Goal: Task Accomplishment & Management: Complete application form

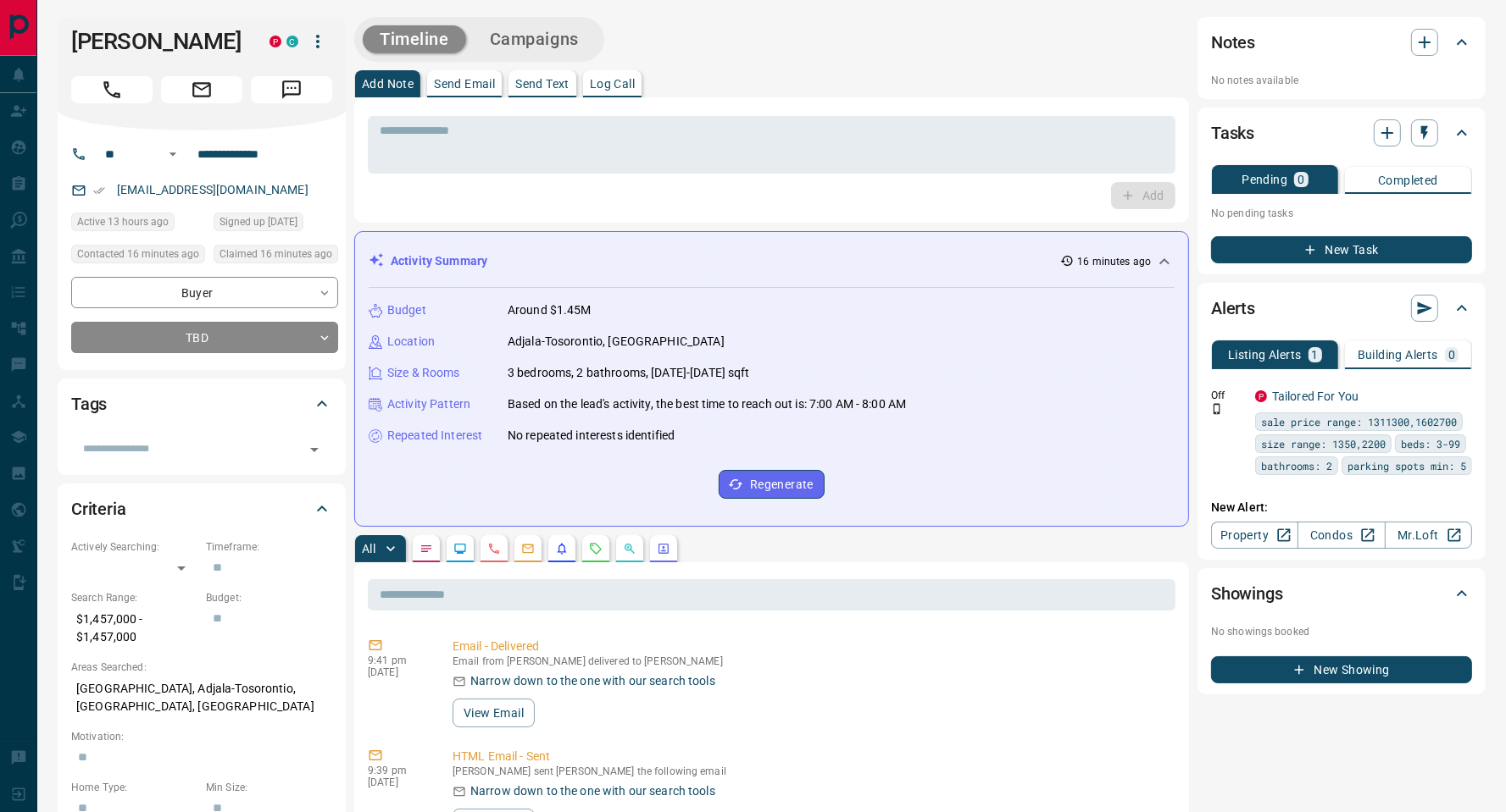
click at [540, 77] on p "Send Text" at bounding box center [542, 83] width 54 height 12
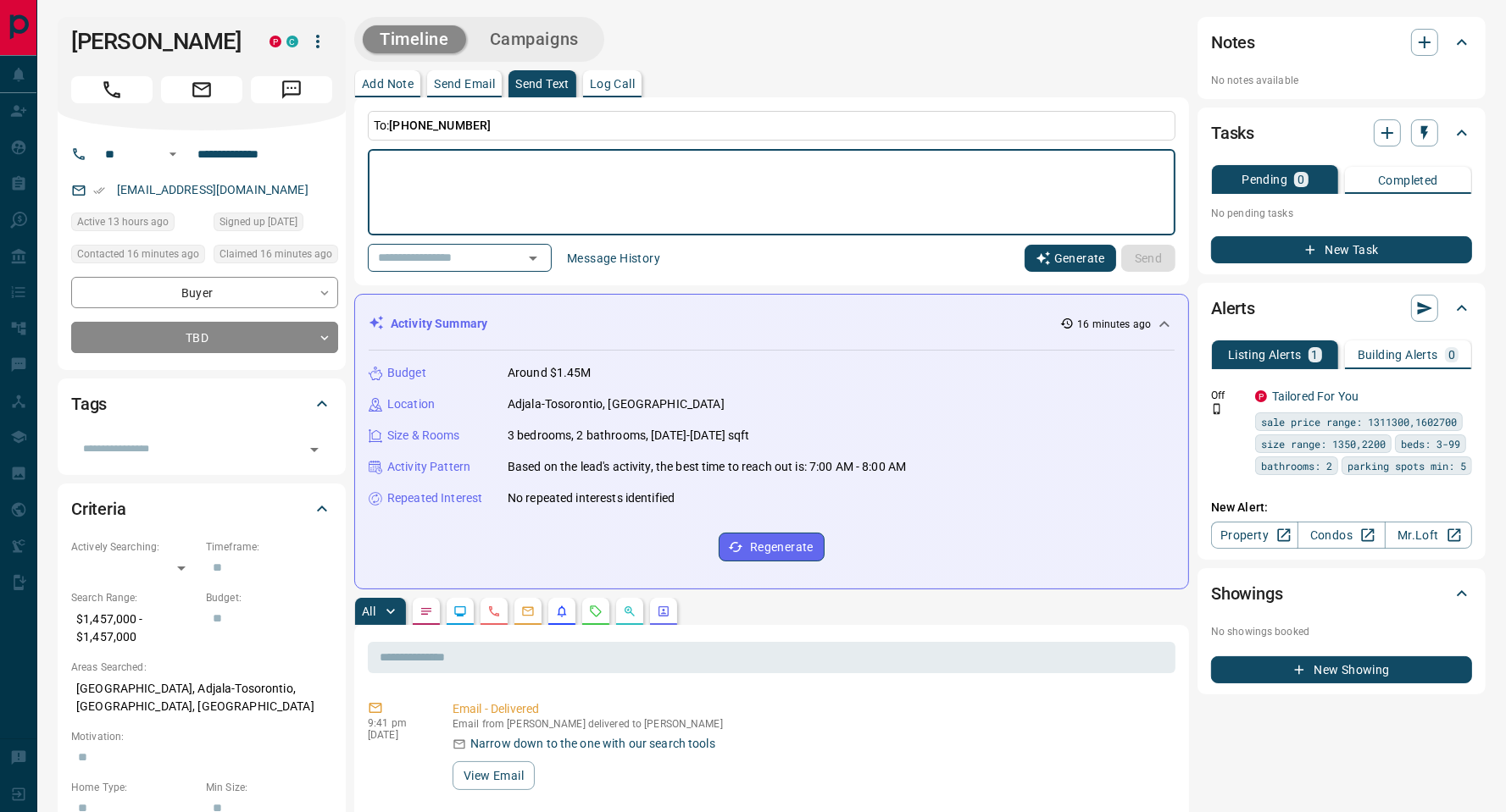
click at [1071, 259] on button "Generate" at bounding box center [1069, 259] width 91 height 27
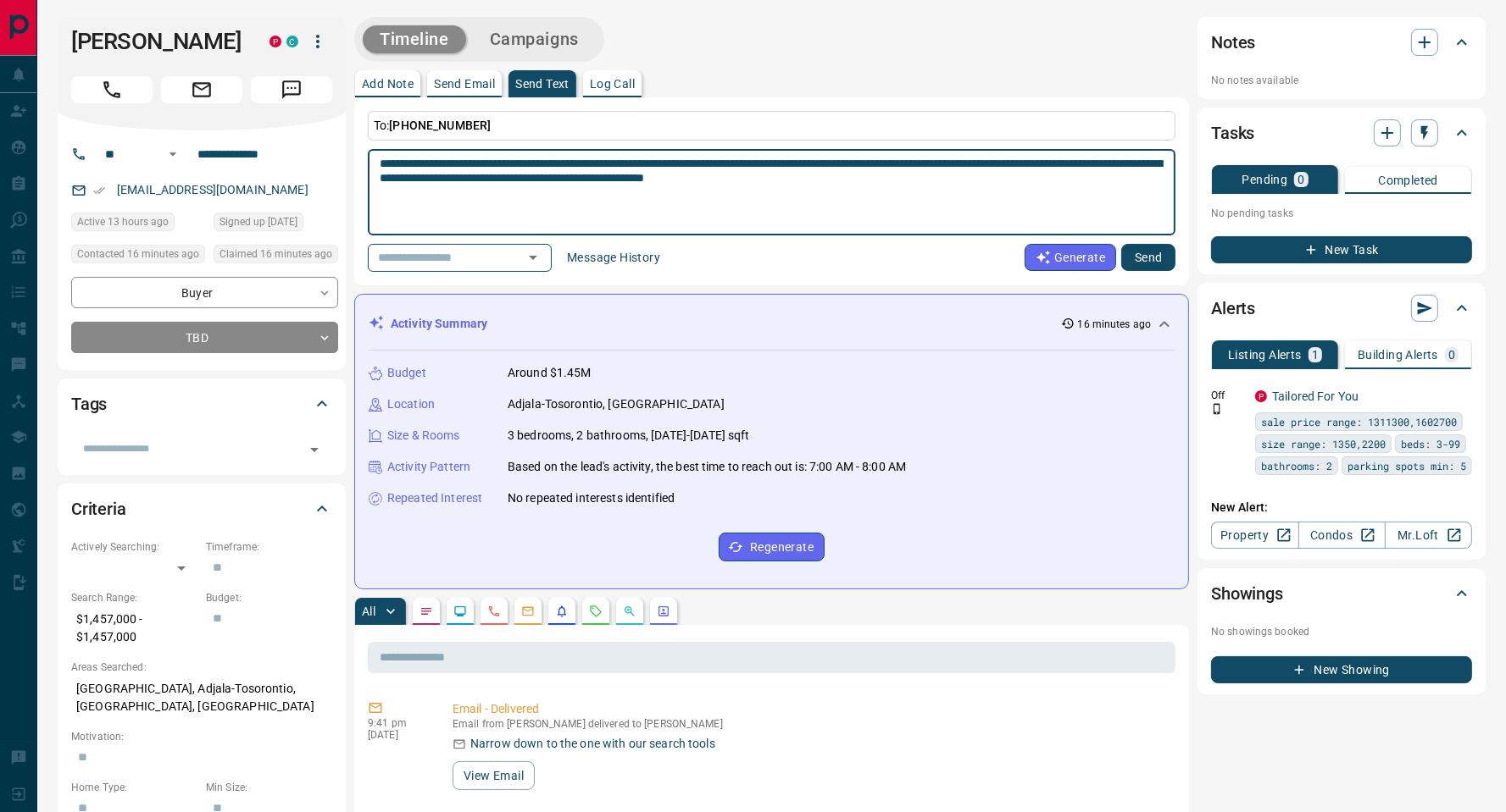
click at [1029, 178] on textarea "**********" at bounding box center [771, 192] width 784 height 72
paste textarea "**********"
type textarea "**********"
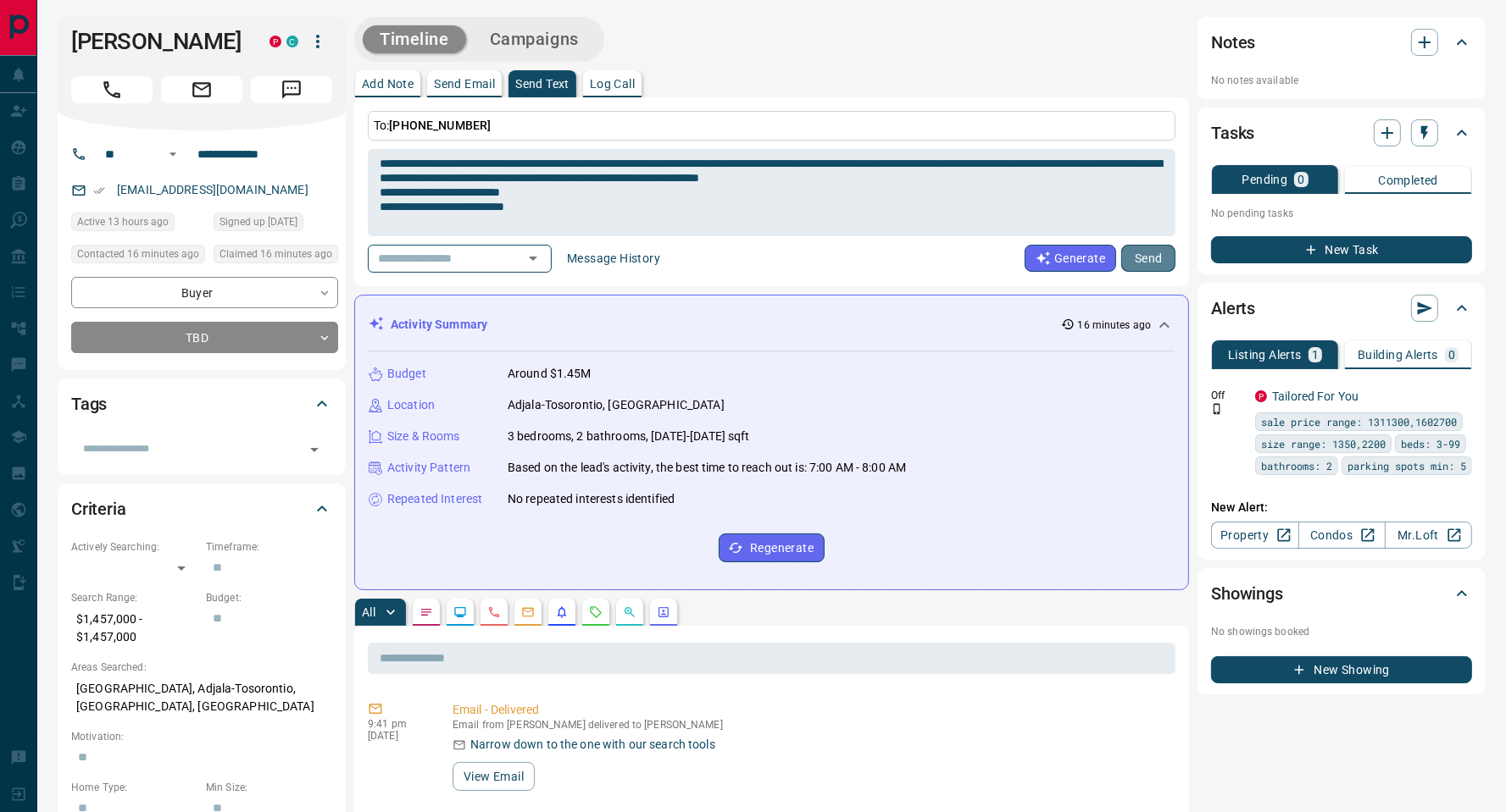
click at [1155, 264] on button "Send" at bounding box center [1148, 259] width 54 height 27
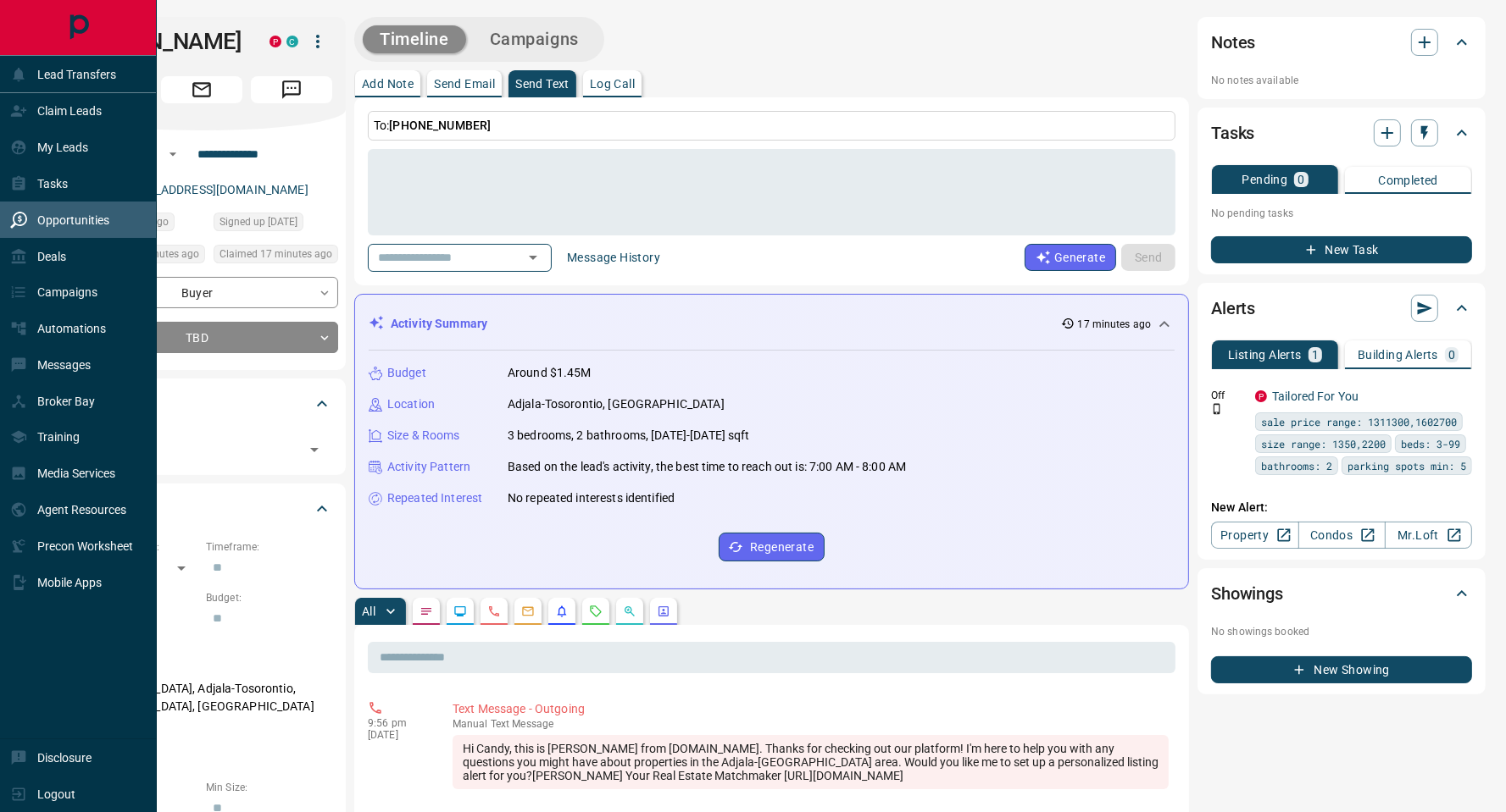
click at [50, 228] on div "Opportunities" at bounding box center [59, 220] width 99 height 28
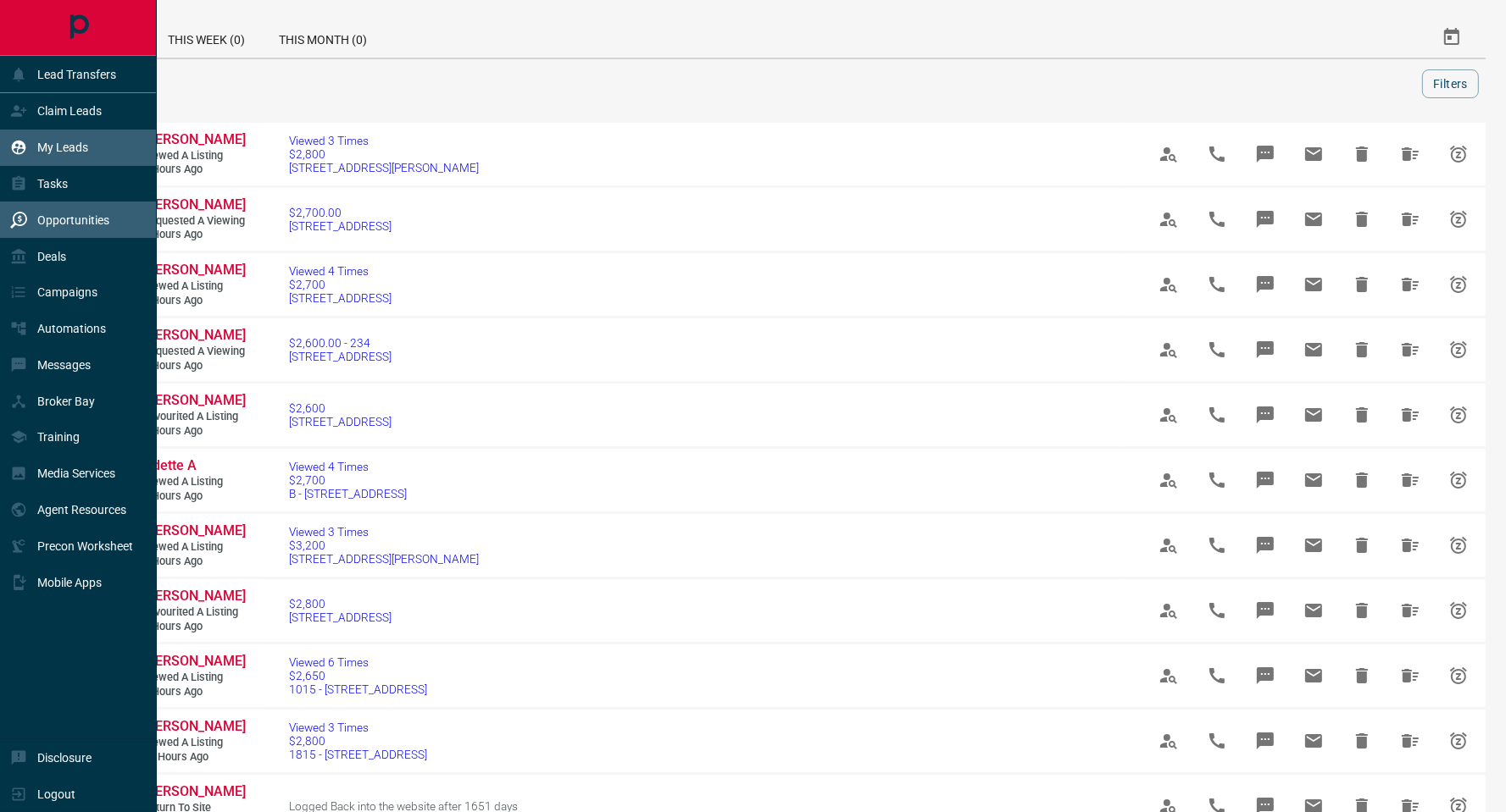
click at [83, 134] on div "My Leads" at bounding box center [48, 147] width 78 height 28
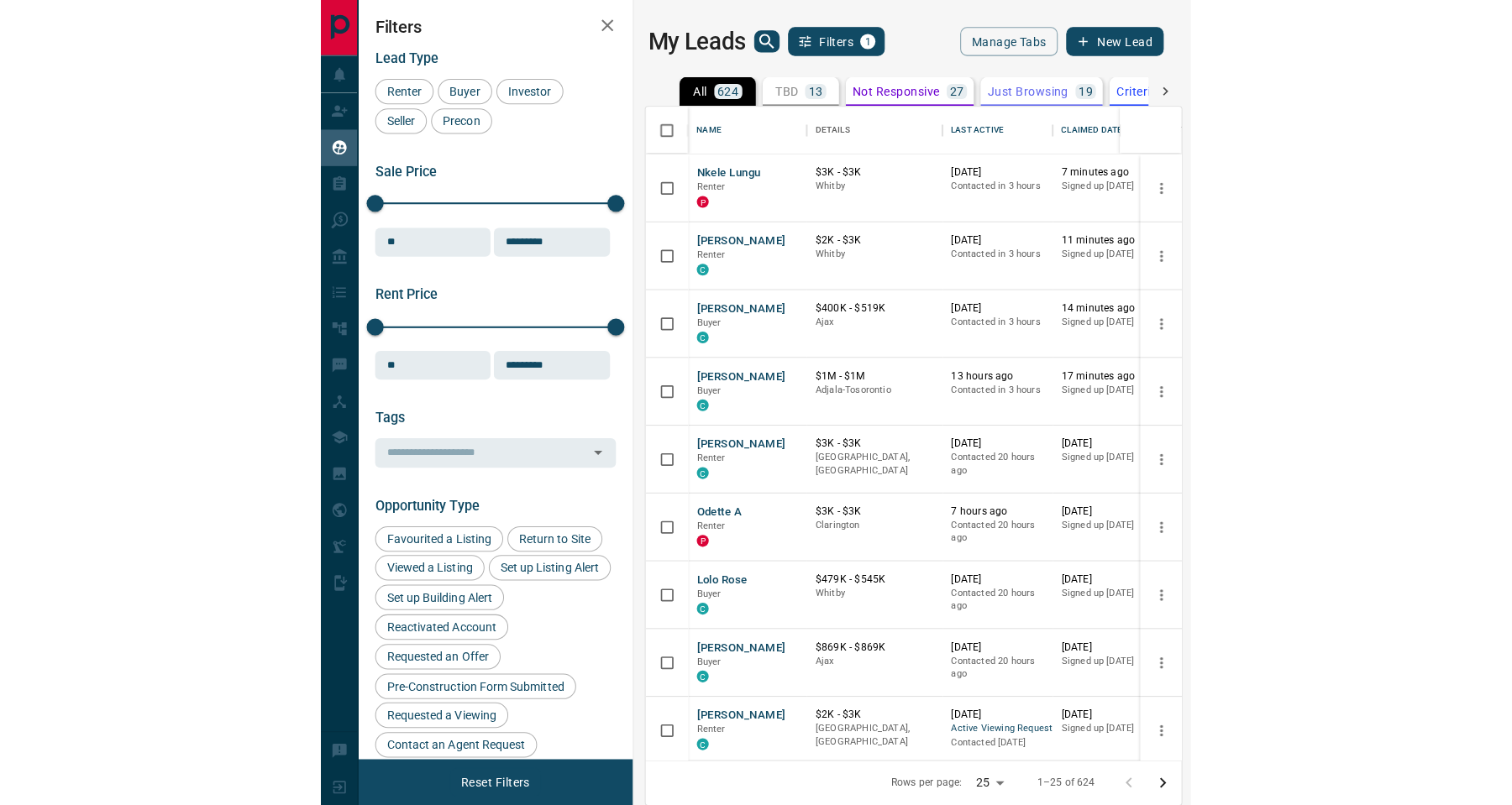
scroll to position [628, 511]
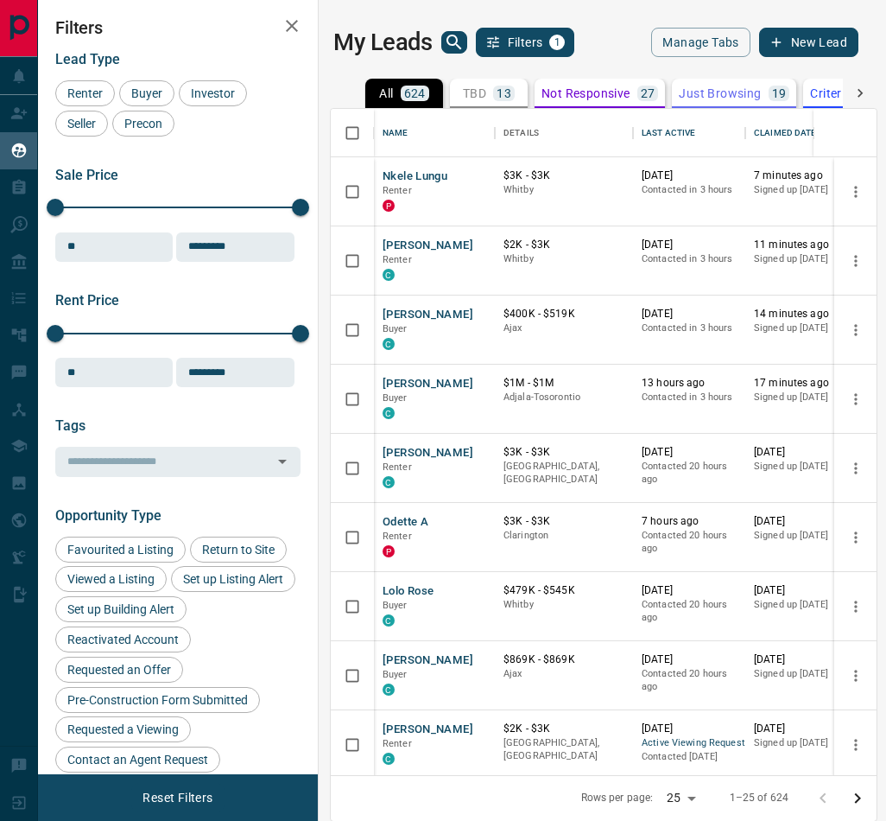
drag, startPoint x: 468, startPoint y: 84, endPoint x: 403, endPoint y: 179, distance: 115.0
click at [470, 84] on button "TBD 13" at bounding box center [489, 93] width 78 height 29
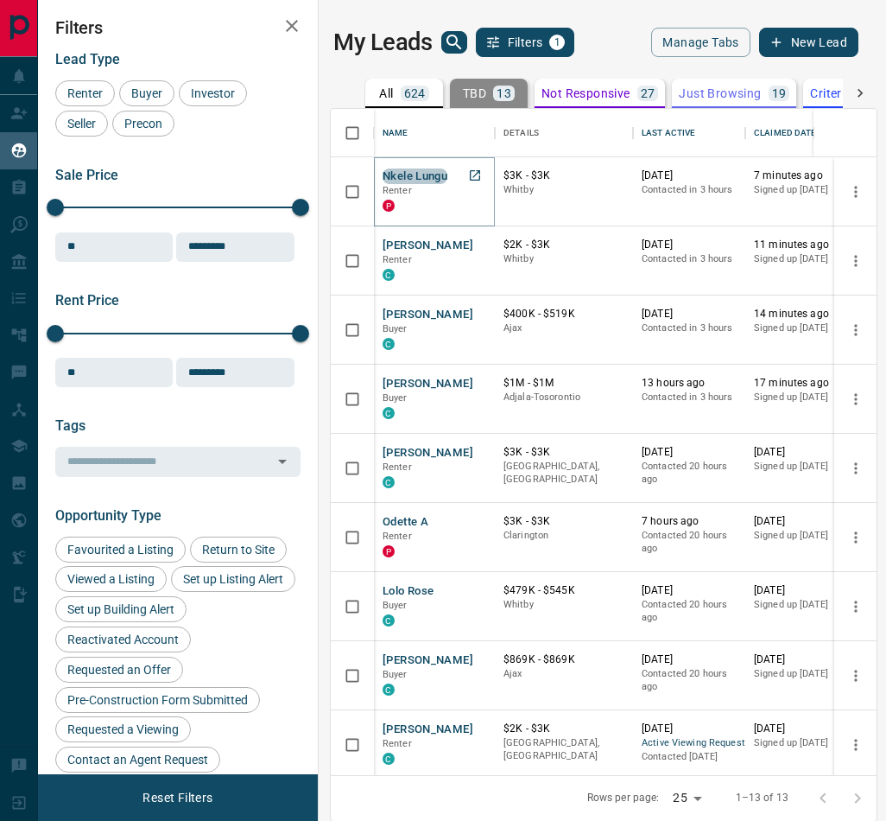
click at [411, 179] on button "Nkele Lungu" at bounding box center [415, 176] width 65 height 16
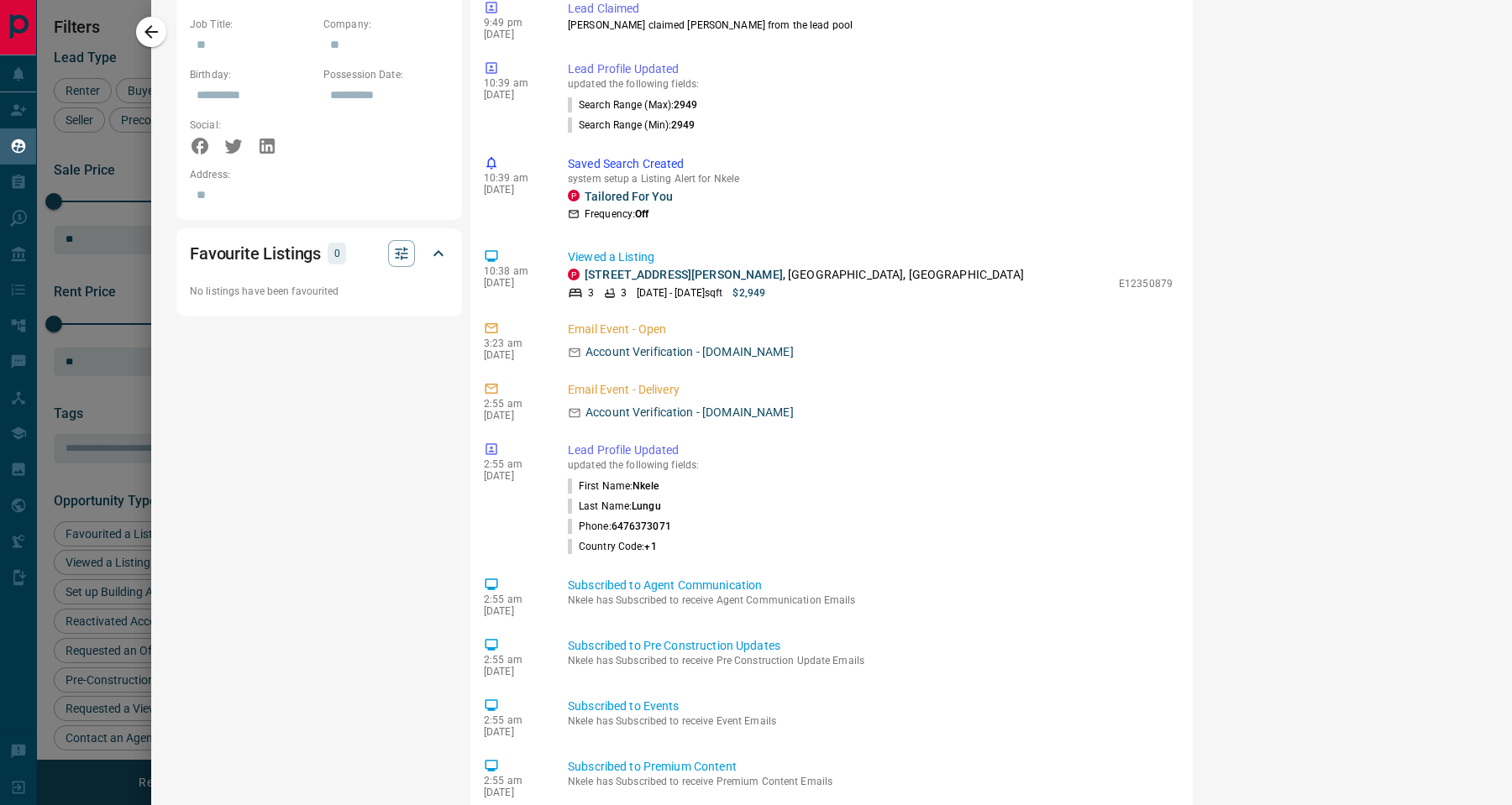
scroll to position [1046, 0]
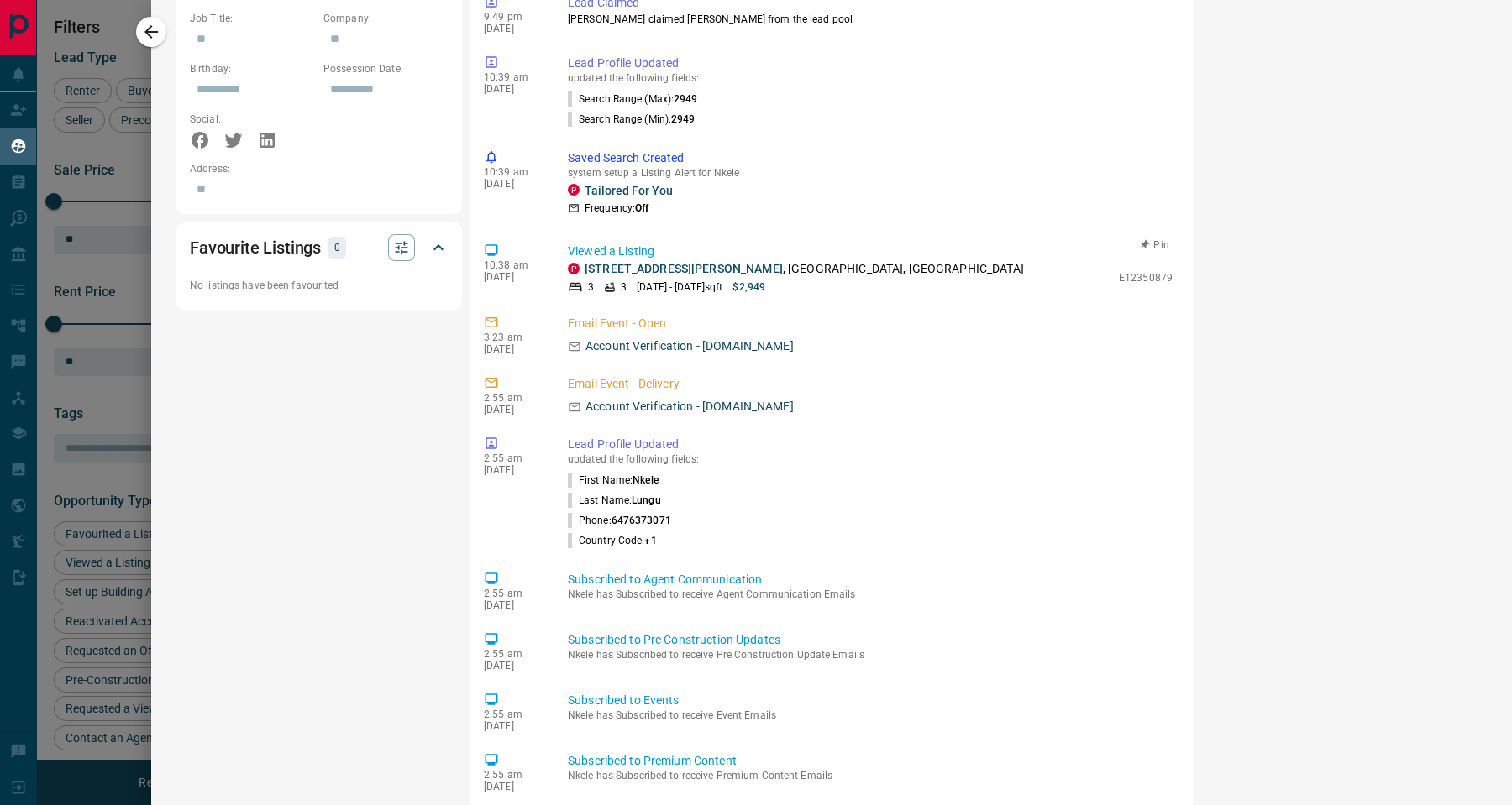
click at [651, 266] on link "[STREET_ADDRESS][PERSON_NAME]" at bounding box center [684, 268] width 198 height 14
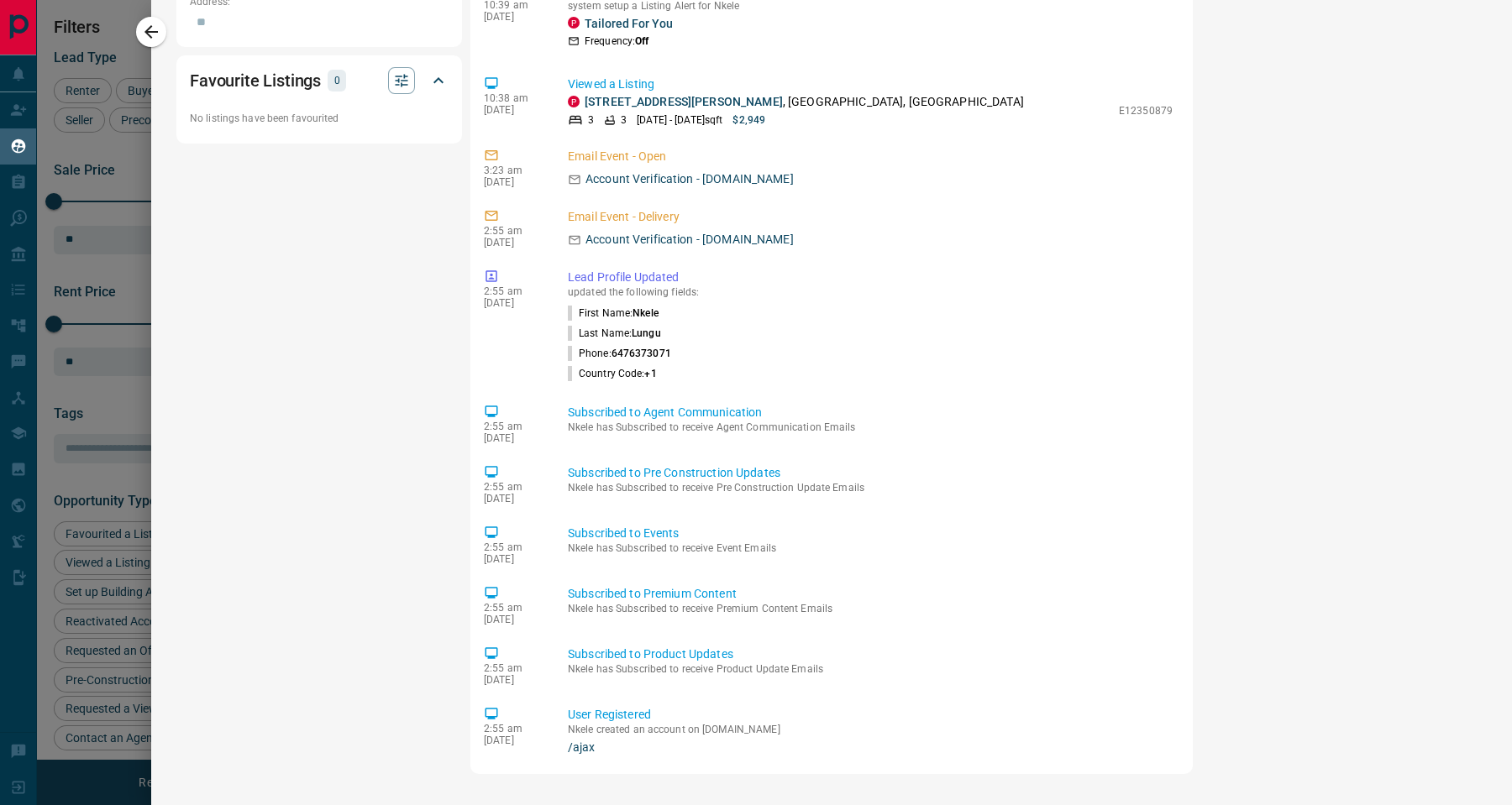
scroll to position [0, 0]
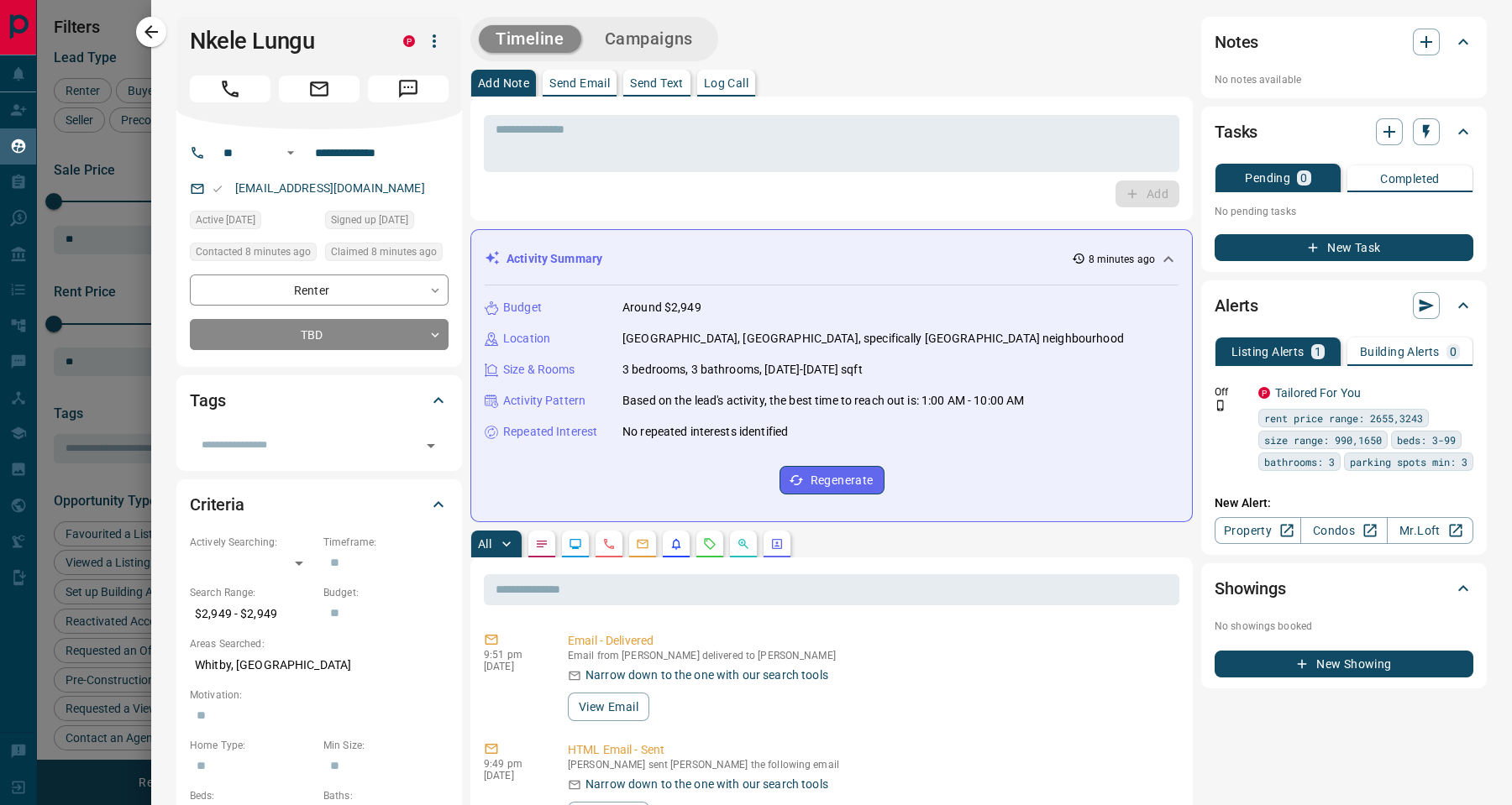
click at [617, 34] on button "Campaigns" at bounding box center [649, 39] width 122 height 28
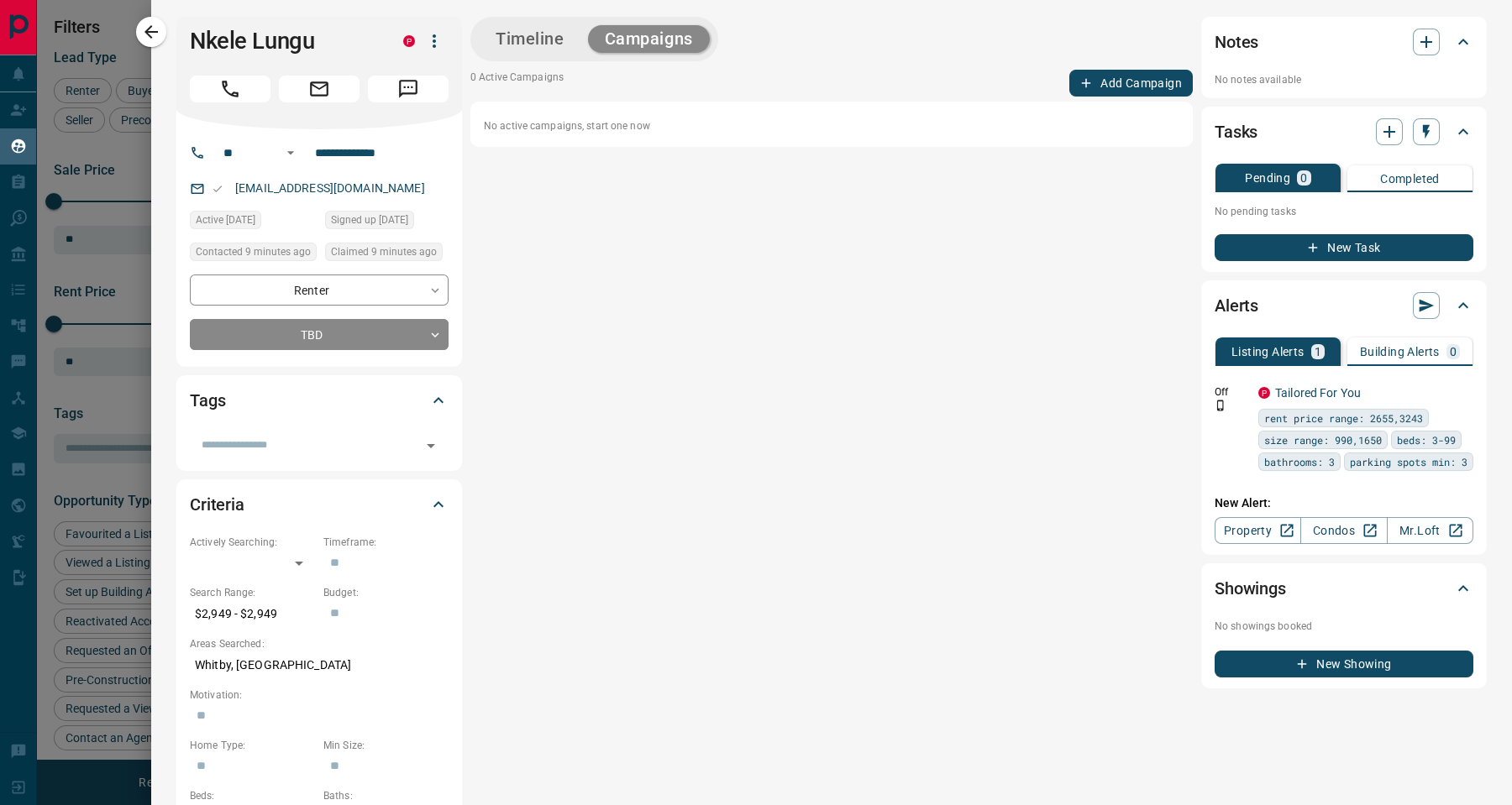
click at [1082, 84] on button "Add Campaign" at bounding box center [1130, 84] width 123 height 27
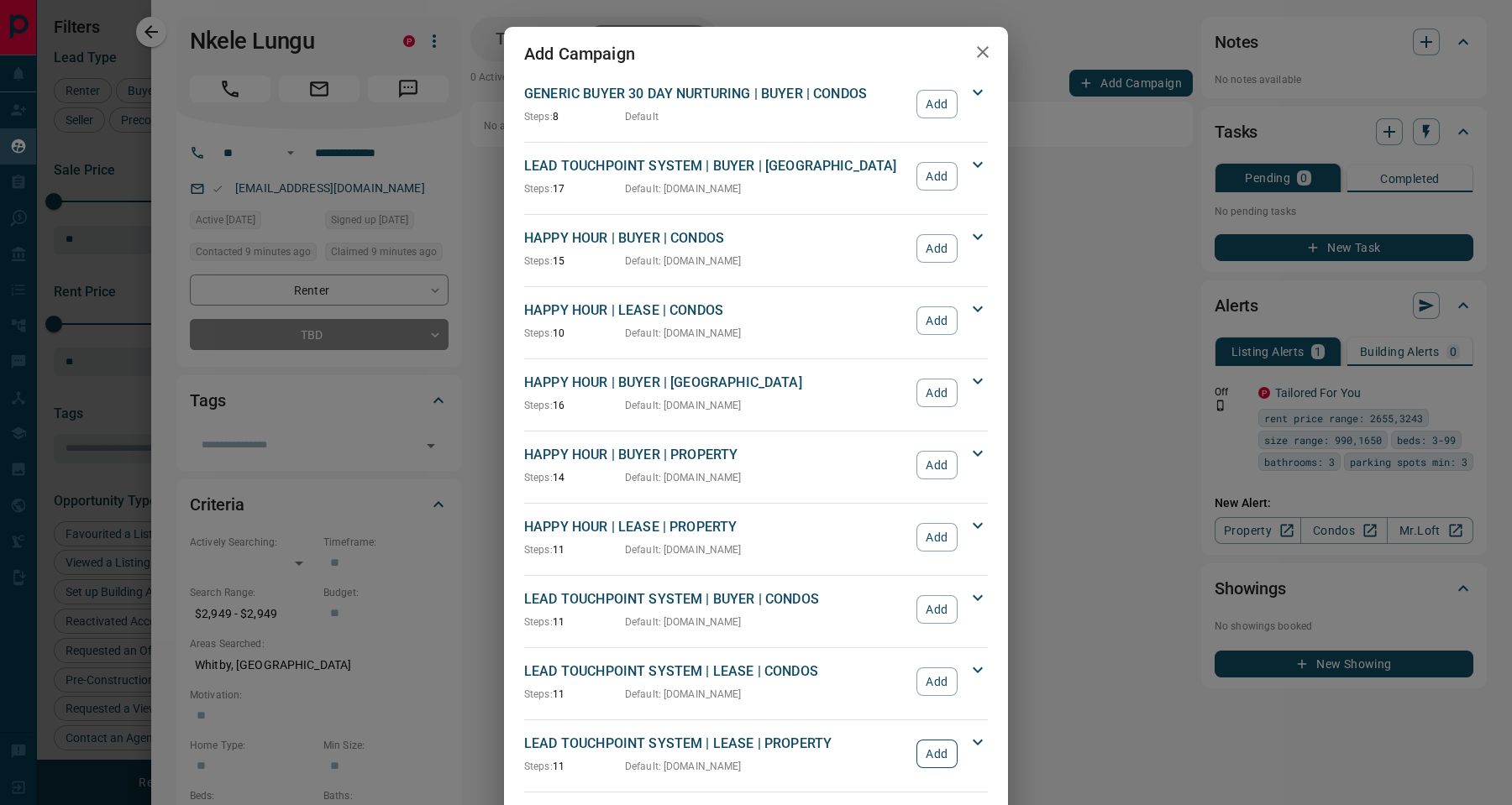
click at [924, 752] on button "Add" at bounding box center [936, 753] width 41 height 28
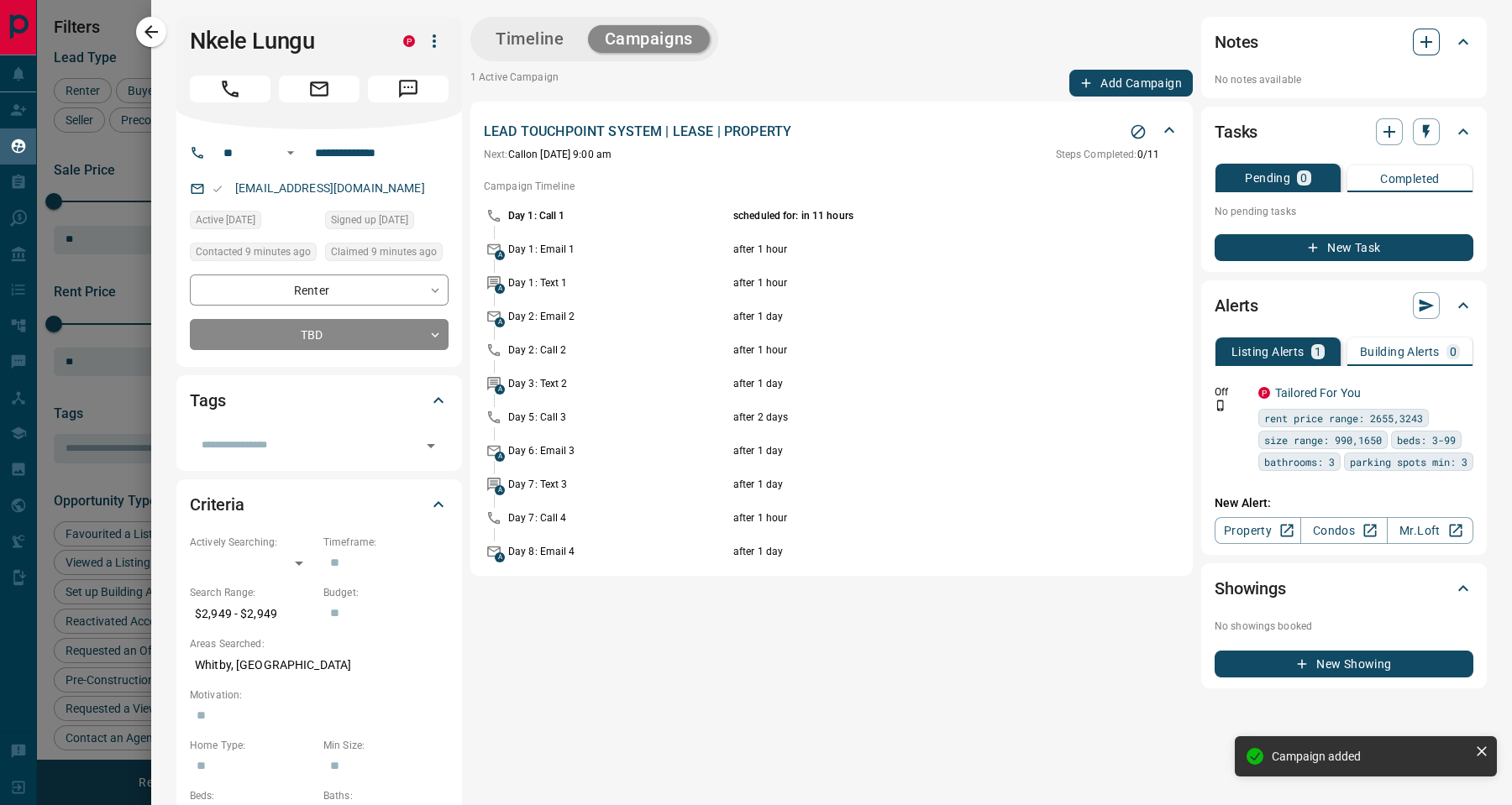
click at [1416, 46] on icon "button" at bounding box center [1425, 42] width 20 height 20
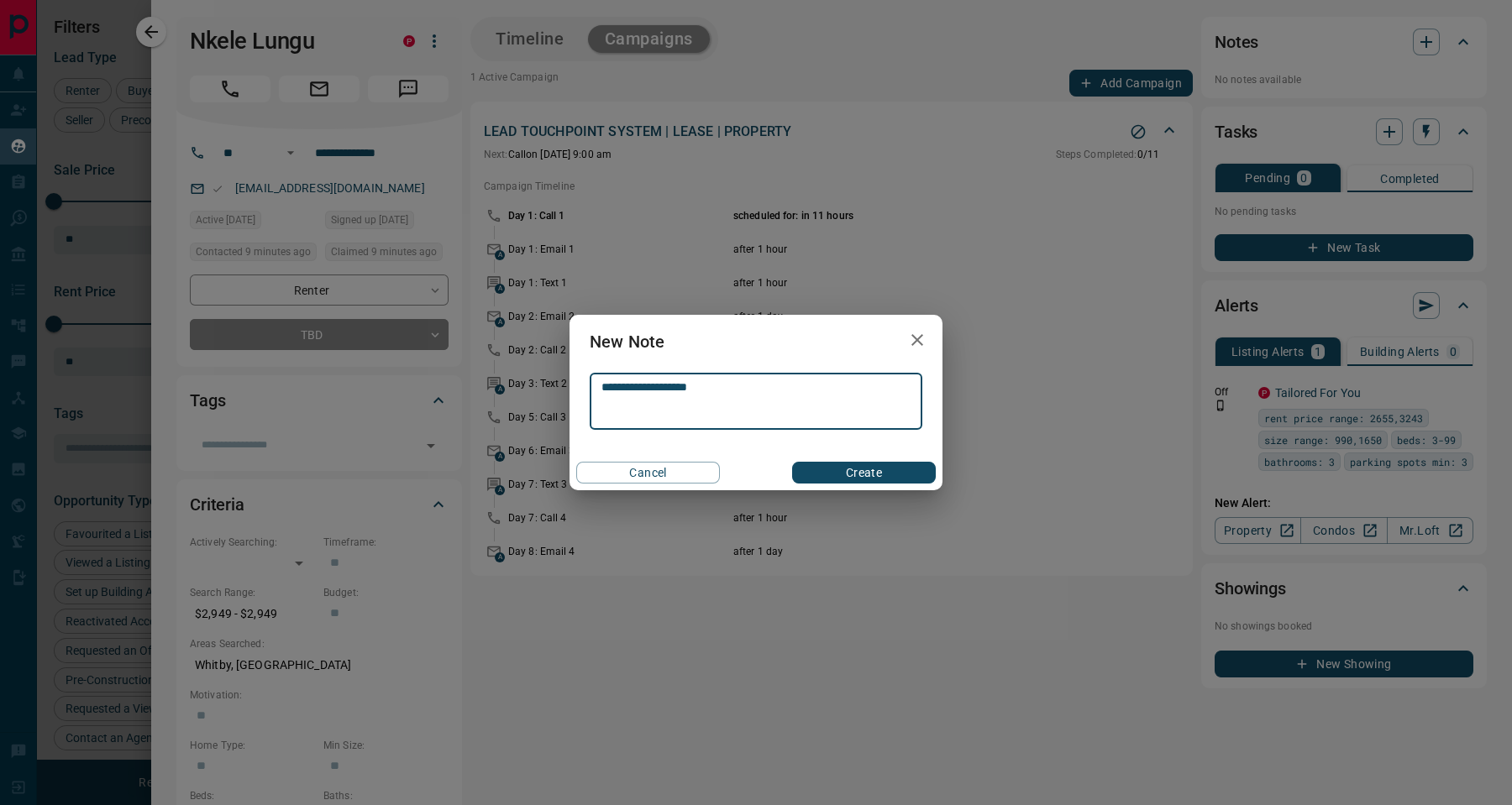
type textarea "**********"
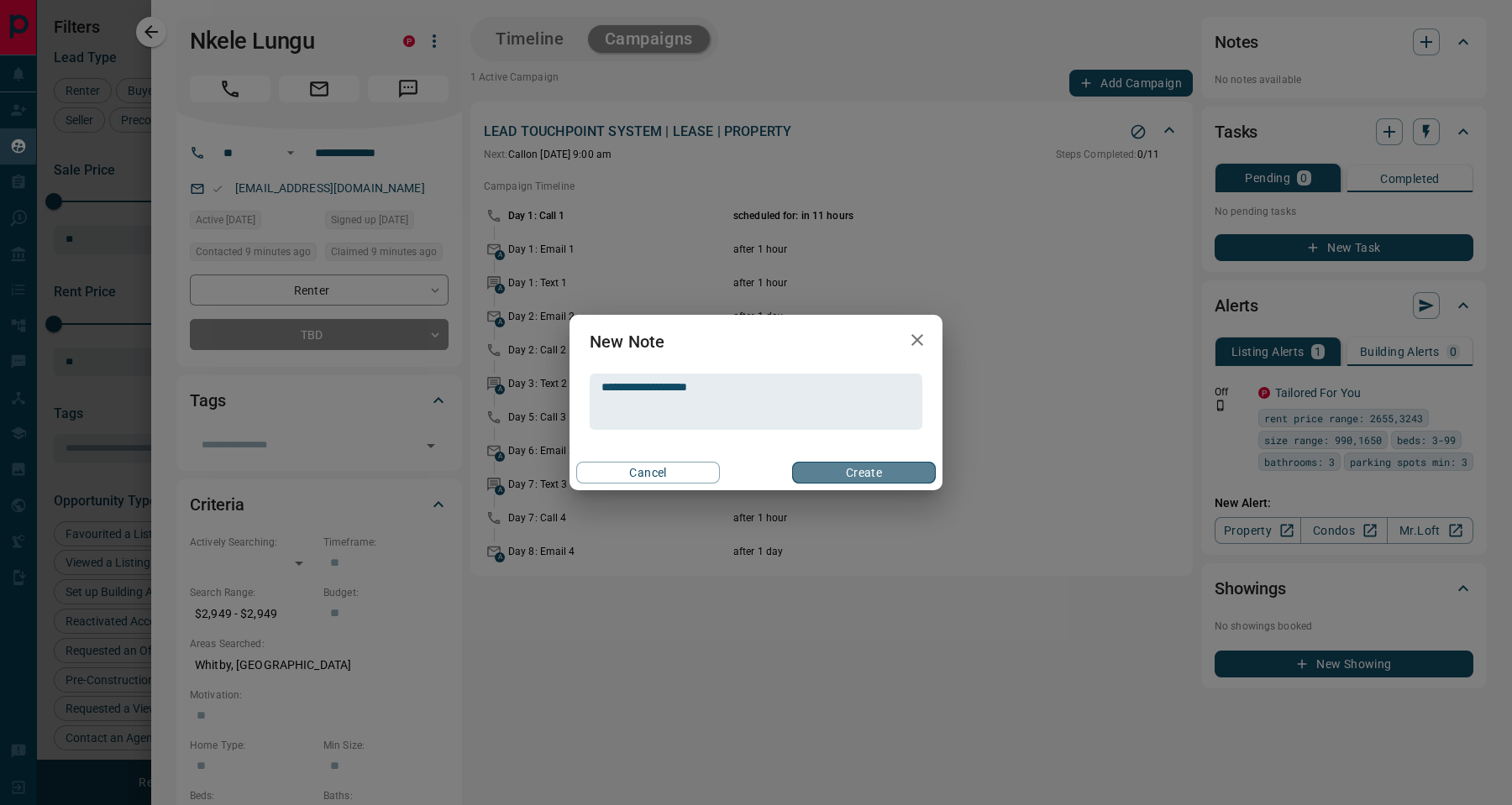
click at [861, 472] on button "Create" at bounding box center [863, 472] width 144 height 21
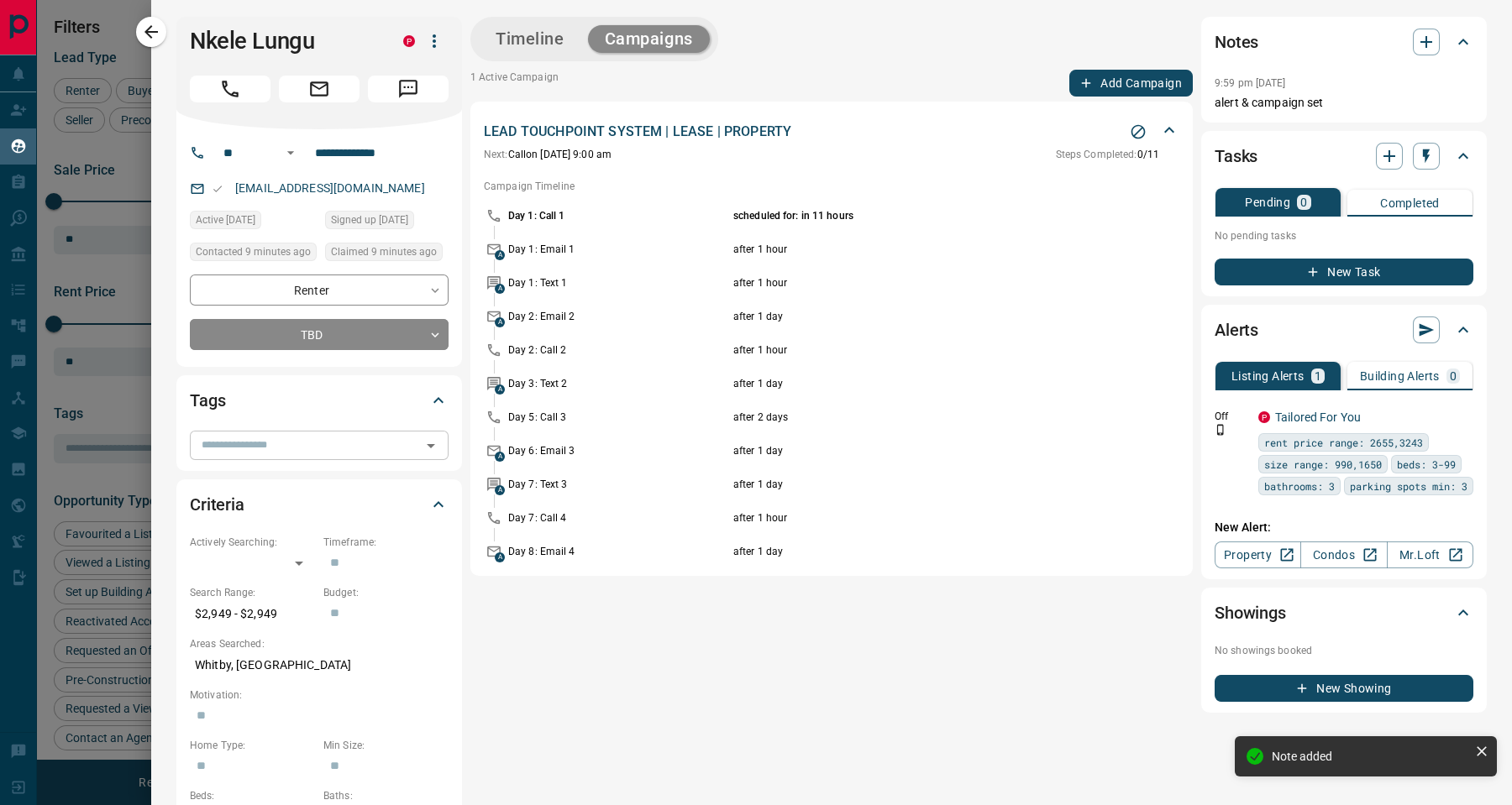
click at [243, 455] on div "​" at bounding box center [319, 444] width 259 height 28
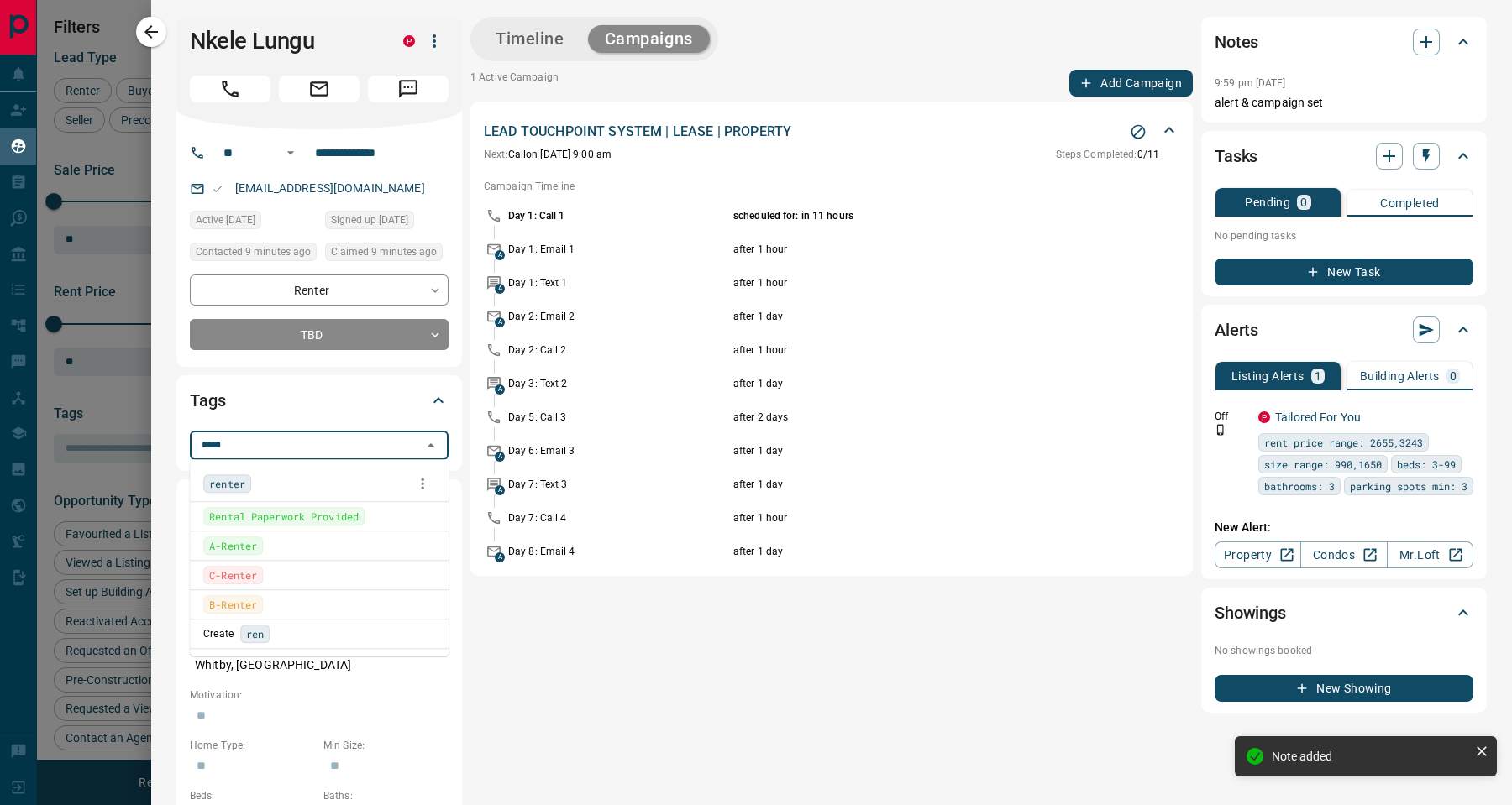
type input "******"
click at [226, 486] on span "renter" at bounding box center [227, 483] width 36 height 17
type input "******"
click at [224, 476] on span "whitby" at bounding box center [227, 483] width 36 height 17
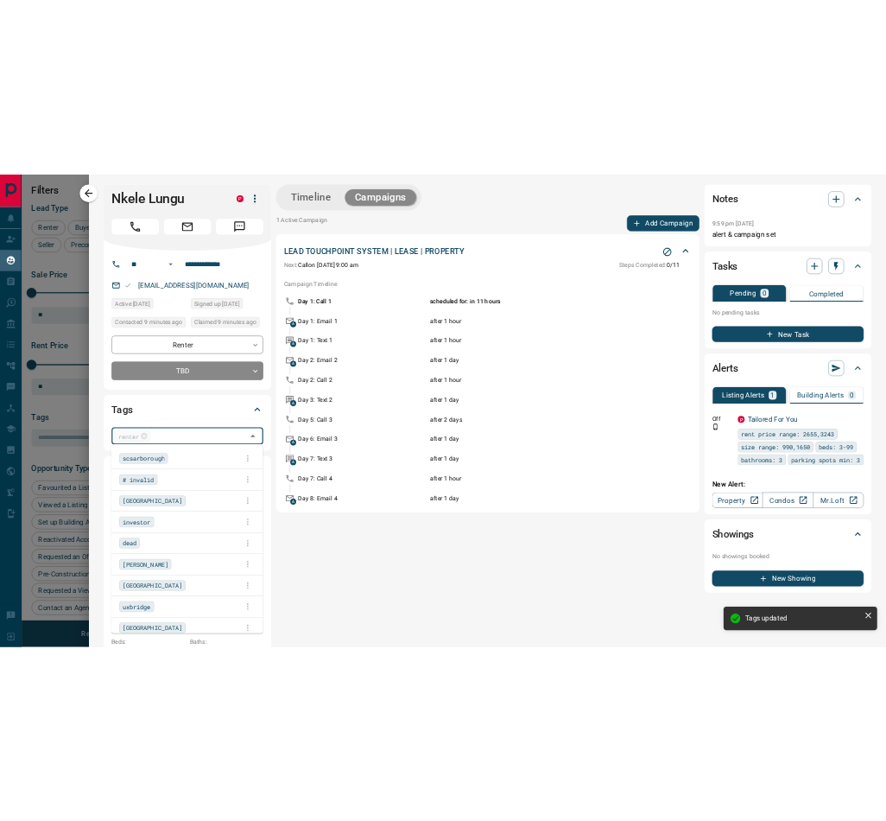
scroll to position [778, 0]
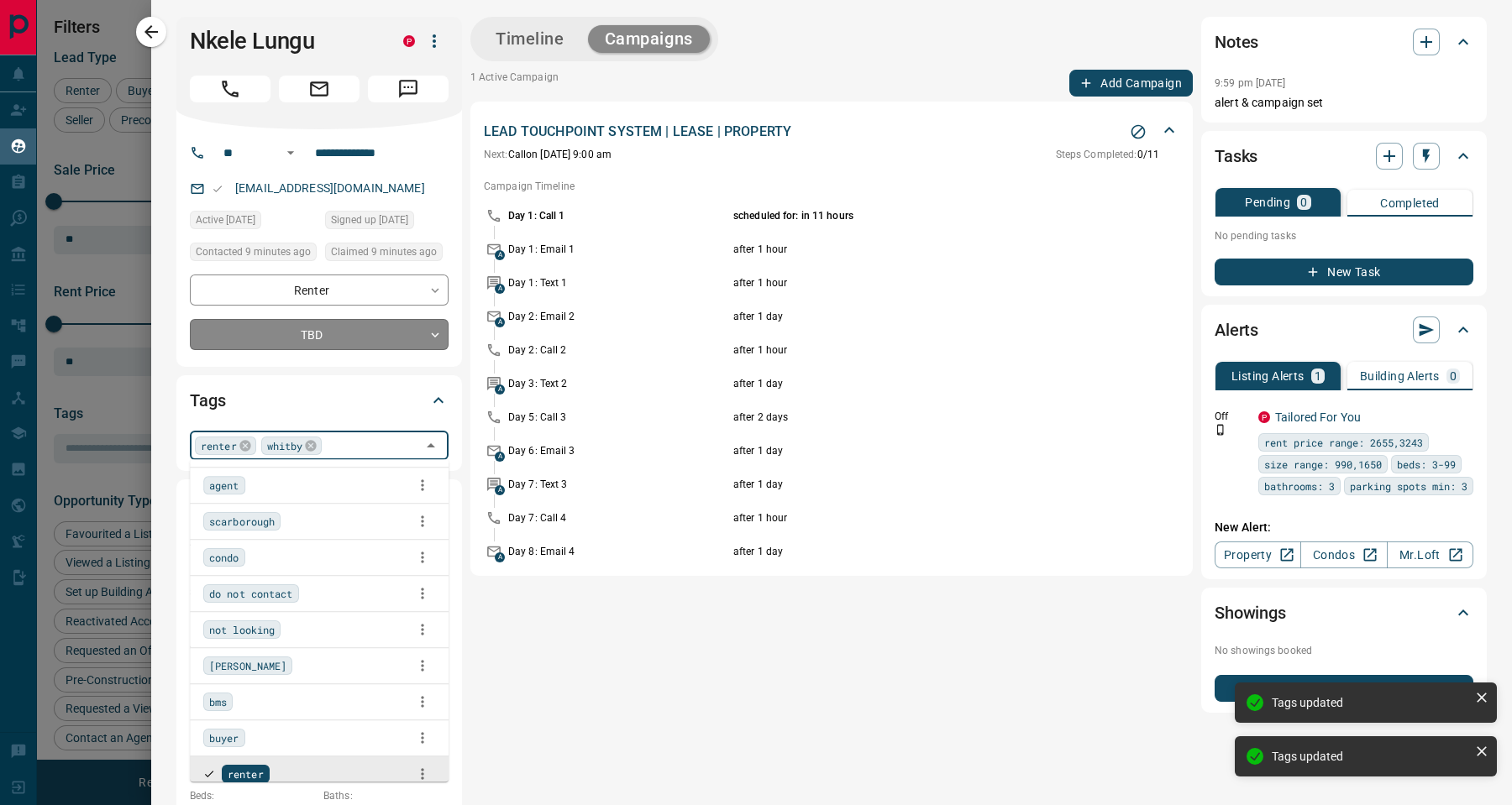
click at [322, 326] on body "Lead Transfers Claim Leads My Leads Tasks Opportunities Deals Campaigns Automat…" at bounding box center [756, 392] width 1512 height 785
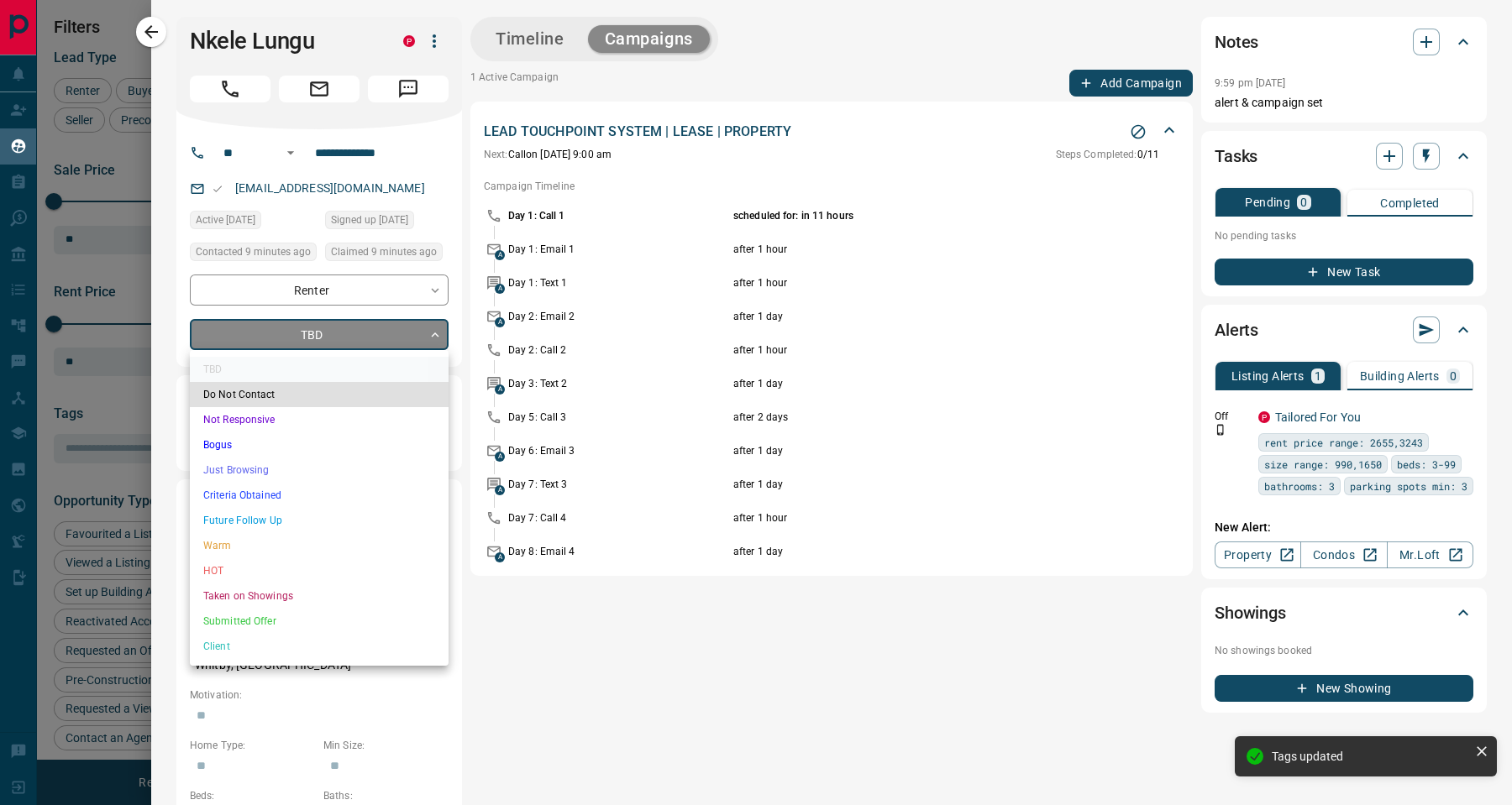
click at [274, 514] on li "Future Follow Up" at bounding box center [319, 521] width 259 height 25
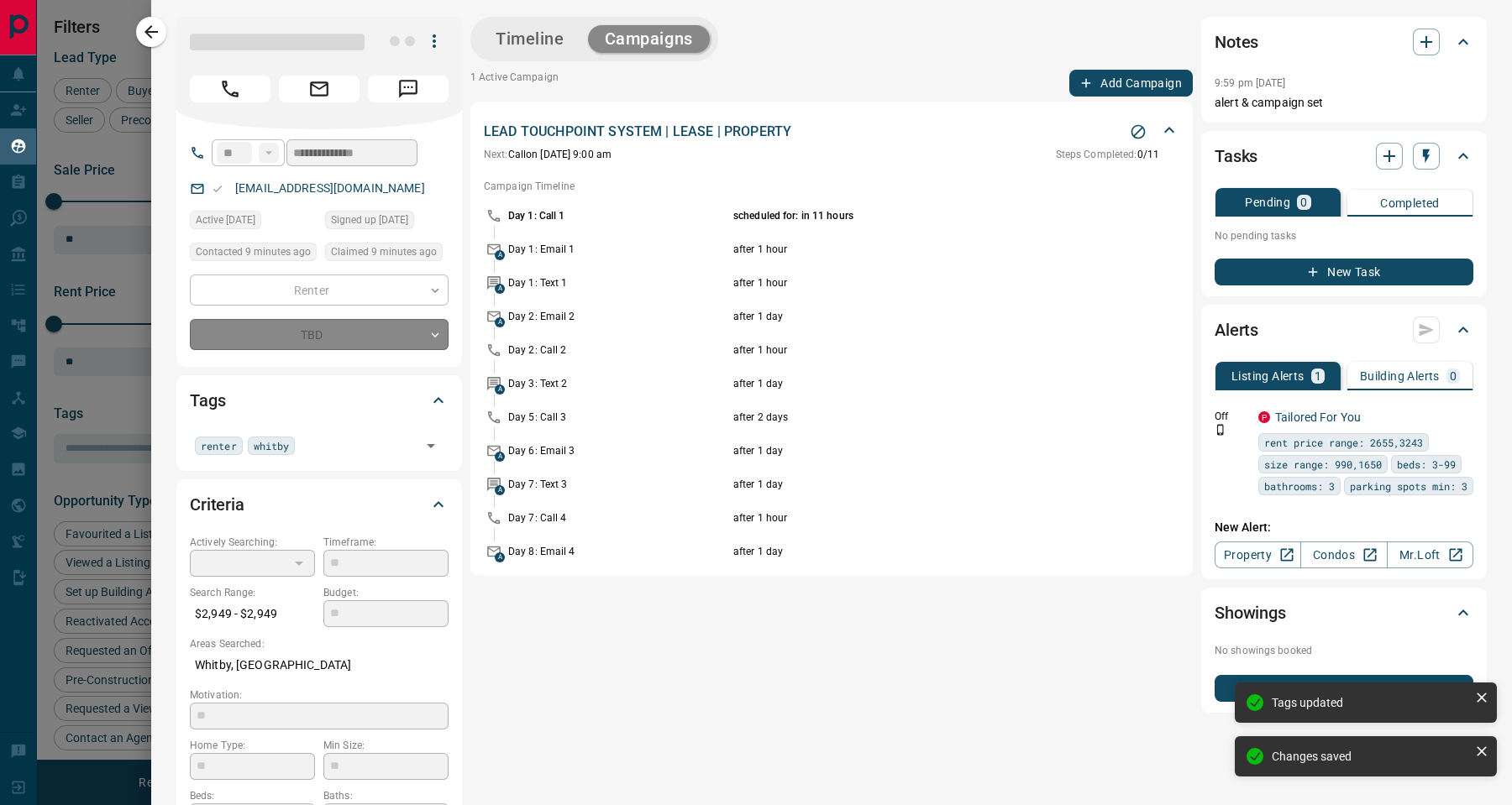
type input "*"
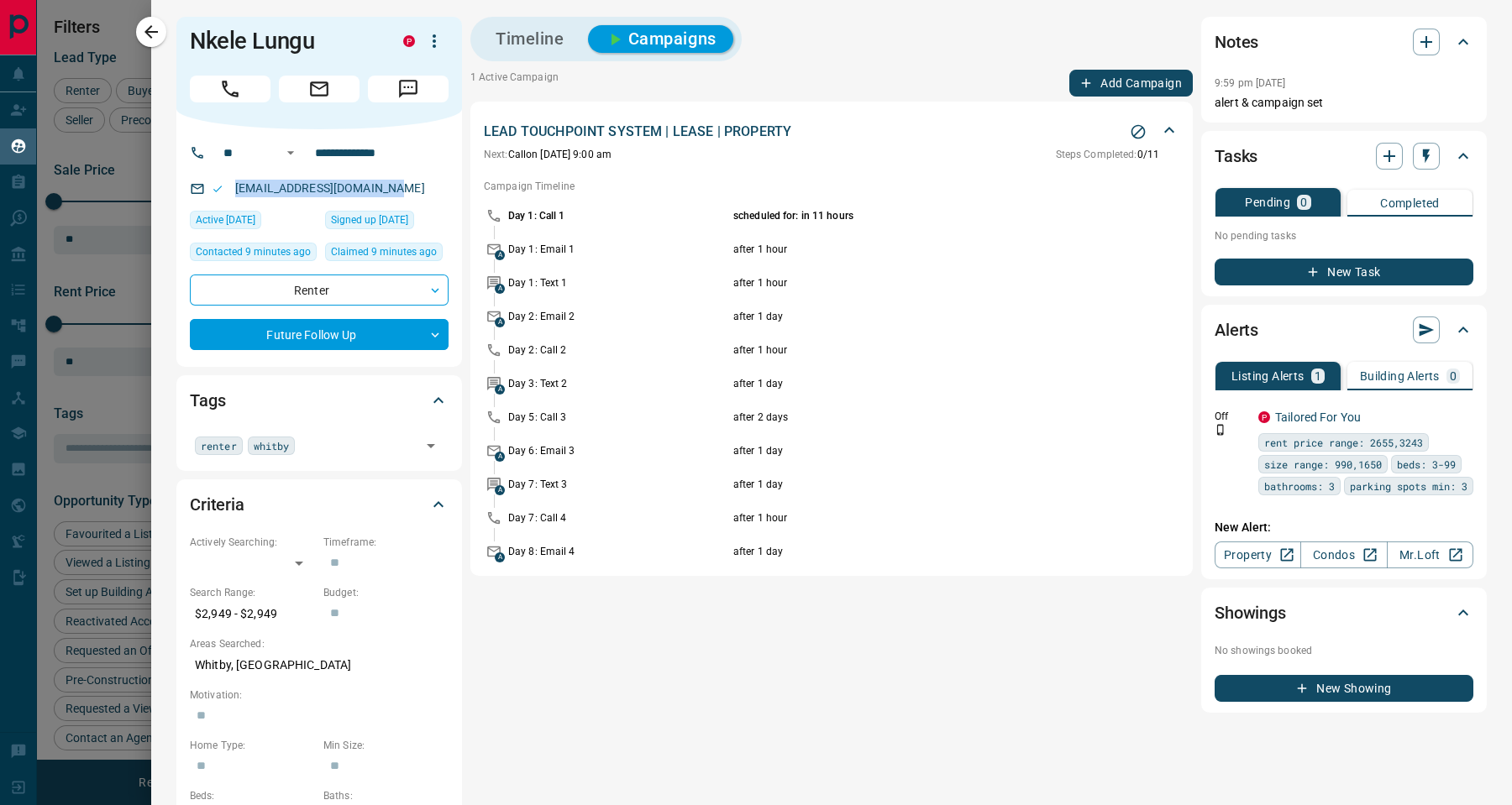
drag, startPoint x: 408, startPoint y: 180, endPoint x: 228, endPoint y: 187, distance: 180.1
click at [228, 187] on div "[EMAIL_ADDRESS][DOMAIN_NAME]" at bounding box center [319, 189] width 259 height 28
copy link "[EMAIL_ADDRESS][DOMAIN_NAME]"
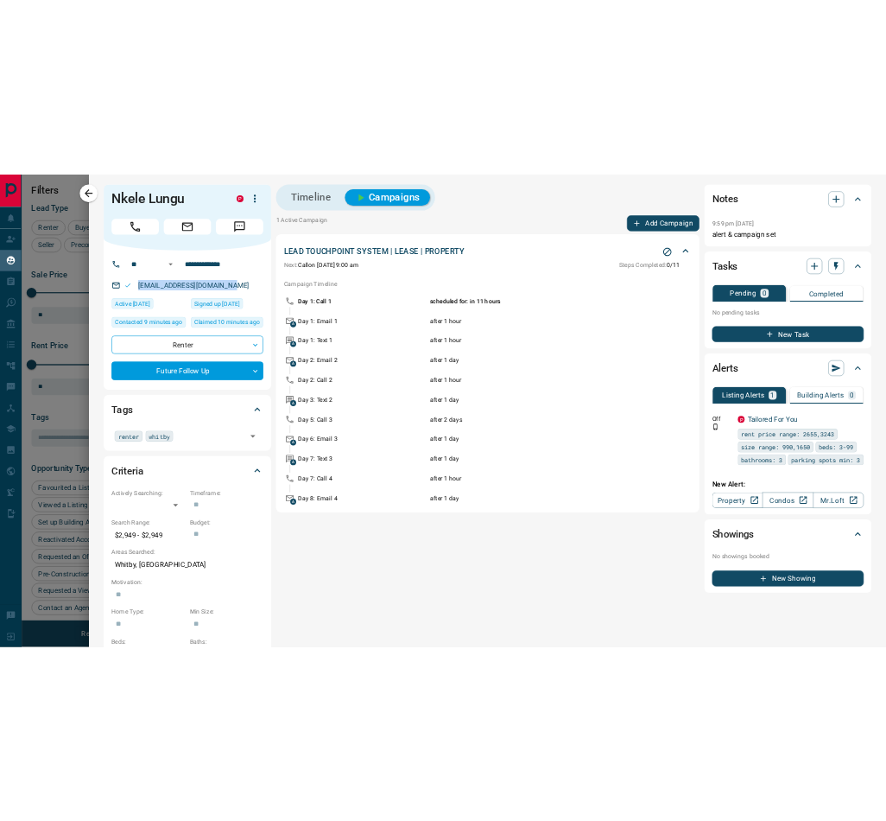
scroll to position [646, 526]
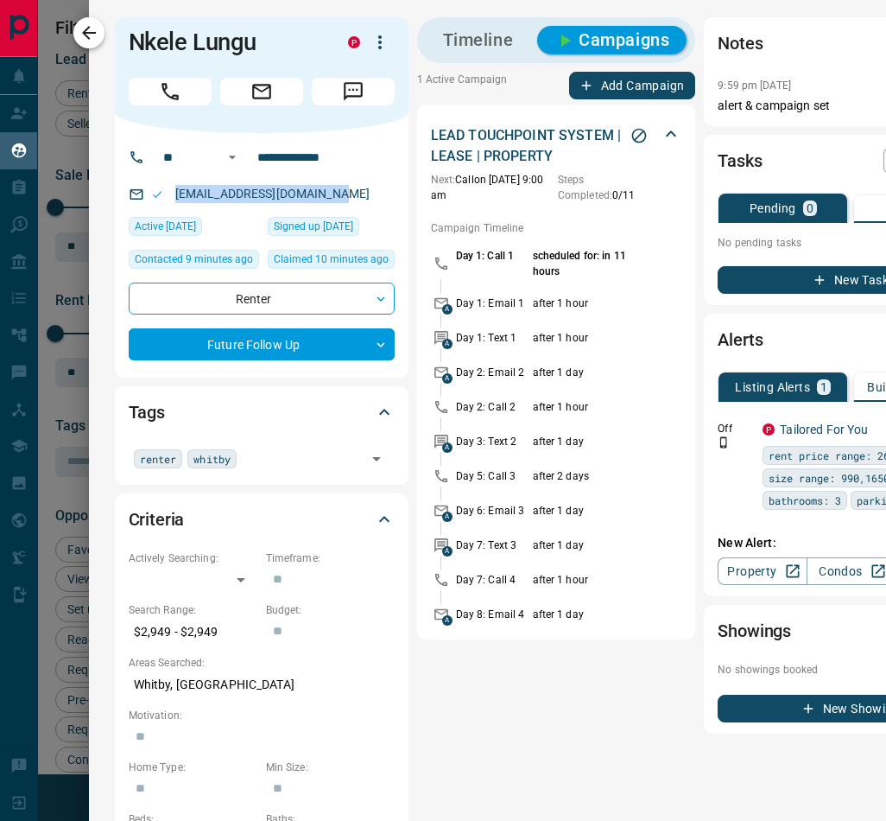
click at [90, 40] on icon "button" at bounding box center [89, 32] width 21 height 21
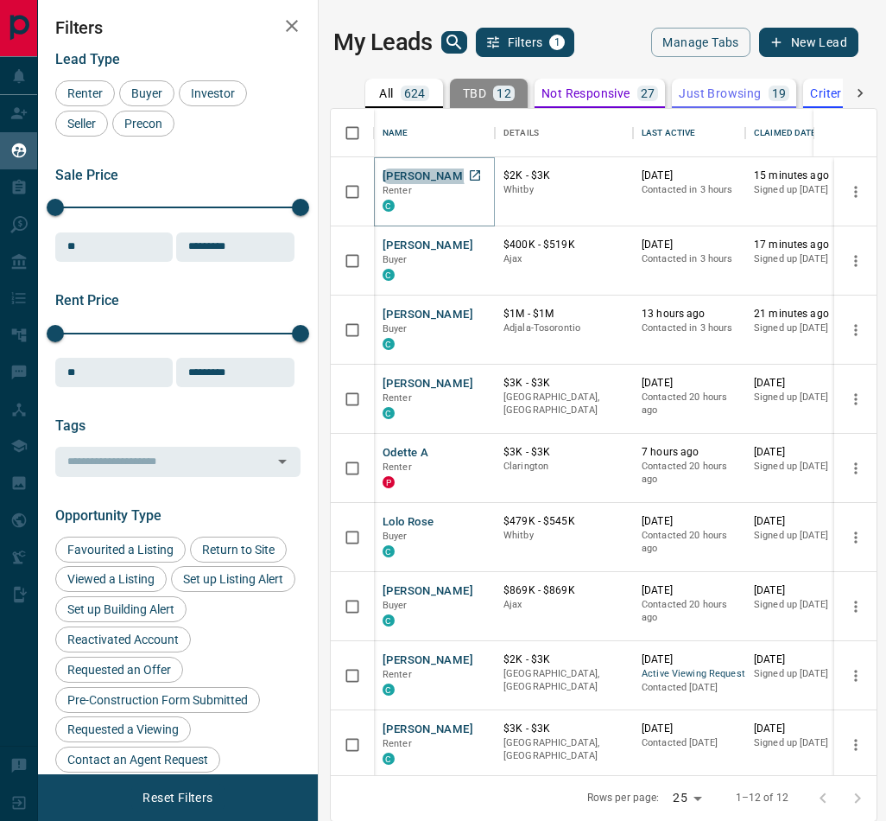
click at [447, 181] on button "[PERSON_NAME]" at bounding box center [428, 176] width 91 height 16
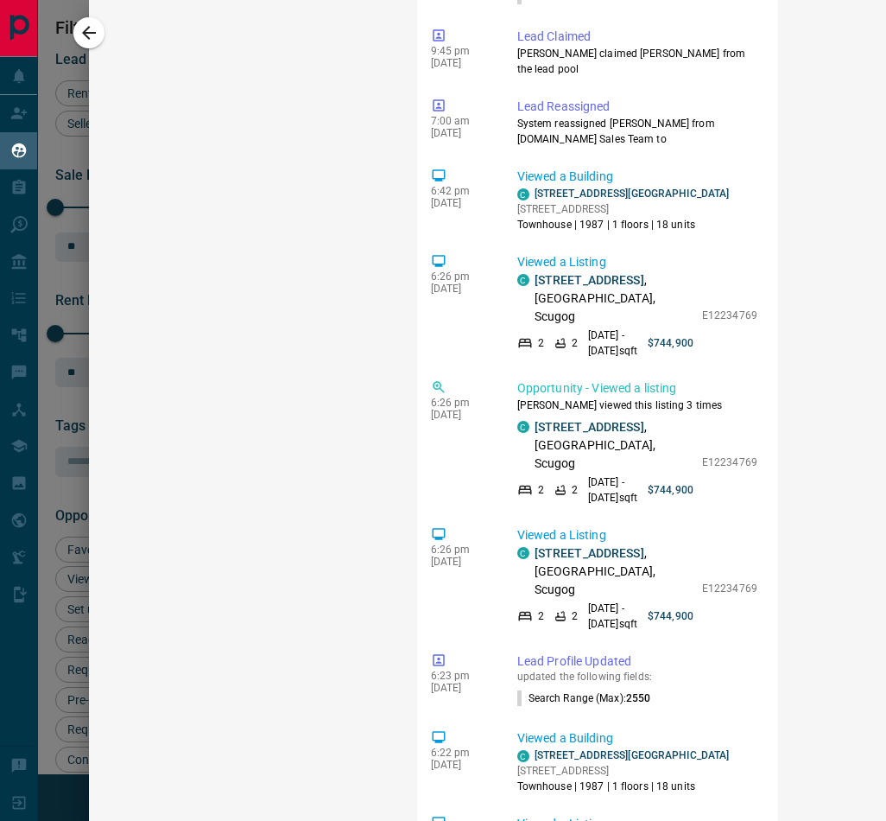
scroll to position [1493, 0]
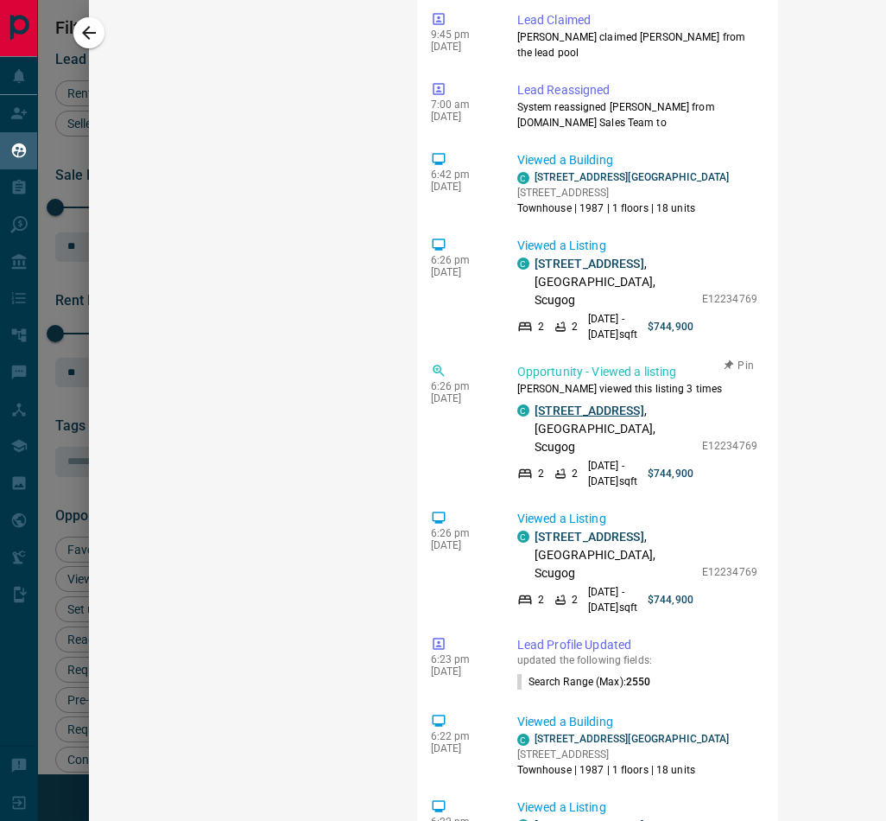
click at [623, 403] on link "[STREET_ADDRESS]" at bounding box center [590, 410] width 110 height 14
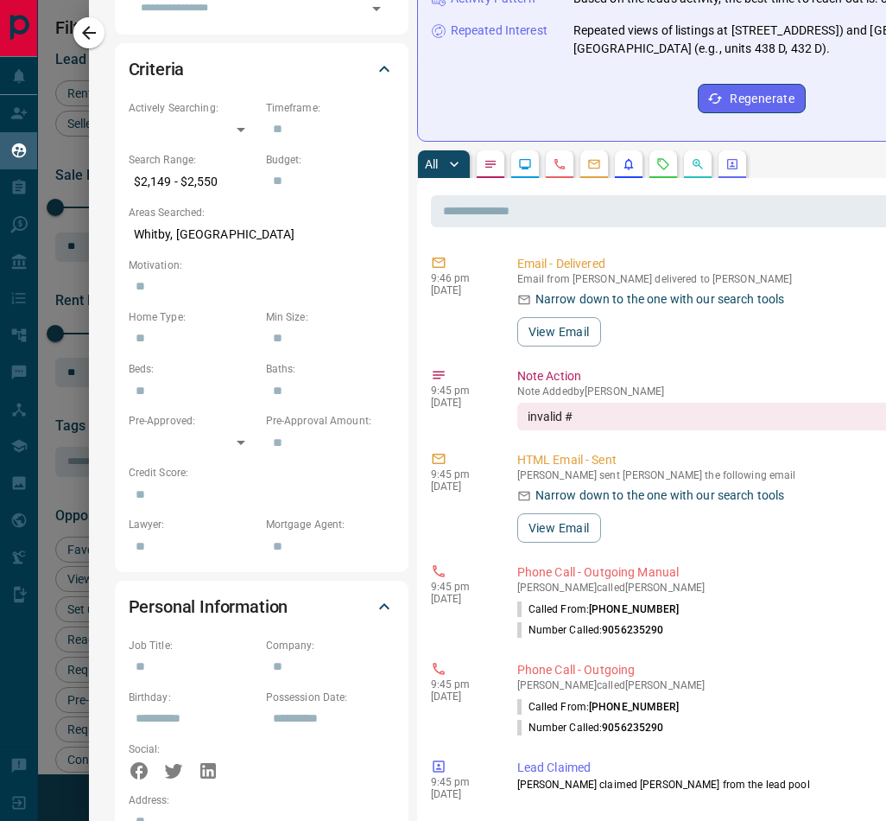
scroll to position [0, 0]
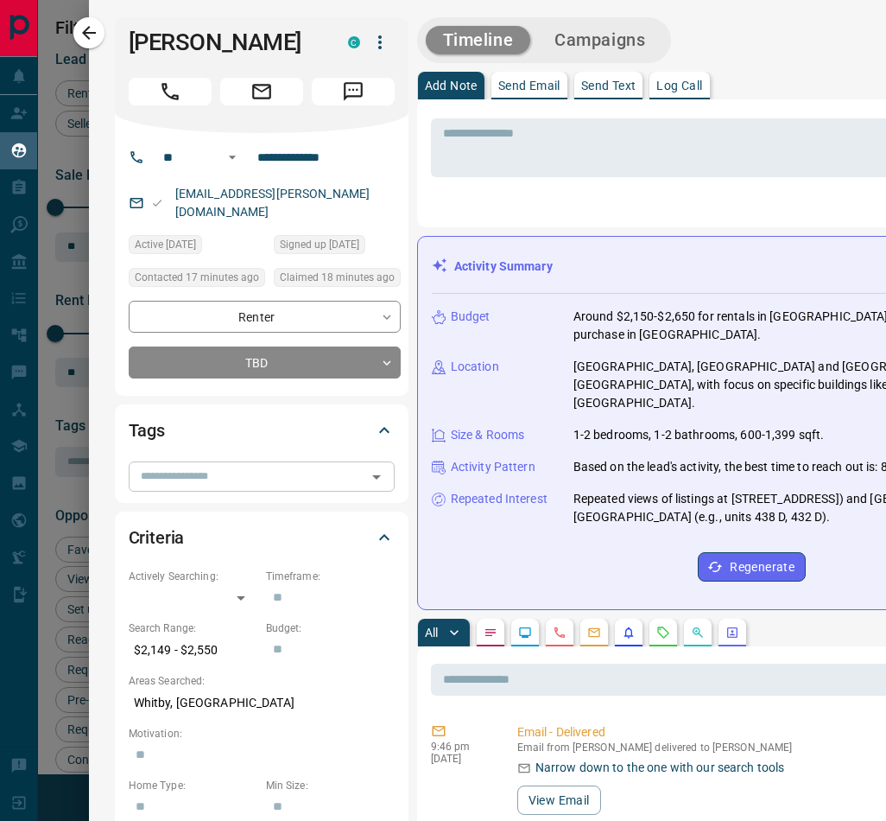
click at [222, 484] on input "text" at bounding box center [247, 475] width 227 height 19
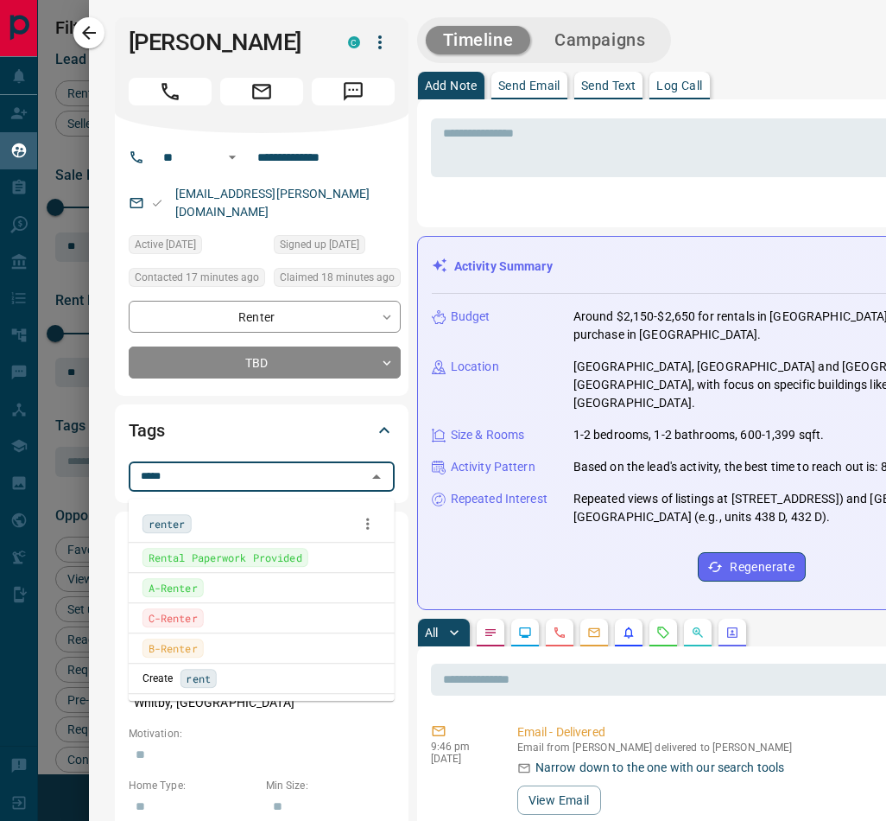
type input "******"
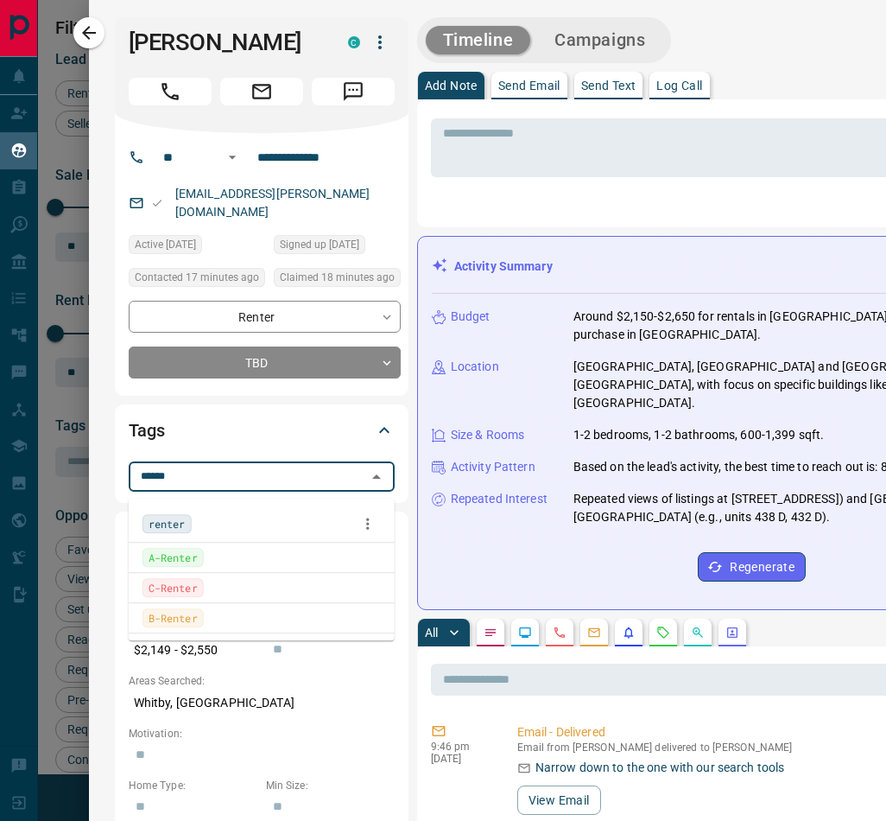
click at [174, 523] on span "renter" at bounding box center [167, 523] width 37 height 17
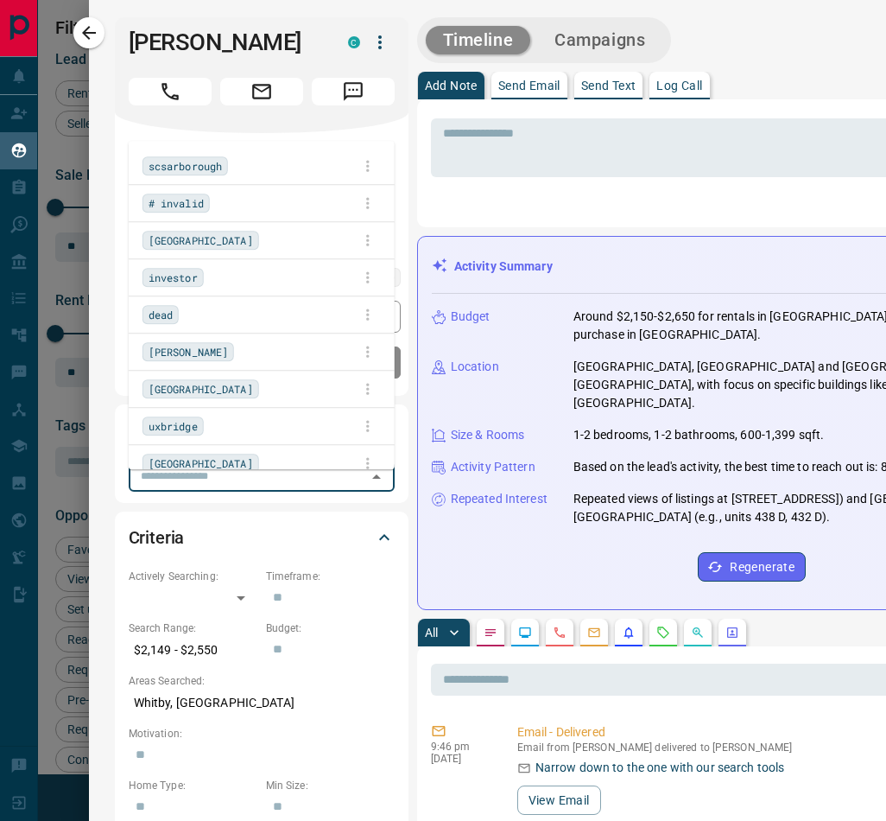
scroll to position [646, 526]
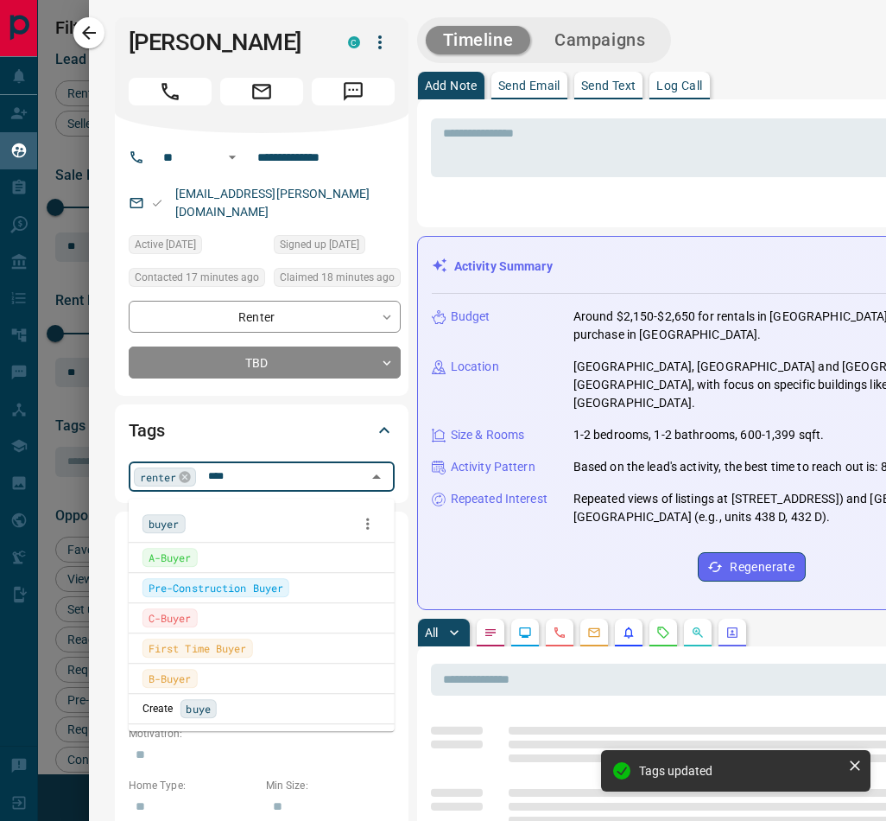
type input "*****"
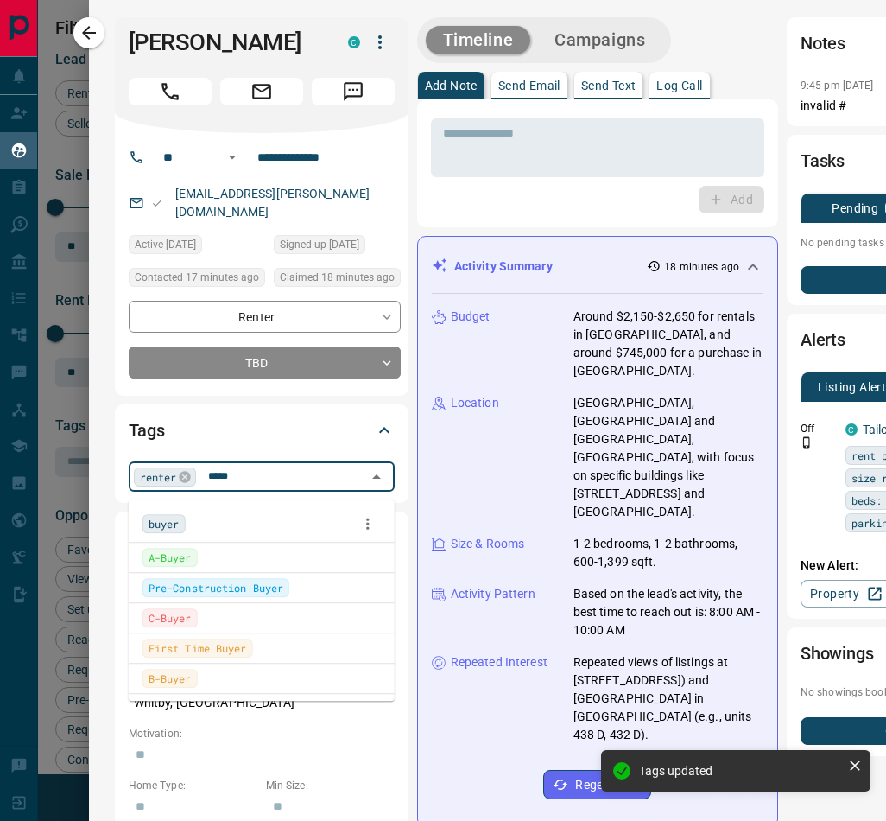
click at [162, 514] on div "buyer" at bounding box center [164, 523] width 43 height 19
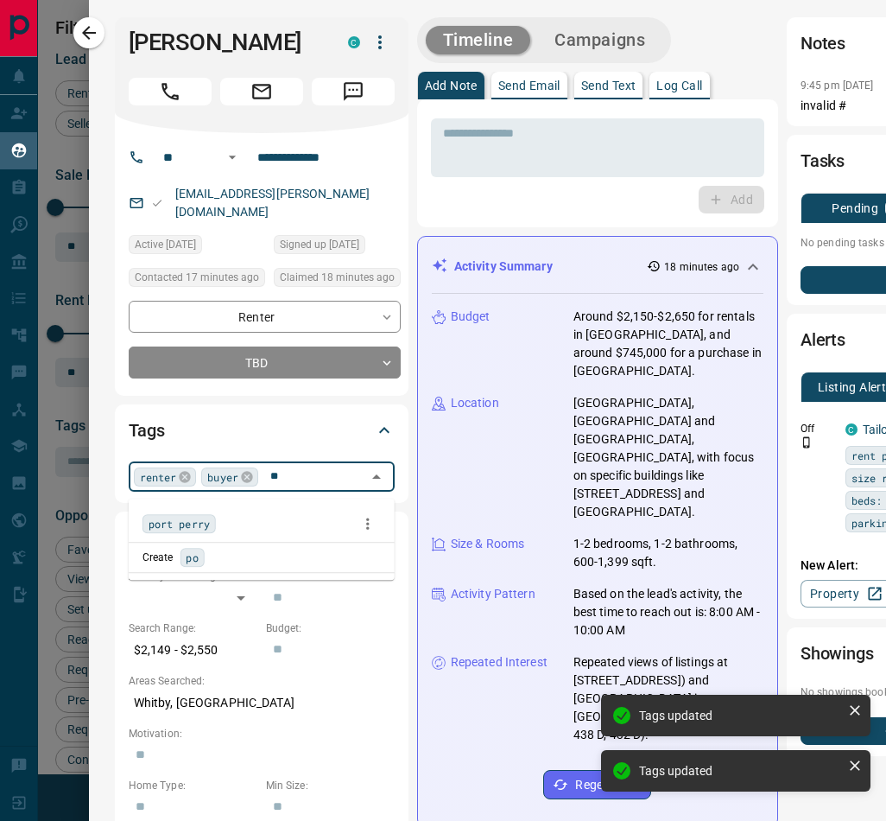
scroll to position [0, 0]
type input "****"
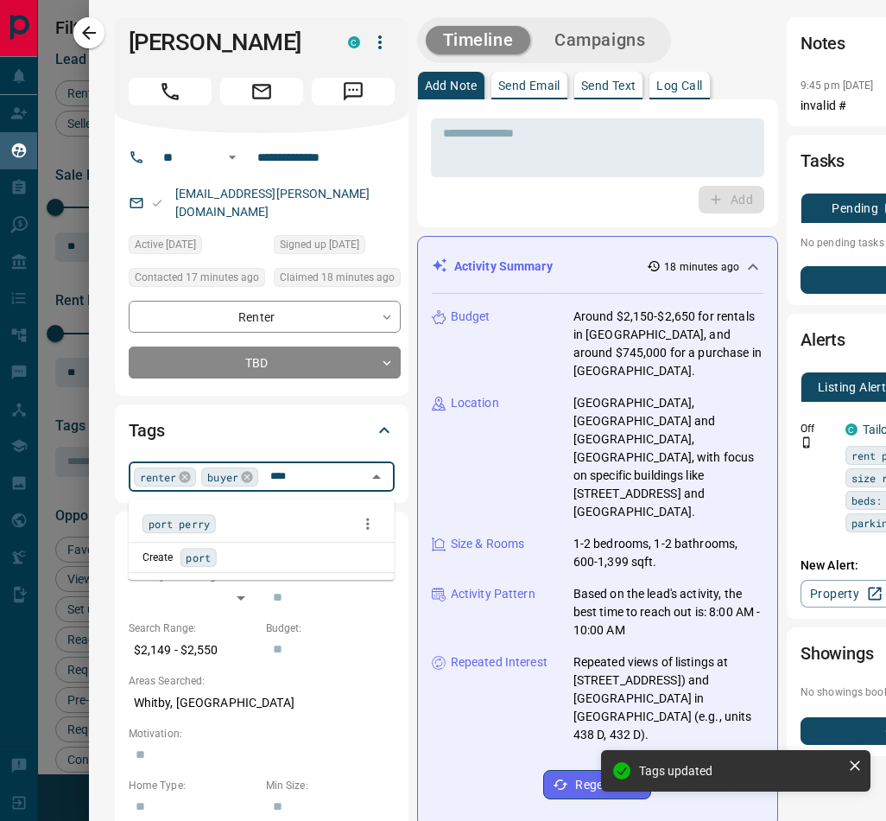
click at [186, 520] on span "port perry" at bounding box center [179, 523] width 61 height 17
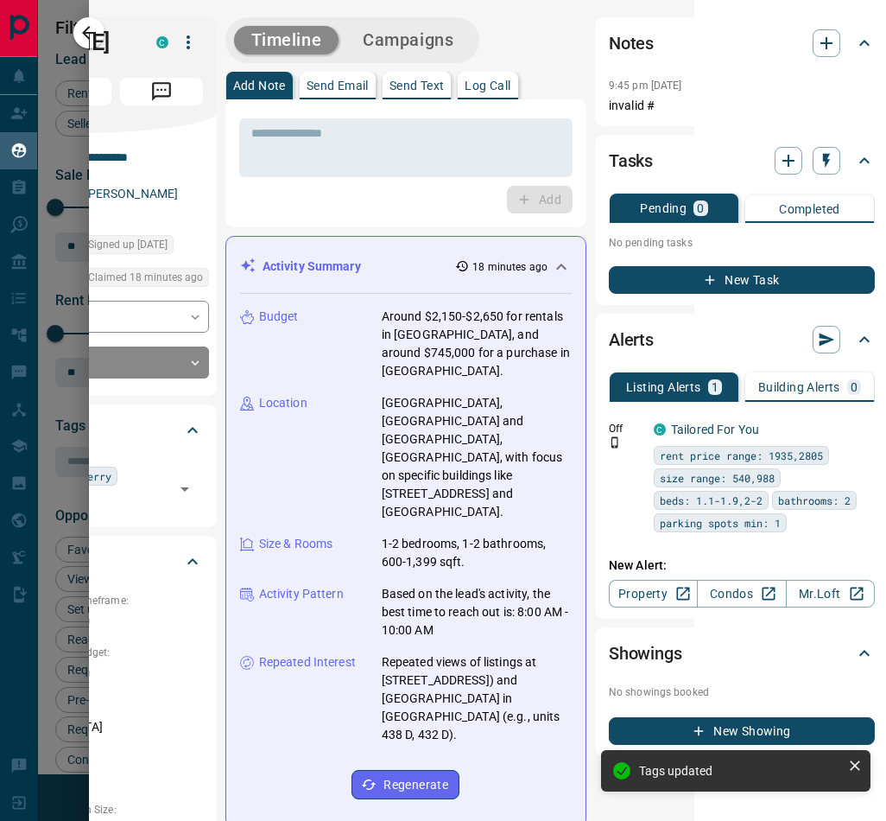
scroll to position [0, 204]
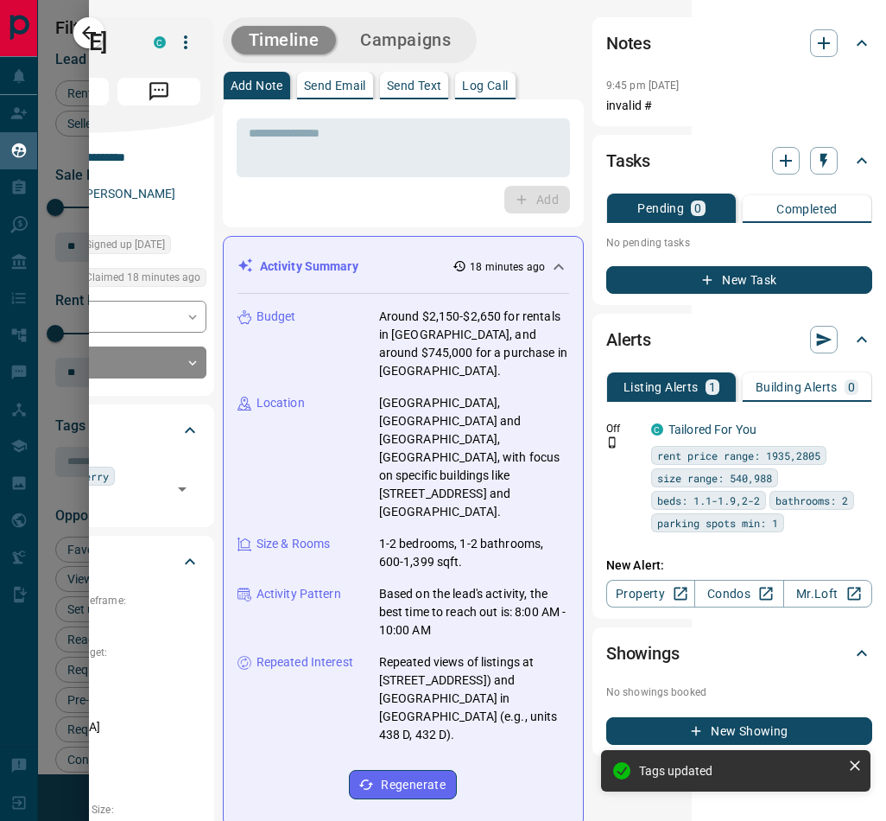
click at [413, 34] on button "Campaigns" at bounding box center [405, 40] width 125 height 29
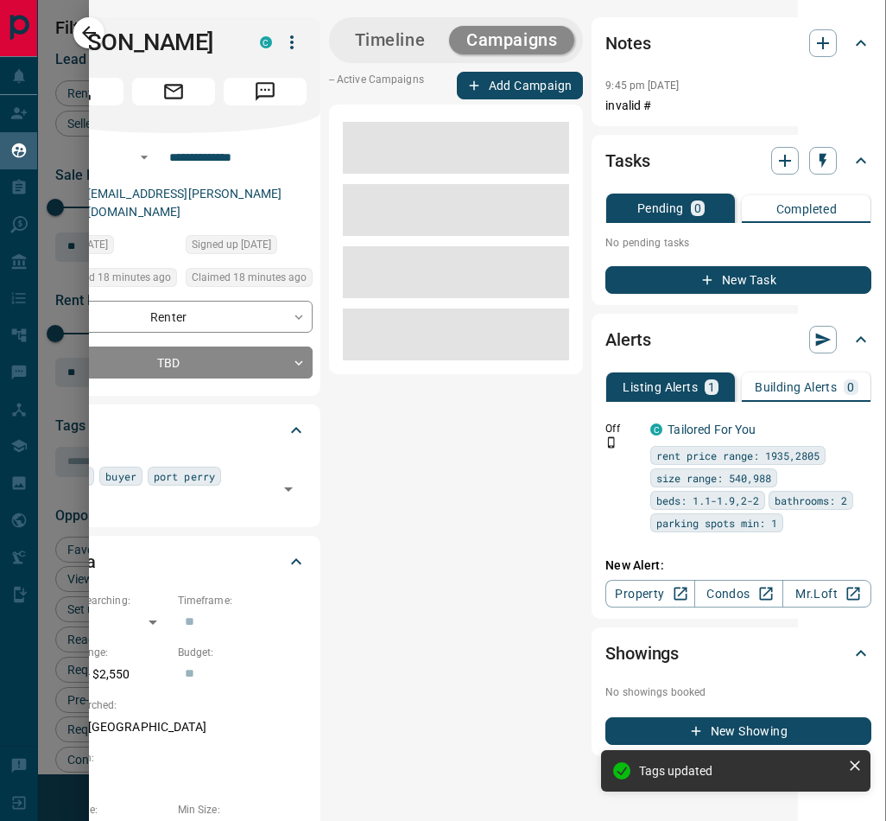
scroll to position [0, 105]
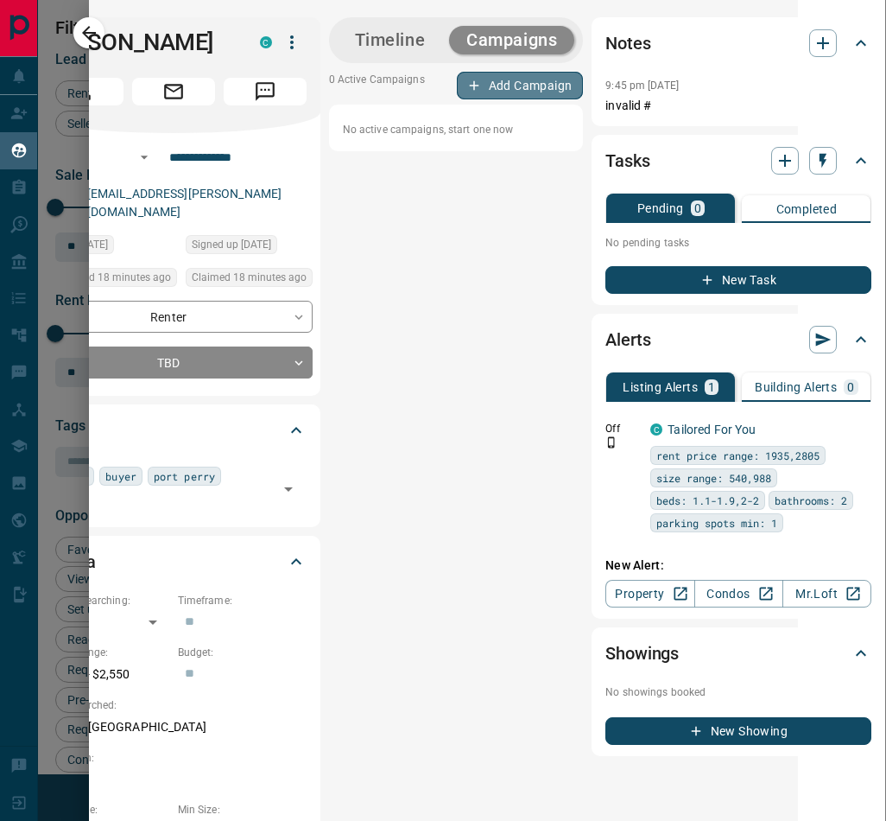
click at [508, 84] on button "Add Campaign" at bounding box center [520, 86] width 127 height 28
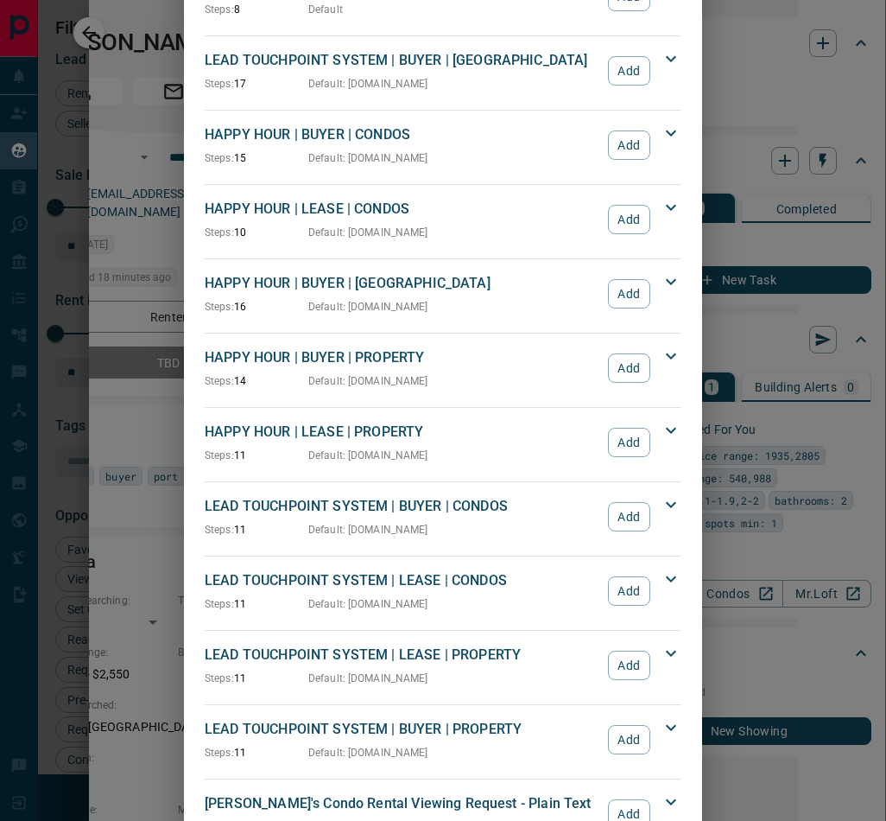
scroll to position [155, 0]
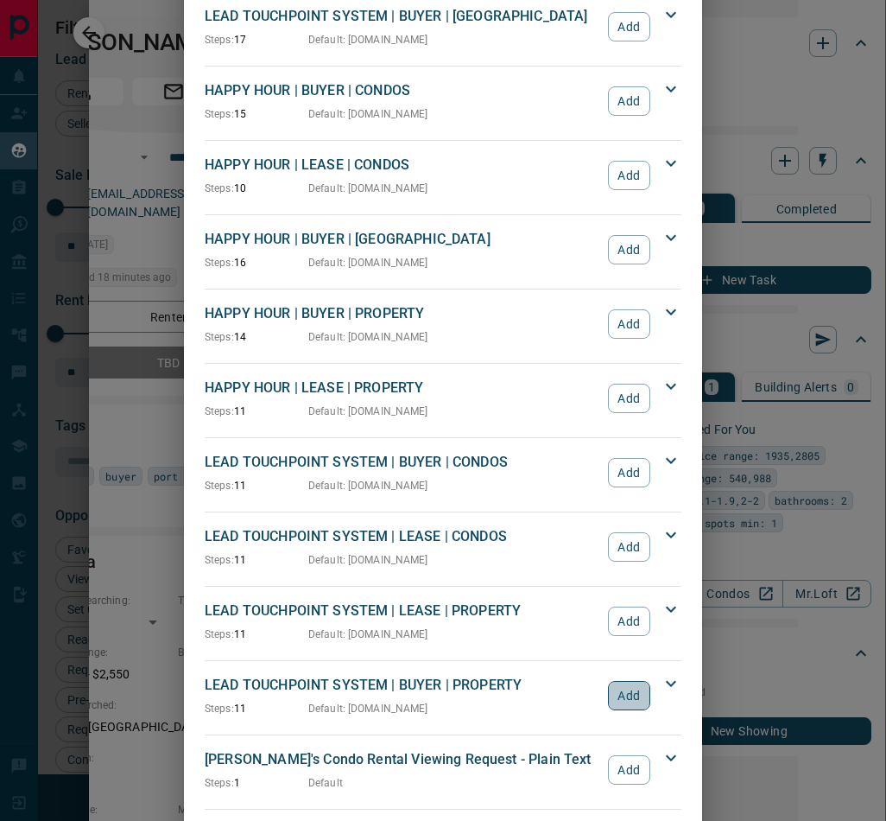
click at [625, 694] on button "Add" at bounding box center [629, 695] width 42 height 29
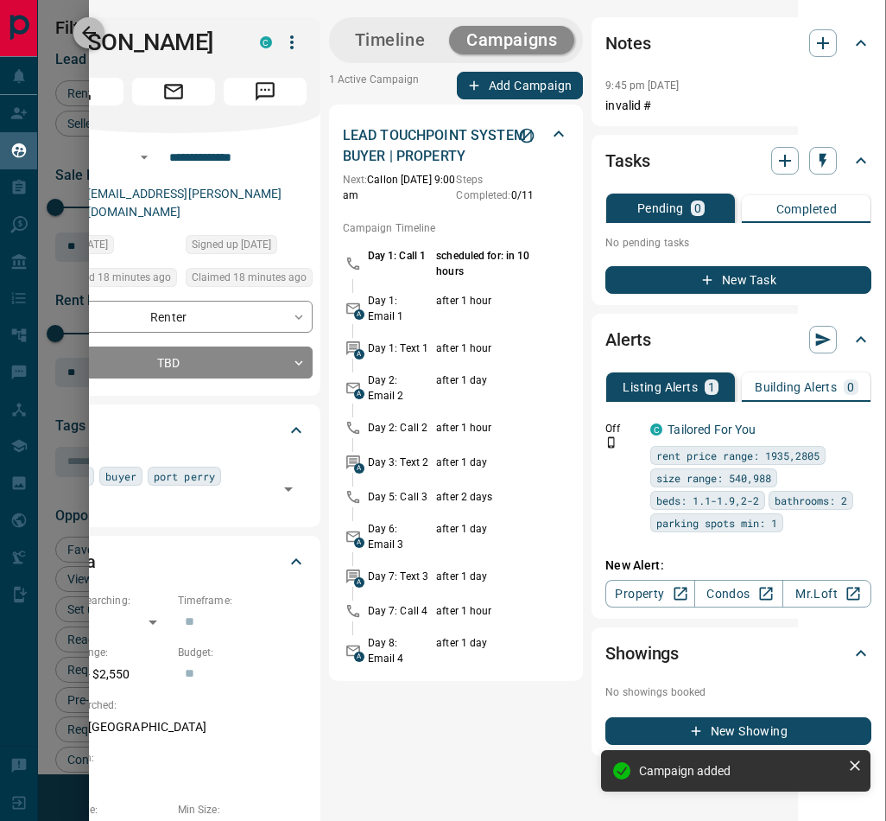
click at [74, 31] on button "button" at bounding box center [88, 32] width 31 height 31
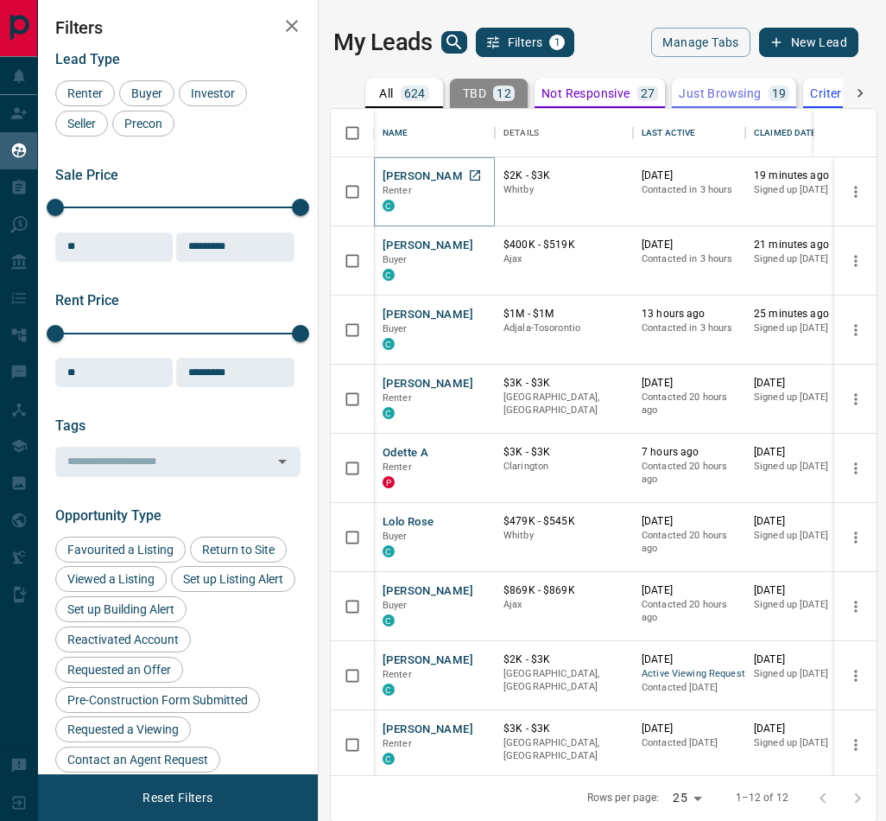
click at [399, 171] on button "[PERSON_NAME]" at bounding box center [428, 176] width 91 height 16
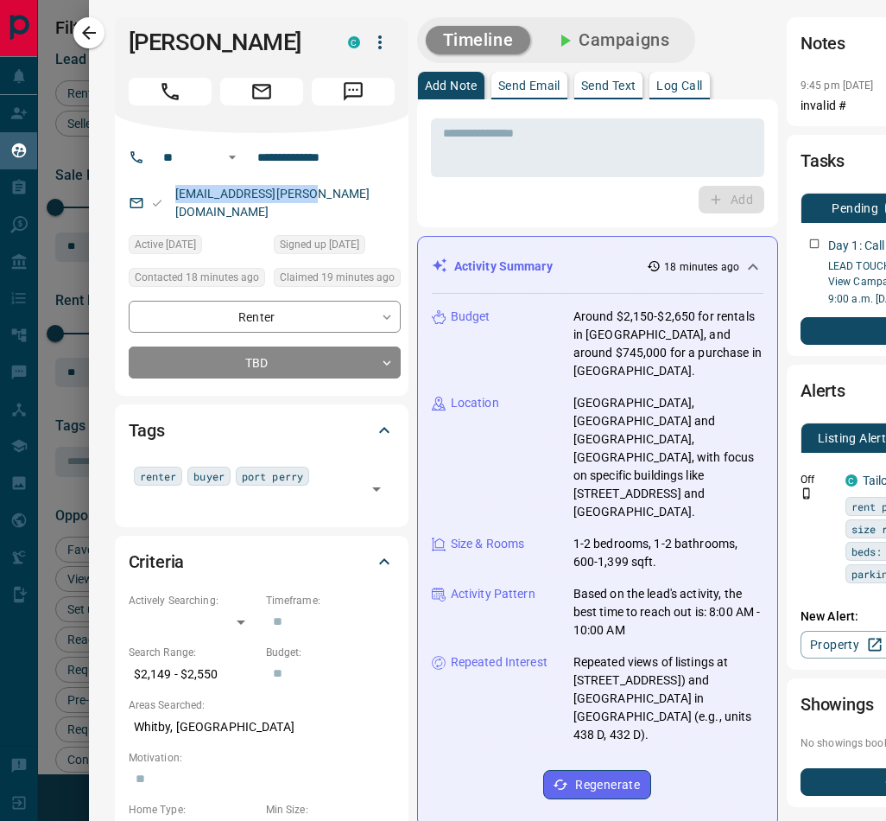
drag, startPoint x: 333, startPoint y: 222, endPoint x: 149, endPoint y: 212, distance: 185.1
click at [149, 212] on div "[EMAIL_ADDRESS][PERSON_NAME][DOMAIN_NAME]" at bounding box center [265, 203] width 272 height 47
copy link "[EMAIL_ADDRESS][PERSON_NAME][DOMAIN_NAME]"
click at [285, 373] on body "Lead Transfers Claim Leads My Leads Tasks Opportunities Deals Campaigns Automat…" at bounding box center [443, 410] width 886 height 820
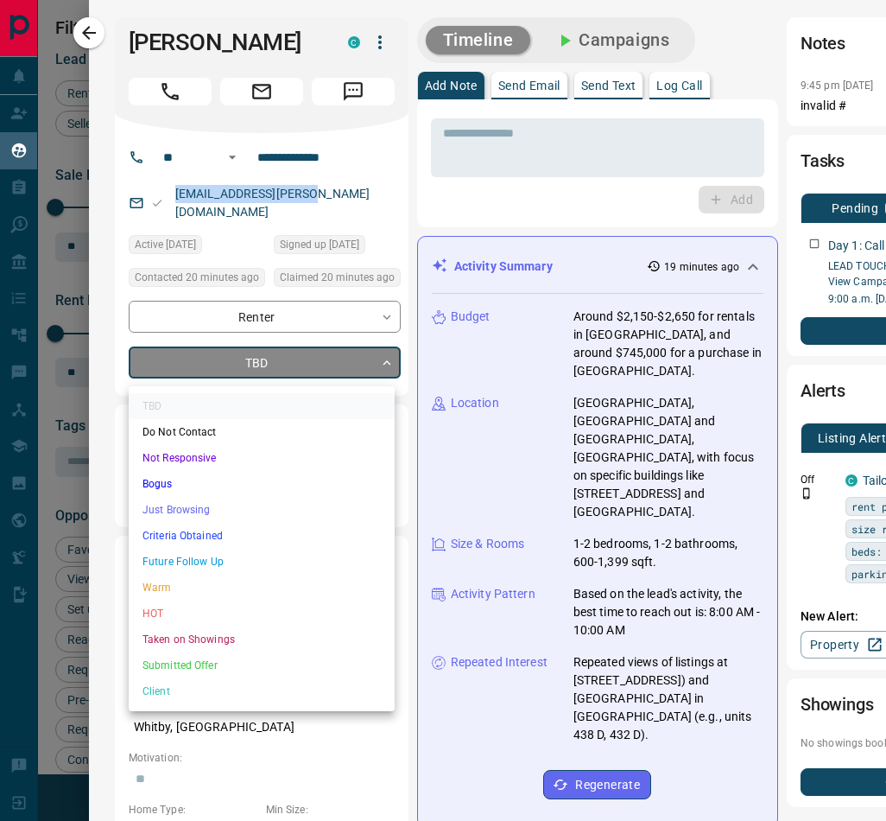
click at [285, 373] on div at bounding box center [443, 410] width 886 height 821
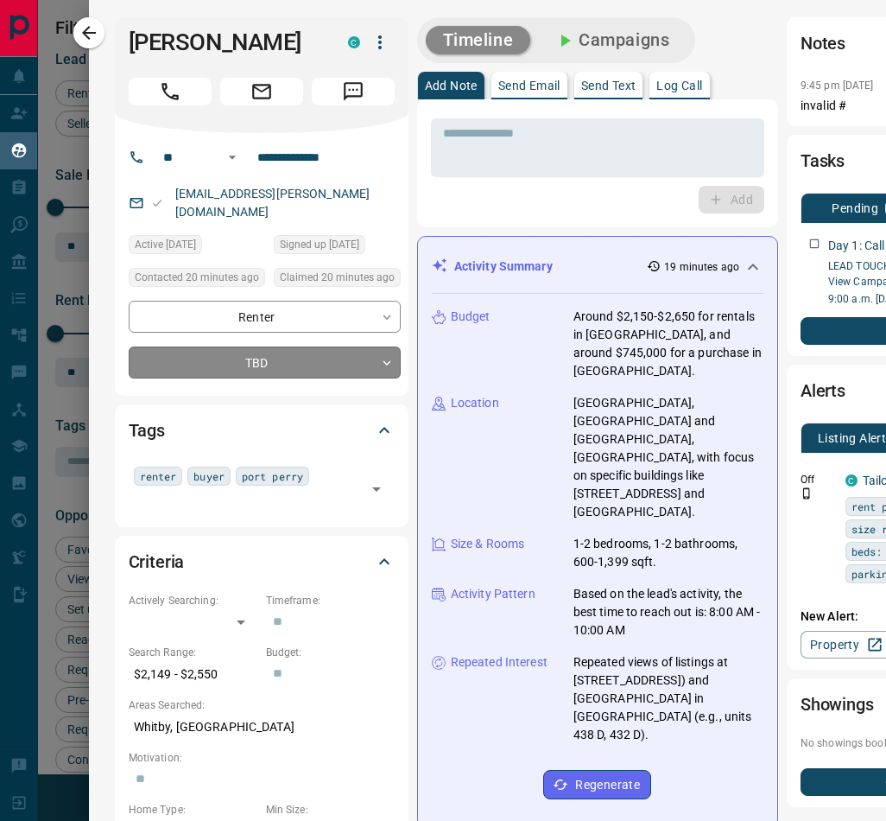
click at [259, 377] on body "Lead Transfers Claim Leads My Leads Tasks Opportunities Deals Campaigns Automat…" at bounding box center [443, 410] width 886 height 820
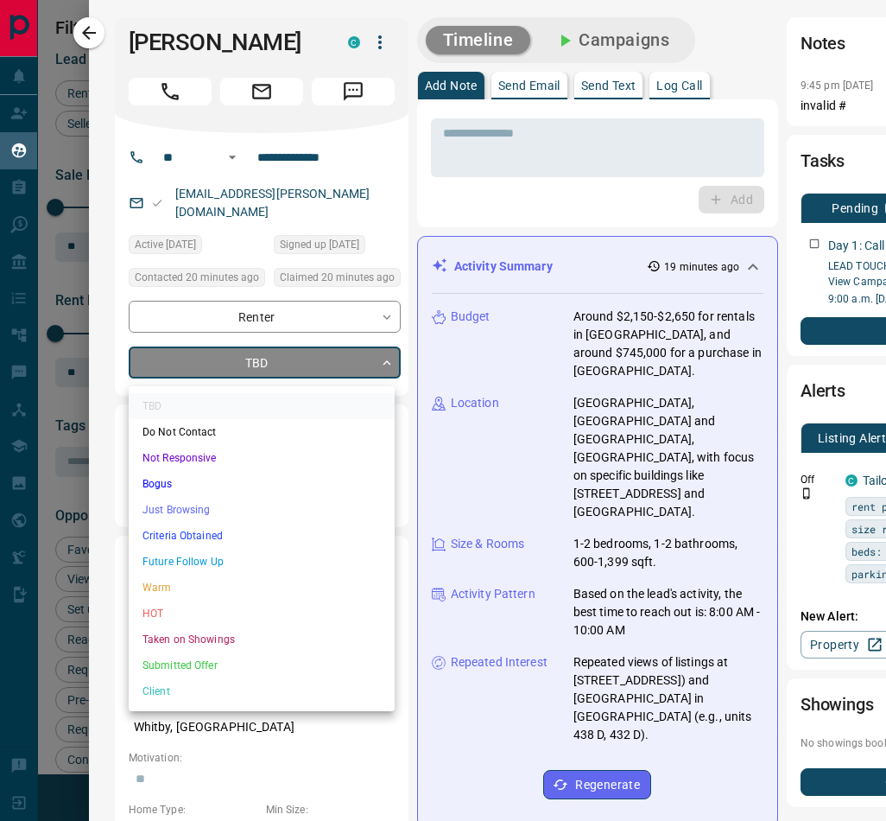
click at [210, 568] on li "Future Follow Up" at bounding box center [262, 561] width 266 height 26
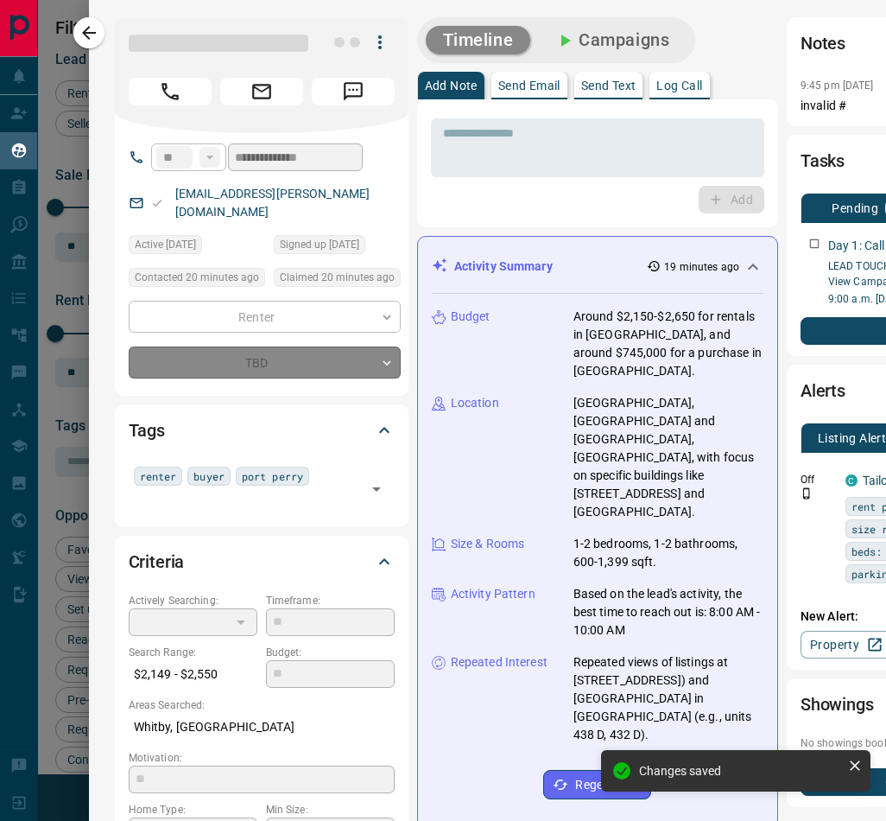
type input "*"
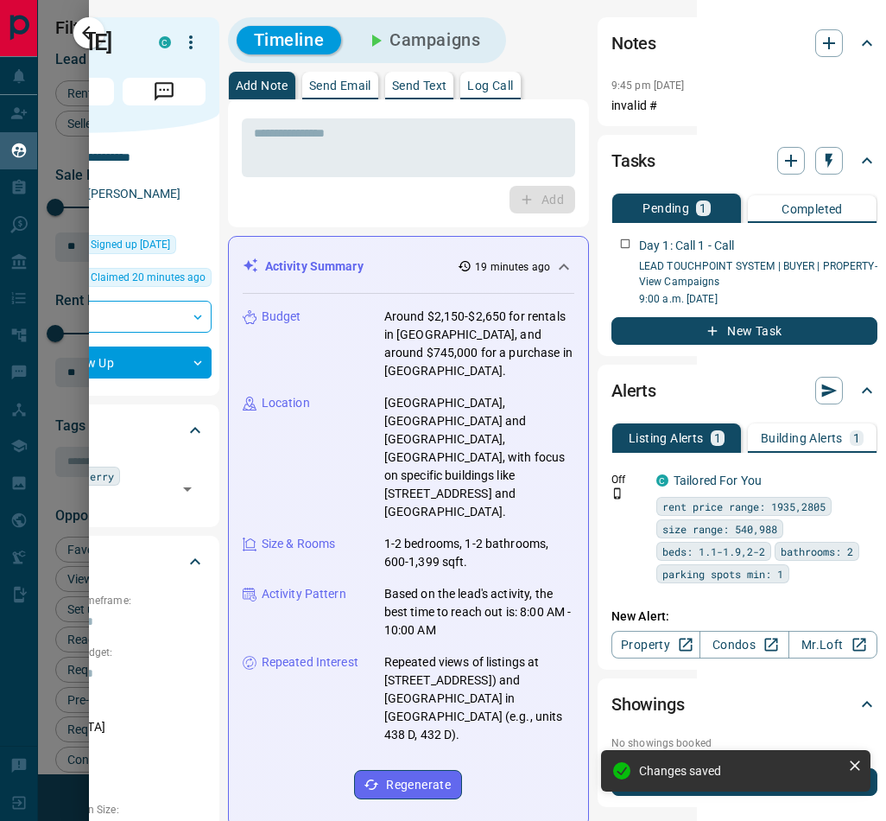
scroll to position [0, 204]
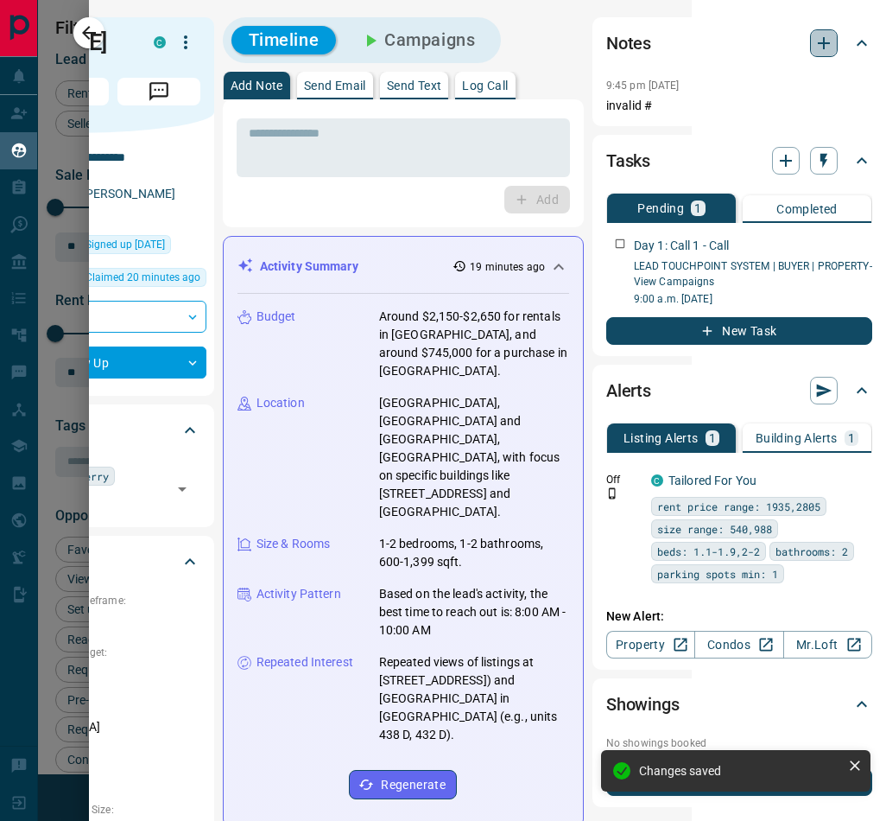
click at [814, 49] on icon "button" at bounding box center [824, 43] width 21 height 21
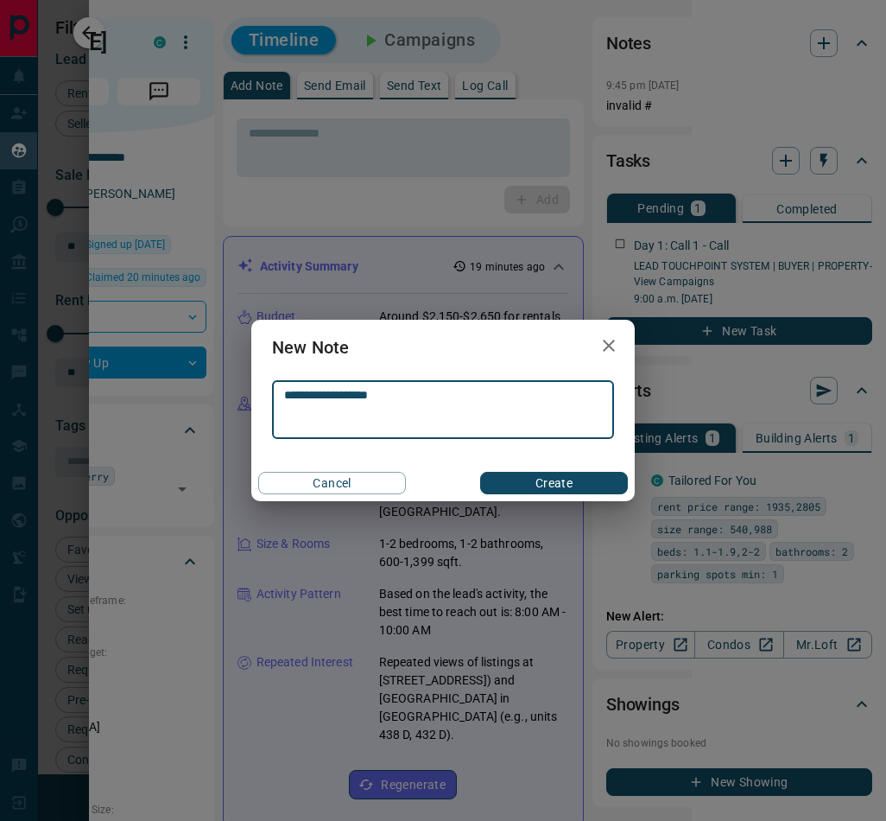
type textarea "**********"
click at [563, 485] on button "Create" at bounding box center [554, 483] width 148 height 22
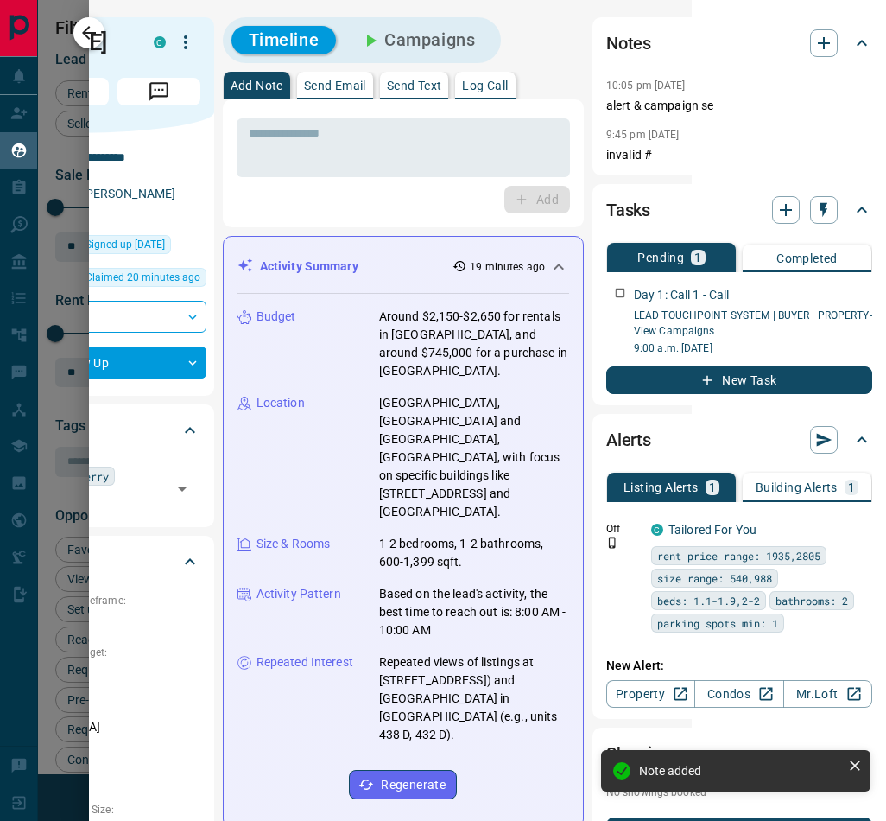
click at [73, 34] on button "button" at bounding box center [88, 32] width 31 height 31
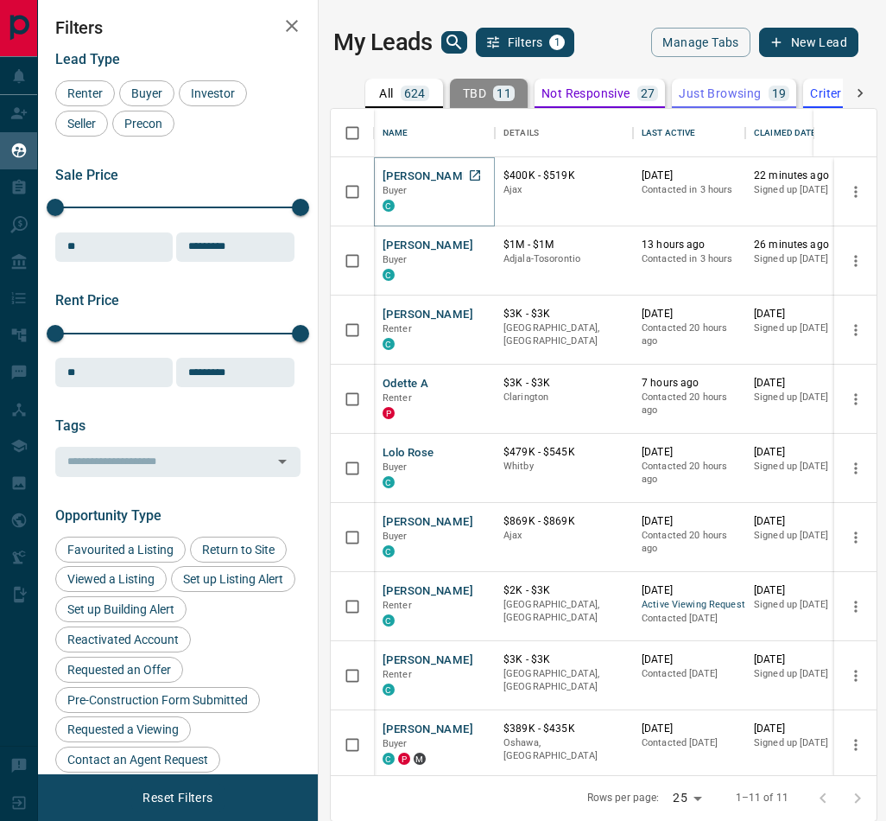
click at [445, 173] on button "[PERSON_NAME]" at bounding box center [428, 176] width 91 height 16
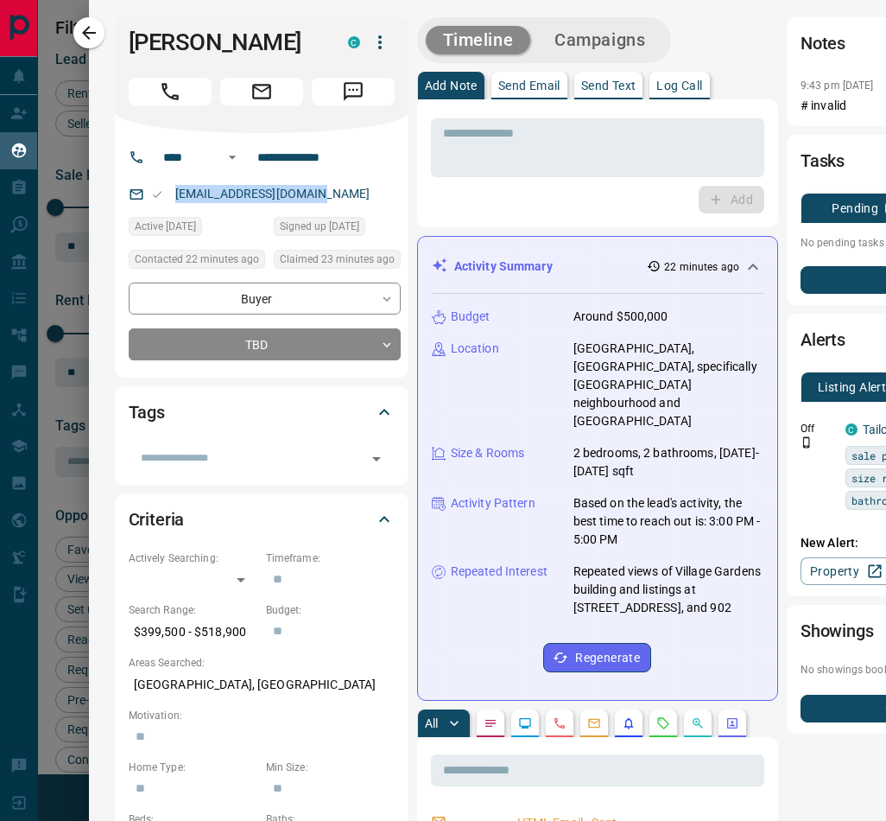
drag, startPoint x: 357, startPoint y: 212, endPoint x: 171, endPoint y: 225, distance: 186.1
click at [171, 208] on div "[EMAIL_ADDRESS][DOMAIN_NAME]" at bounding box center [265, 194] width 272 height 29
copy link "[EMAIL_ADDRESS][DOMAIN_NAME]"
drag, startPoint x: 113, startPoint y: 339, endPoint x: 840, endPoint y: 253, distance: 731.4
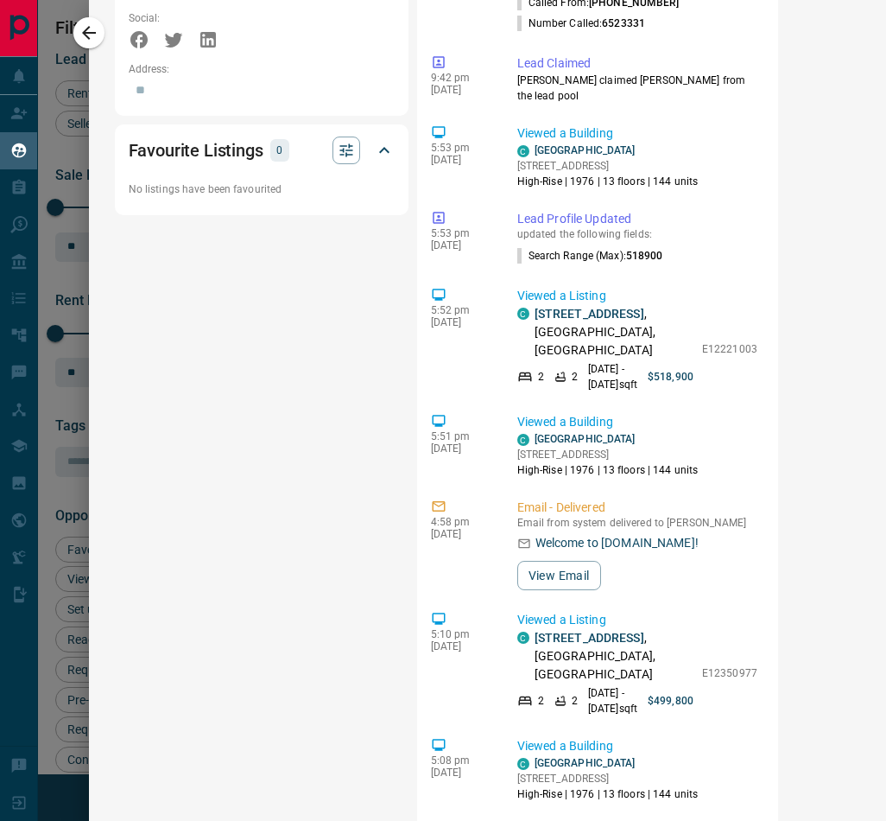
scroll to position [1233, 0]
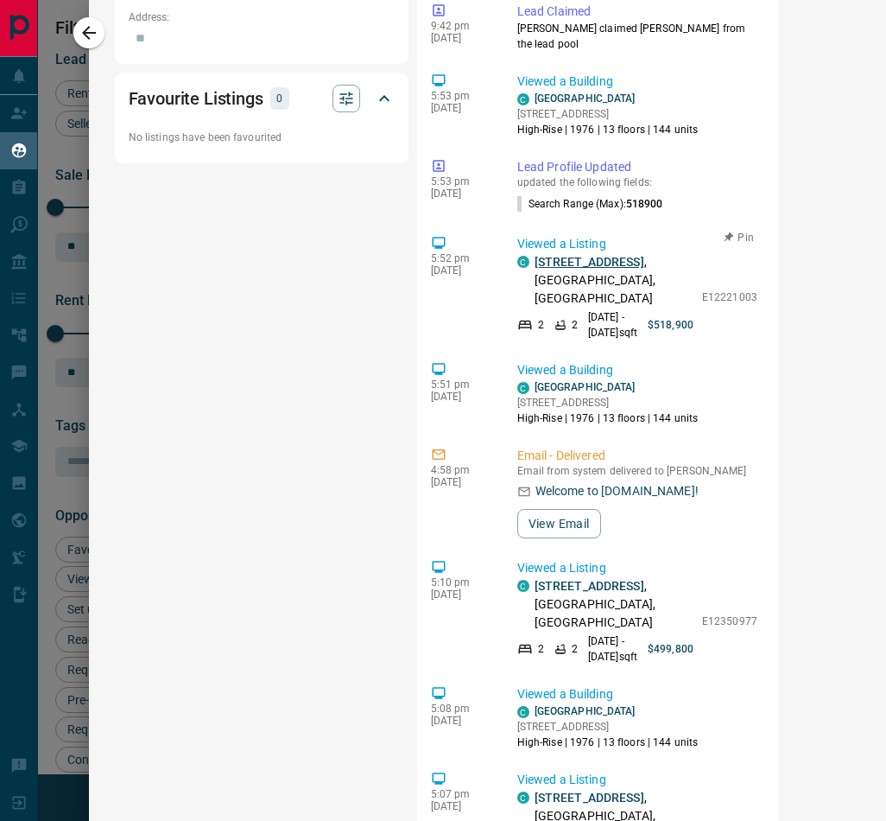
click at [605, 258] on link "[STREET_ADDRESS]" at bounding box center [590, 262] width 110 height 14
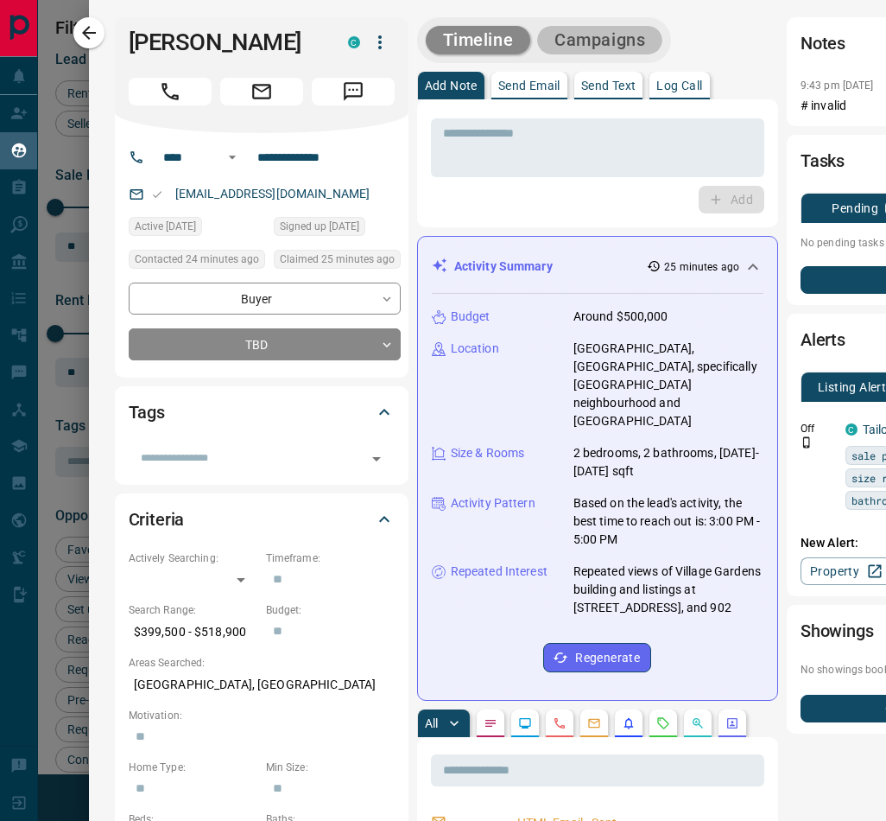
click at [596, 41] on button "Campaigns" at bounding box center [599, 40] width 125 height 29
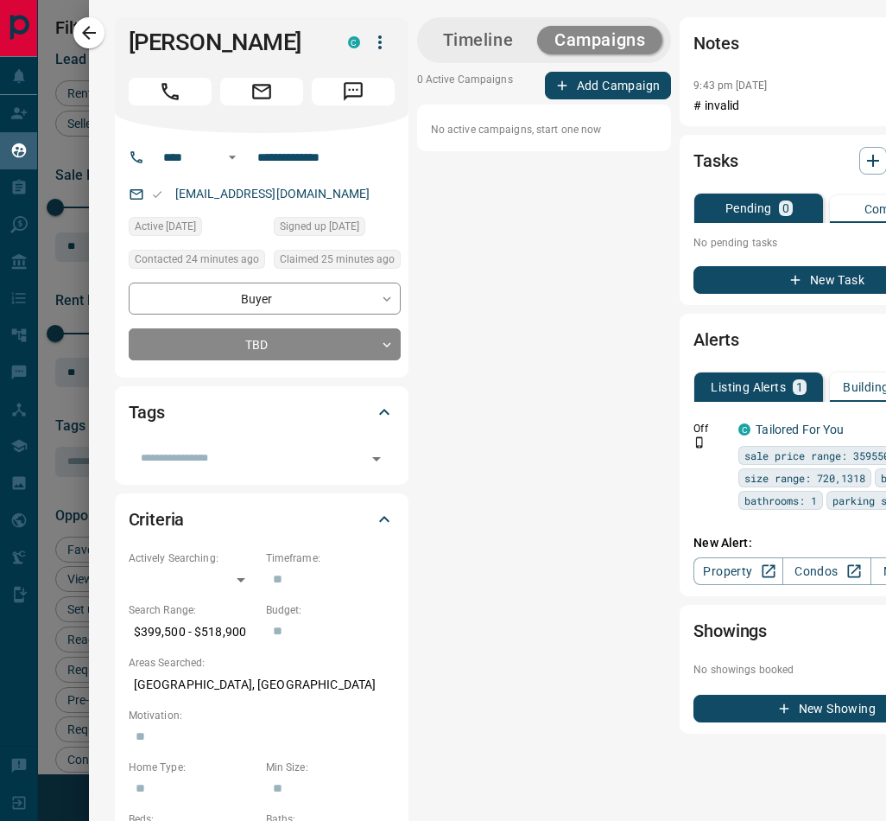
click at [595, 105] on div "No active campaigns, start one now" at bounding box center [544, 128] width 255 height 47
click at [589, 91] on button "Add Campaign" at bounding box center [608, 86] width 127 height 28
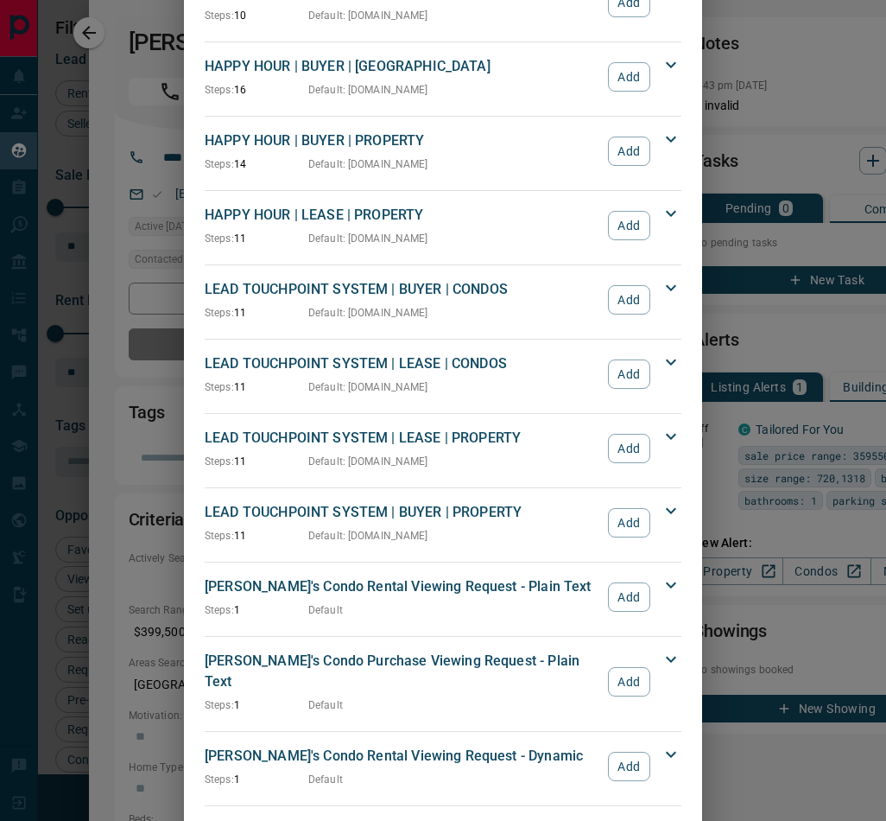
scroll to position [310, 0]
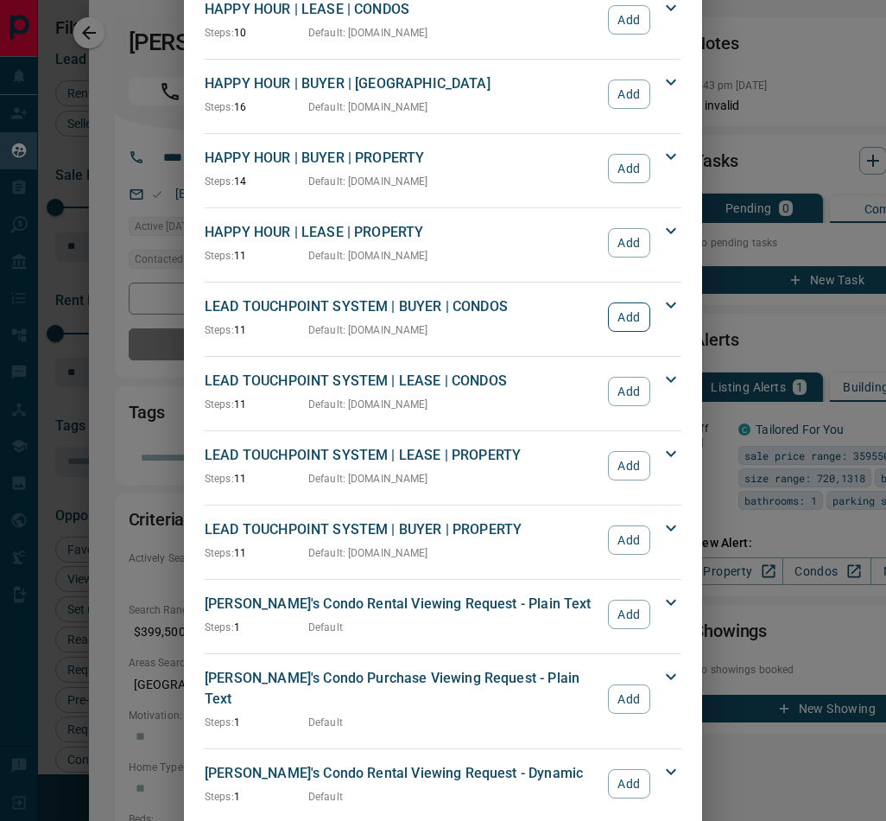
click at [621, 310] on button "Add" at bounding box center [629, 316] width 42 height 29
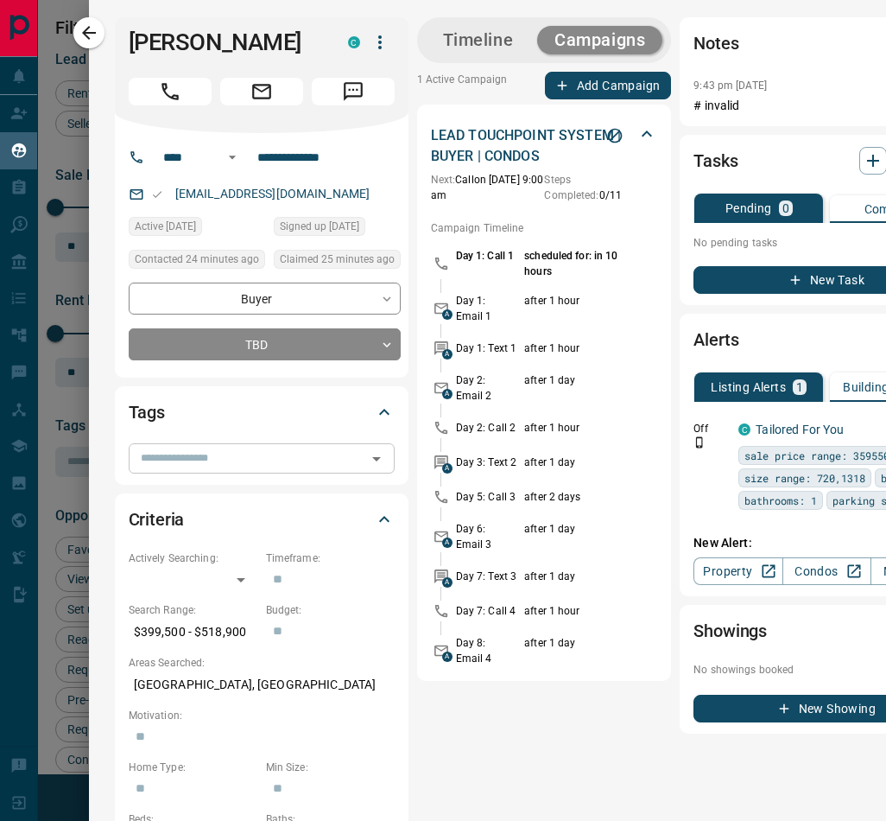
click at [258, 467] on input "text" at bounding box center [247, 457] width 227 height 19
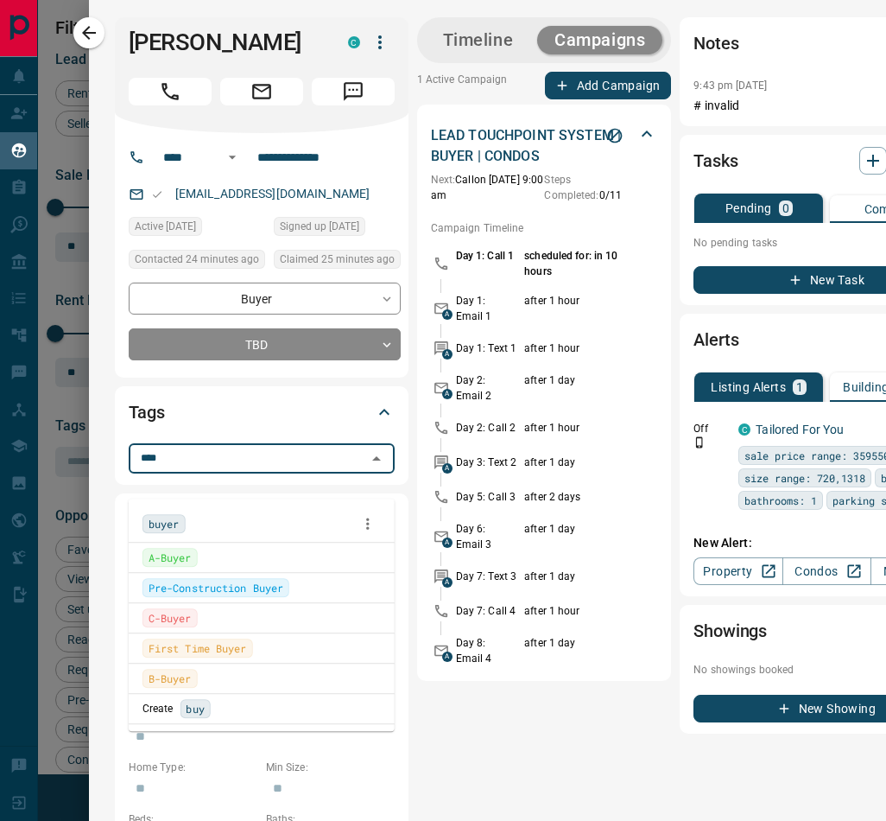
type input "*****"
click at [168, 525] on span "buyer" at bounding box center [164, 523] width 31 height 17
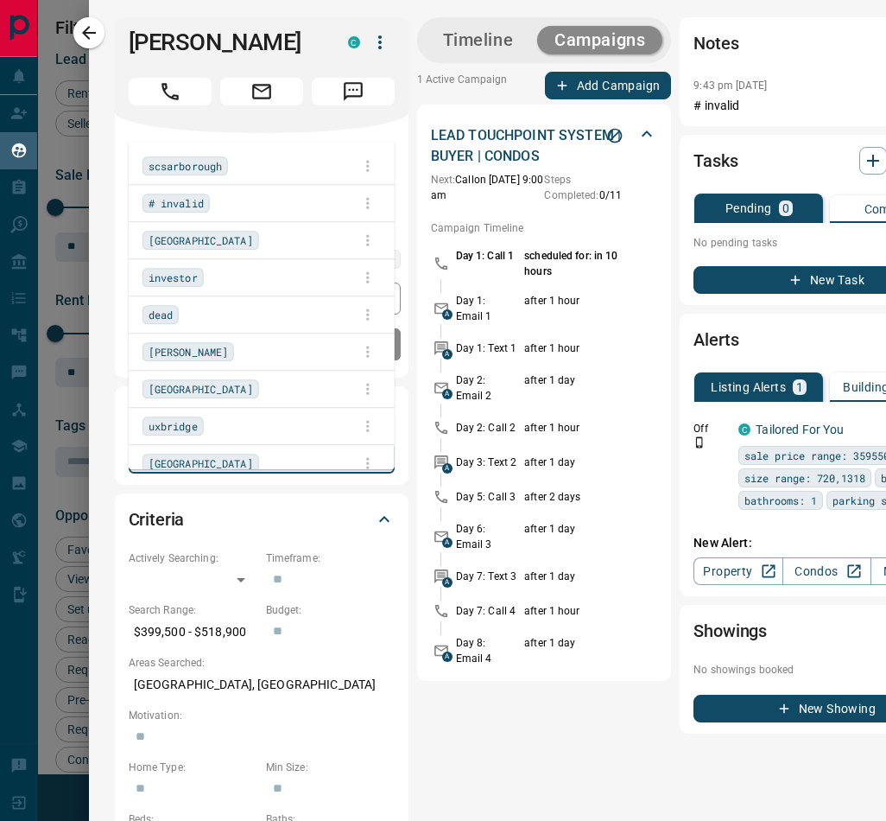
scroll to position [646, 526]
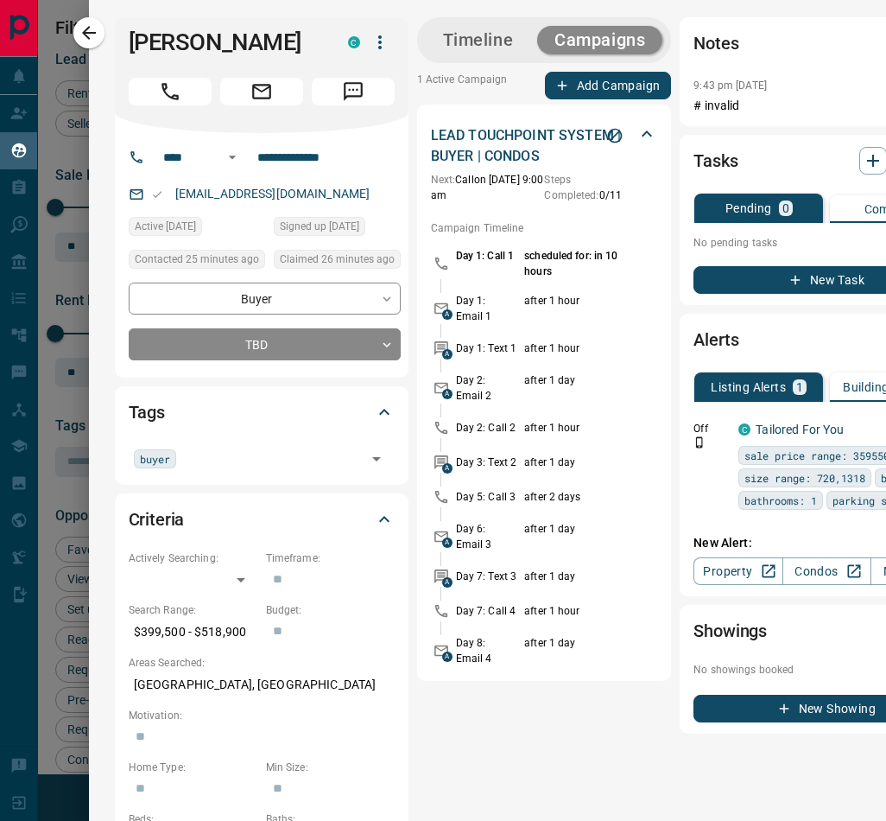
click at [107, 140] on div "**********" at bounding box center [487, 715] width 797 height 1430
click at [217, 467] on input "text" at bounding box center [270, 457] width 179 height 19
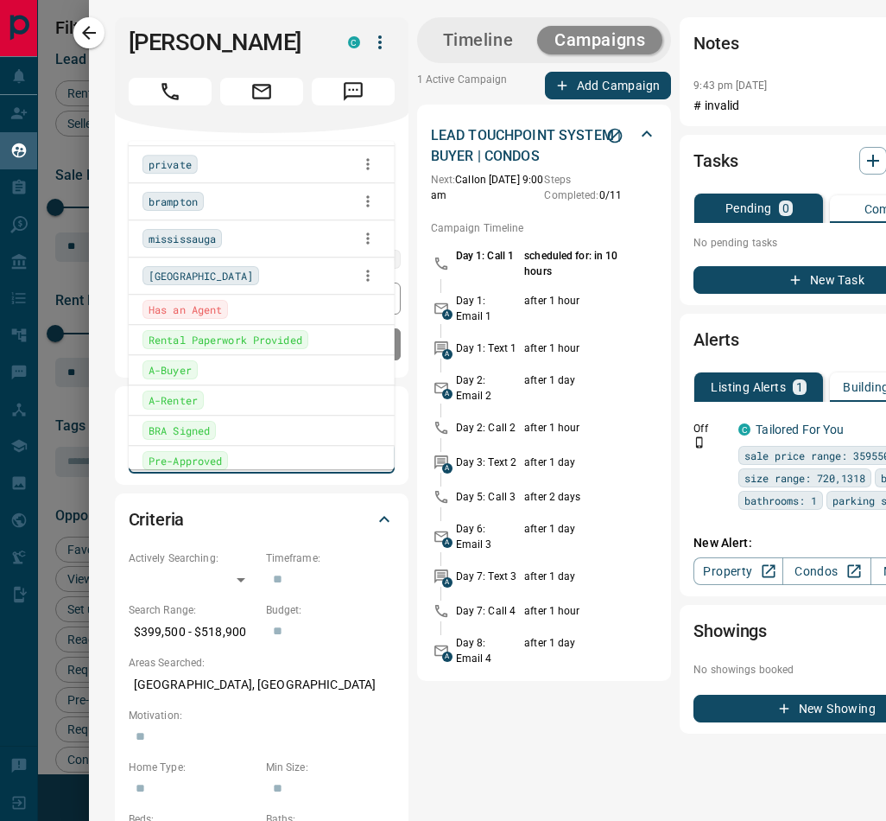
scroll to position [0, 0]
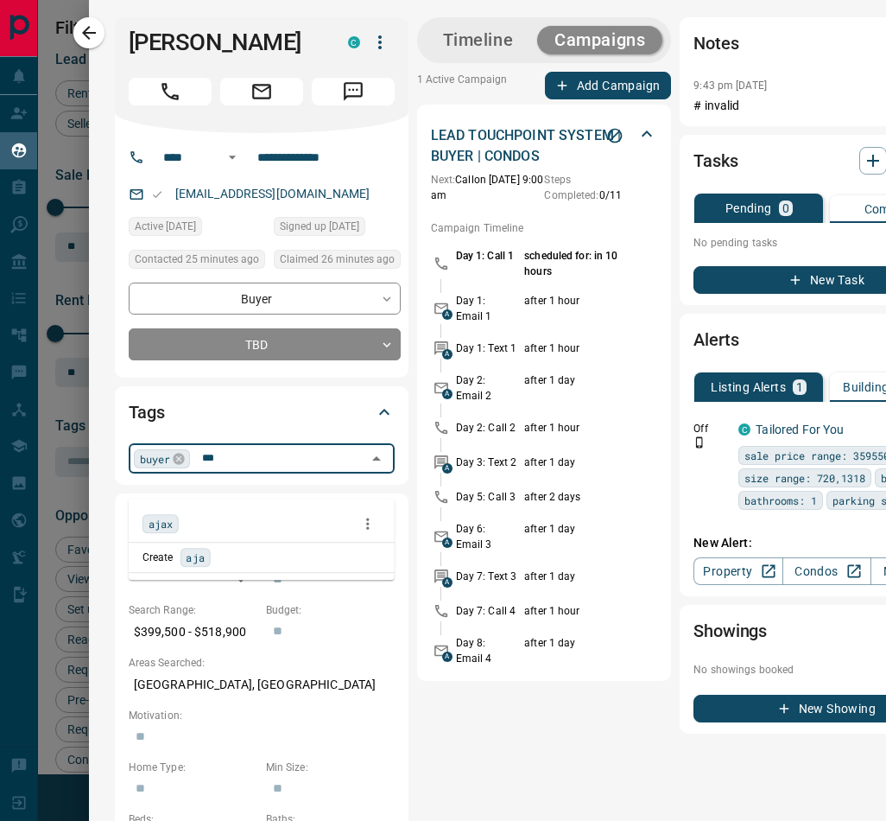
type input "****"
click at [154, 514] on div "ajax" at bounding box center [161, 523] width 36 height 19
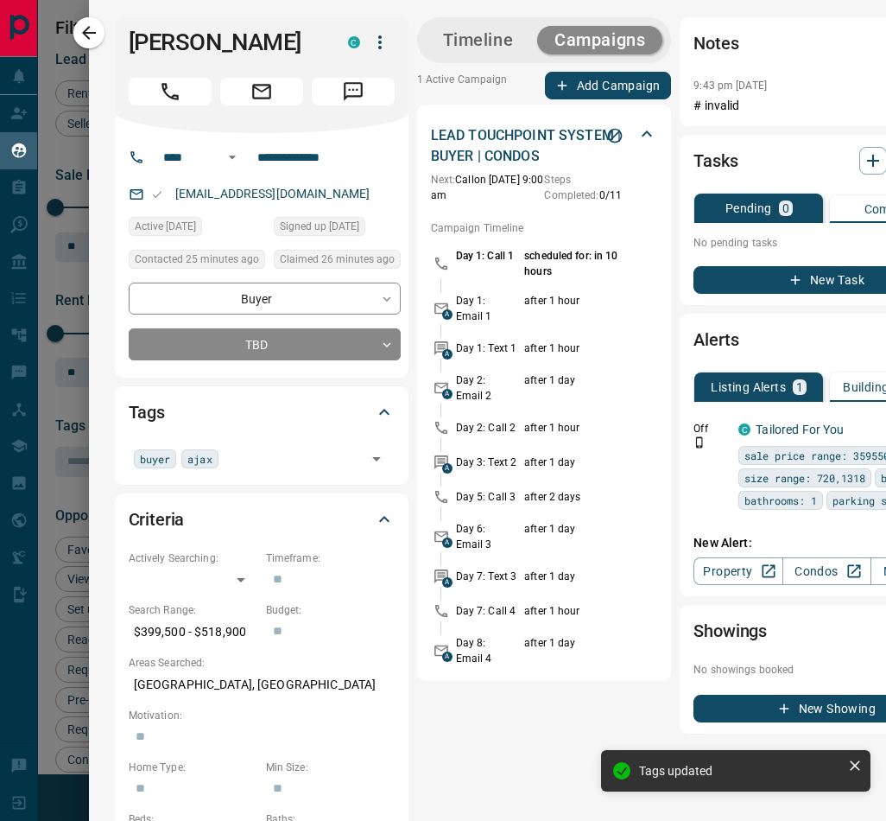
scroll to position [0, 105]
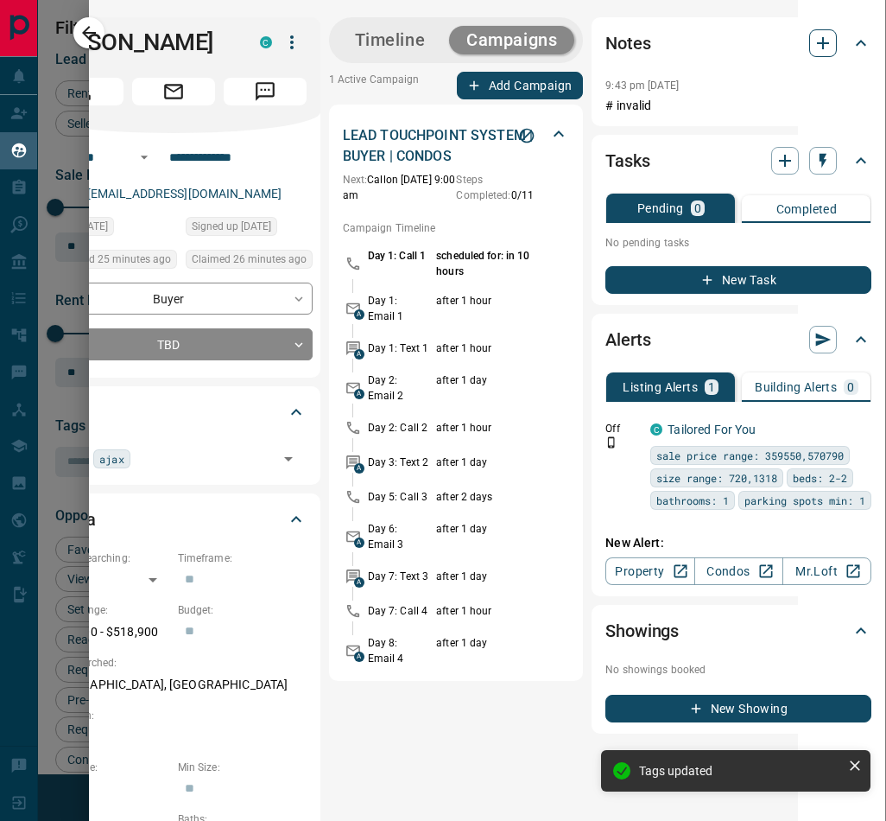
click at [813, 41] on icon "button" at bounding box center [823, 43] width 21 height 21
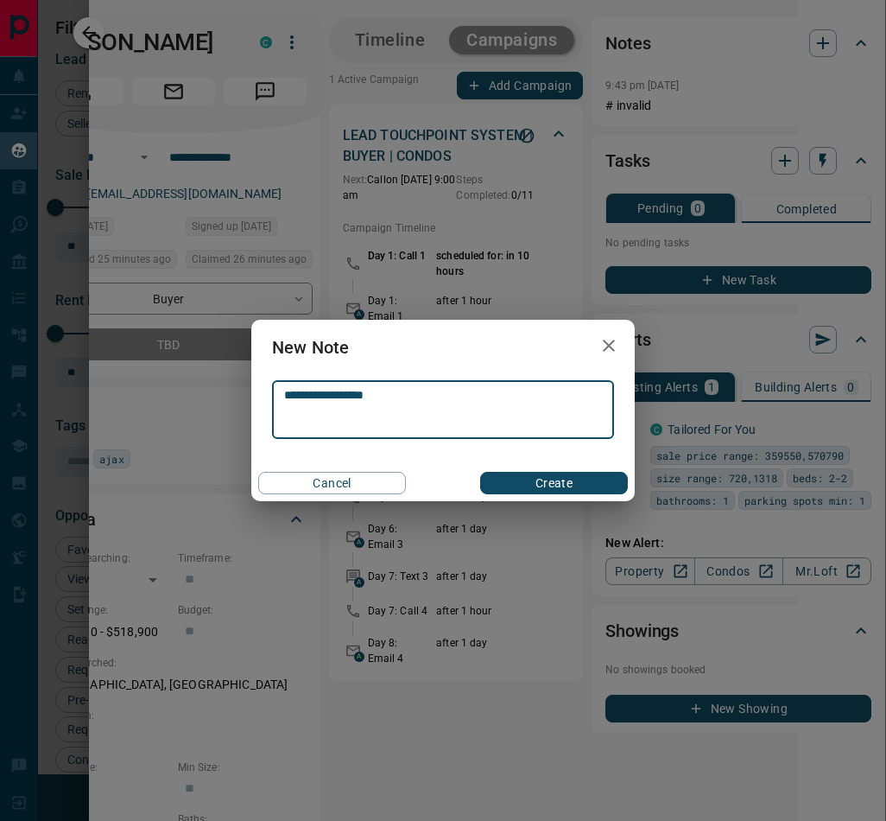
type textarea "**********"
click at [538, 487] on button "Create" at bounding box center [554, 483] width 148 height 22
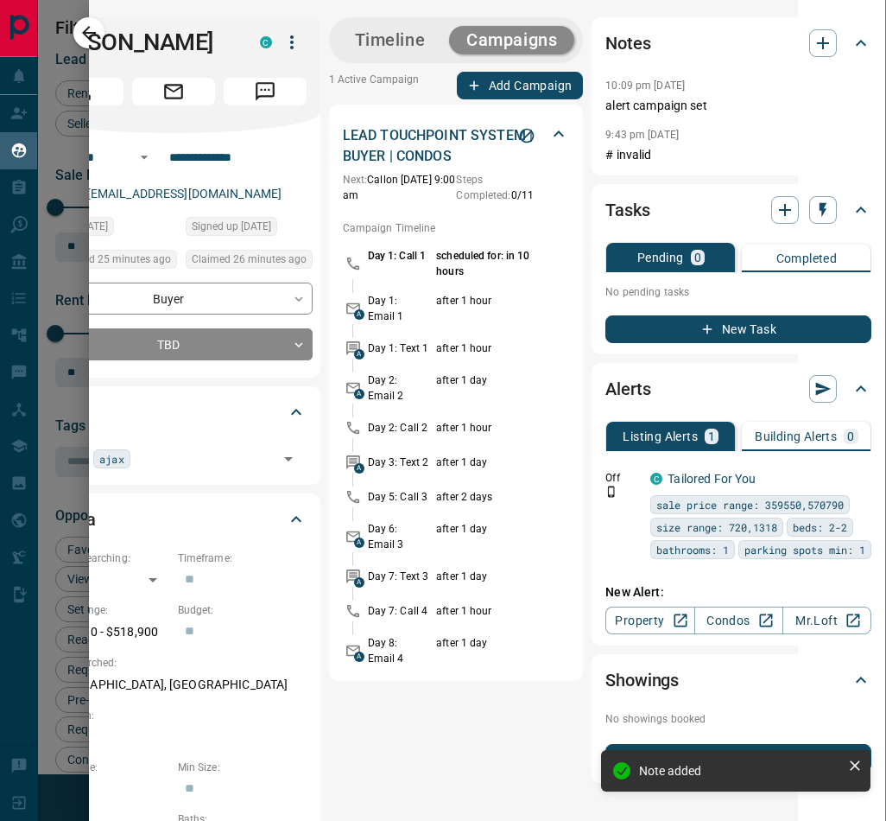
drag, startPoint x: 393, startPoint y: 756, endPoint x: 194, endPoint y: 816, distance: 207.6
click at [393, 756] on div "Timeline Campaigns 1 Active Campaign Add Campaign LEAD TOUCHPOINT SYSTEM | BUYE…" at bounding box center [456, 399] width 255 height 765
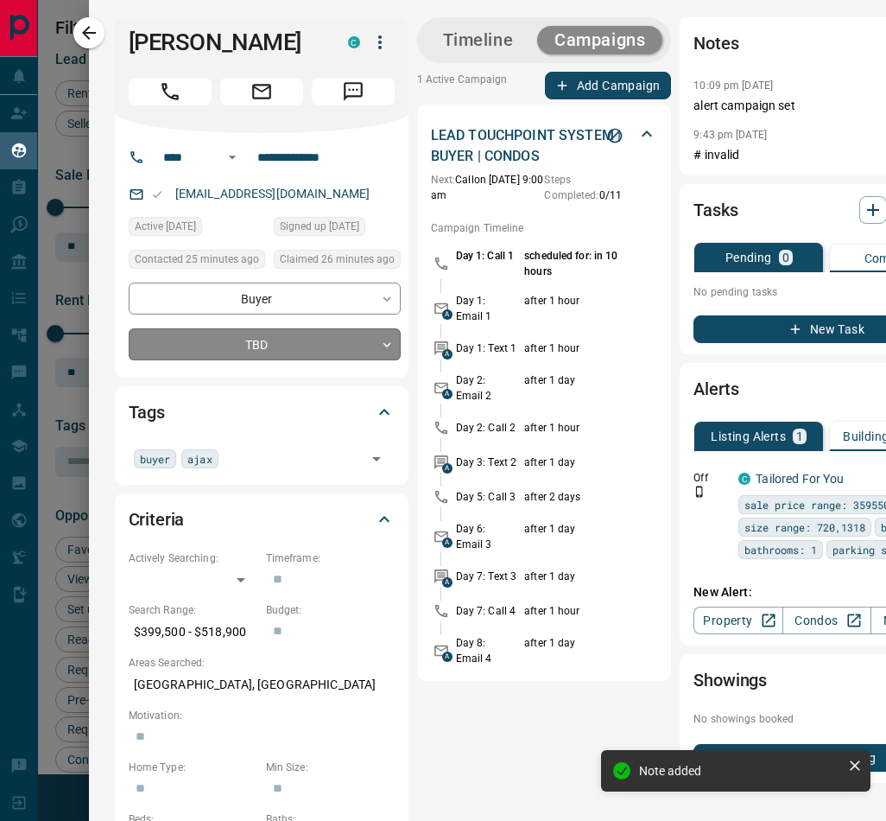
click at [294, 368] on body "Lead Transfers Claim Leads My Leads Tasks Opportunities Deals Campaigns Automat…" at bounding box center [443, 410] width 886 height 820
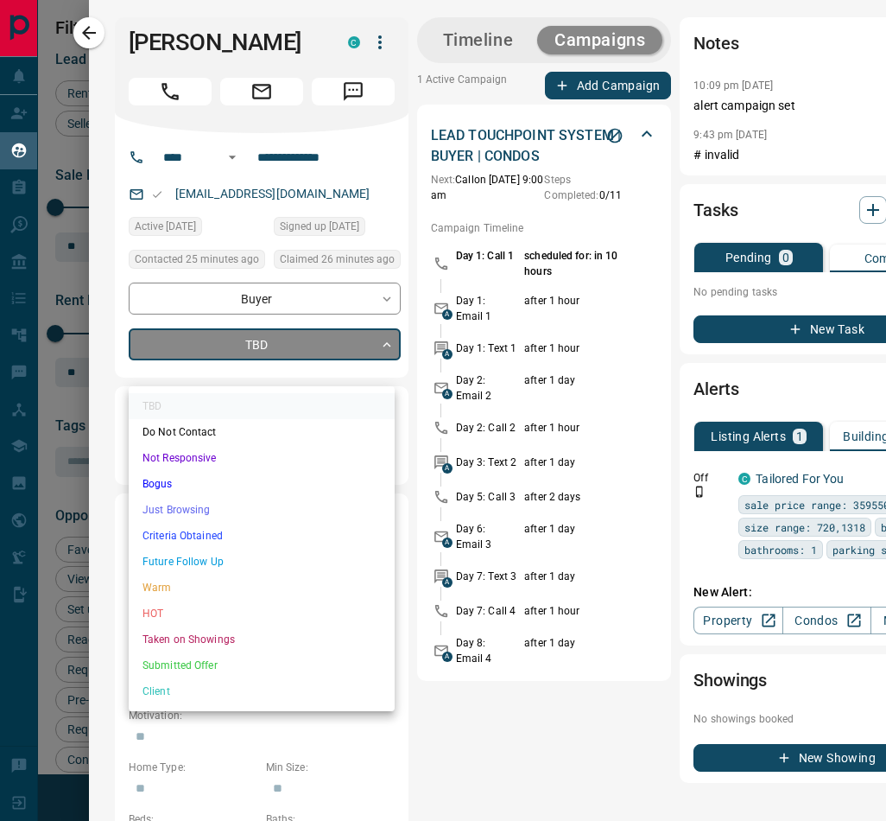
click at [200, 552] on li "Future Follow Up" at bounding box center [262, 561] width 266 height 26
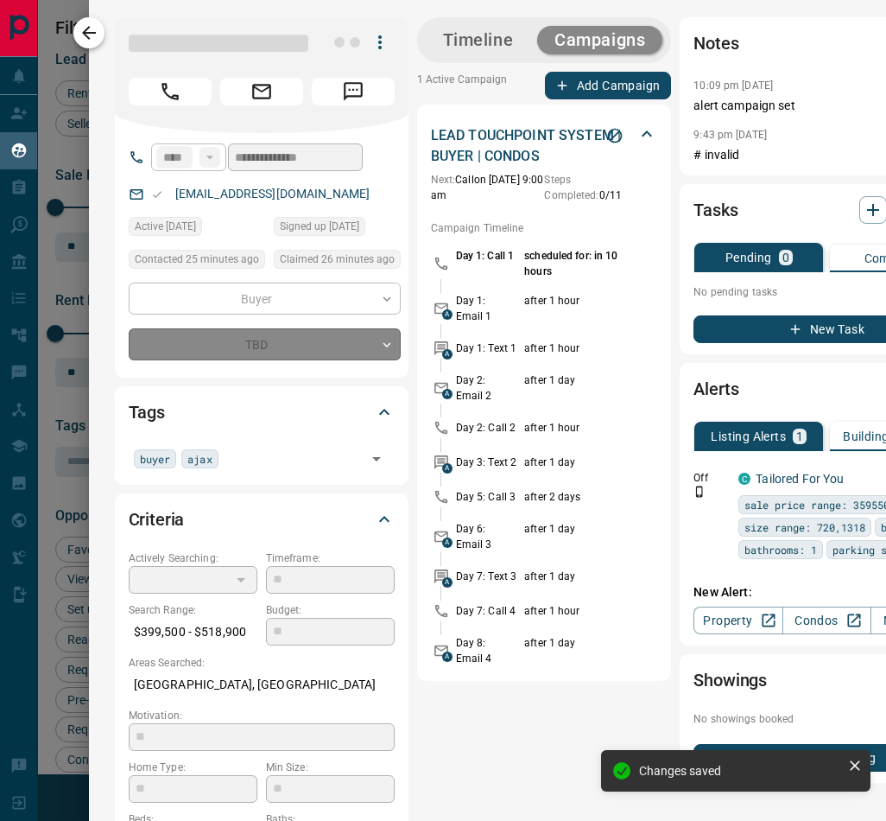
type input "*"
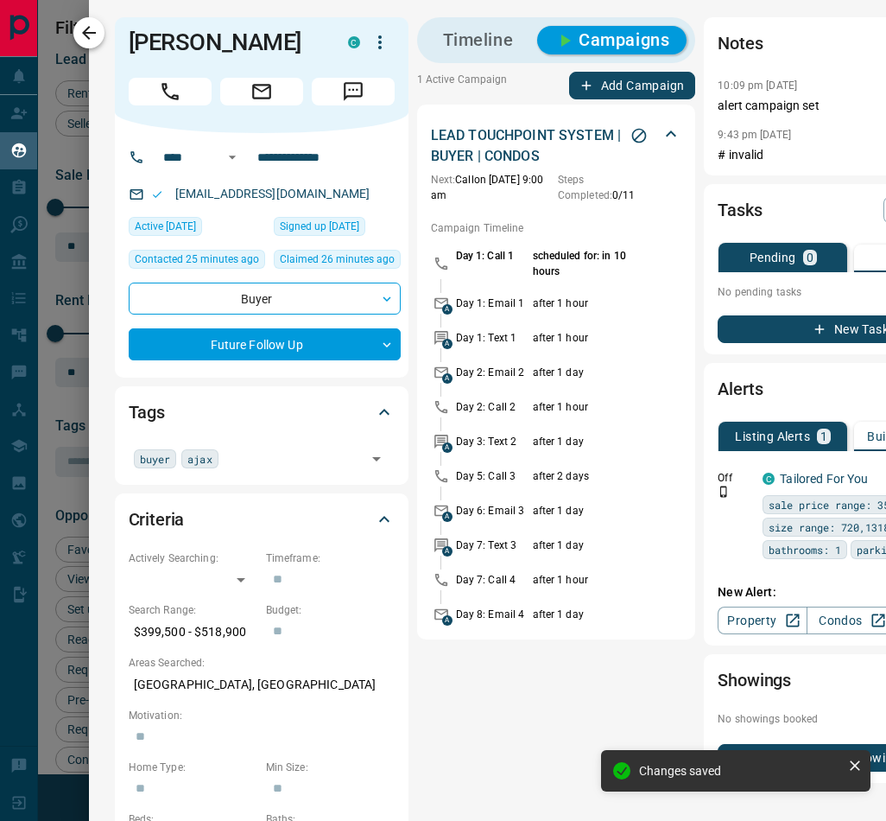
click at [85, 27] on icon "button" at bounding box center [89, 32] width 21 height 21
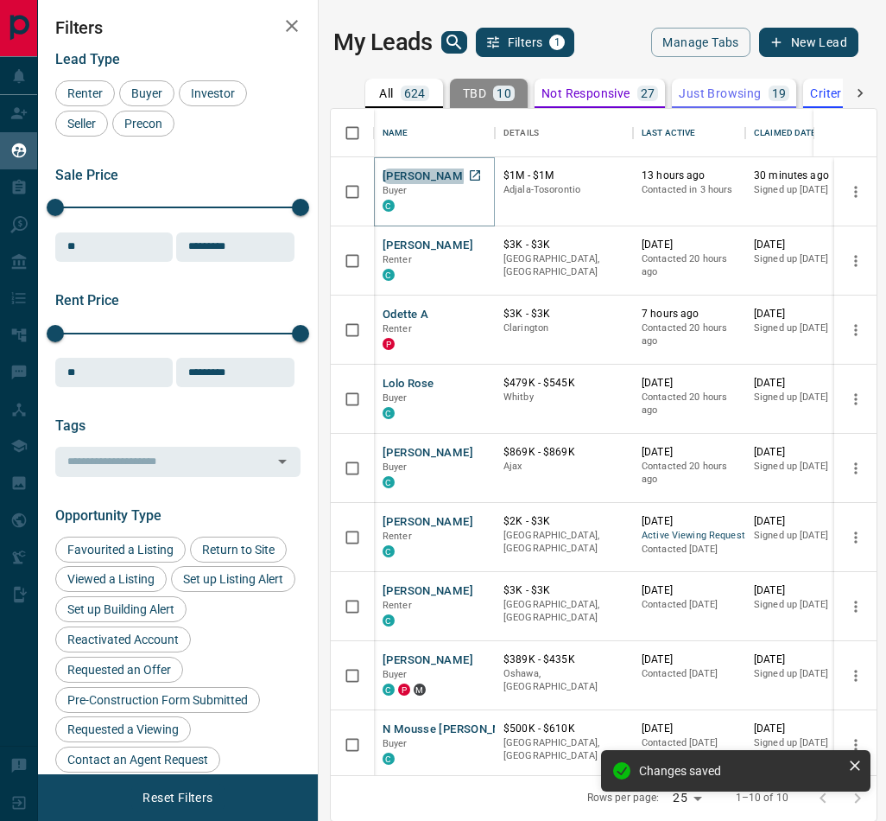
click at [422, 173] on button "[PERSON_NAME]" at bounding box center [428, 176] width 91 height 16
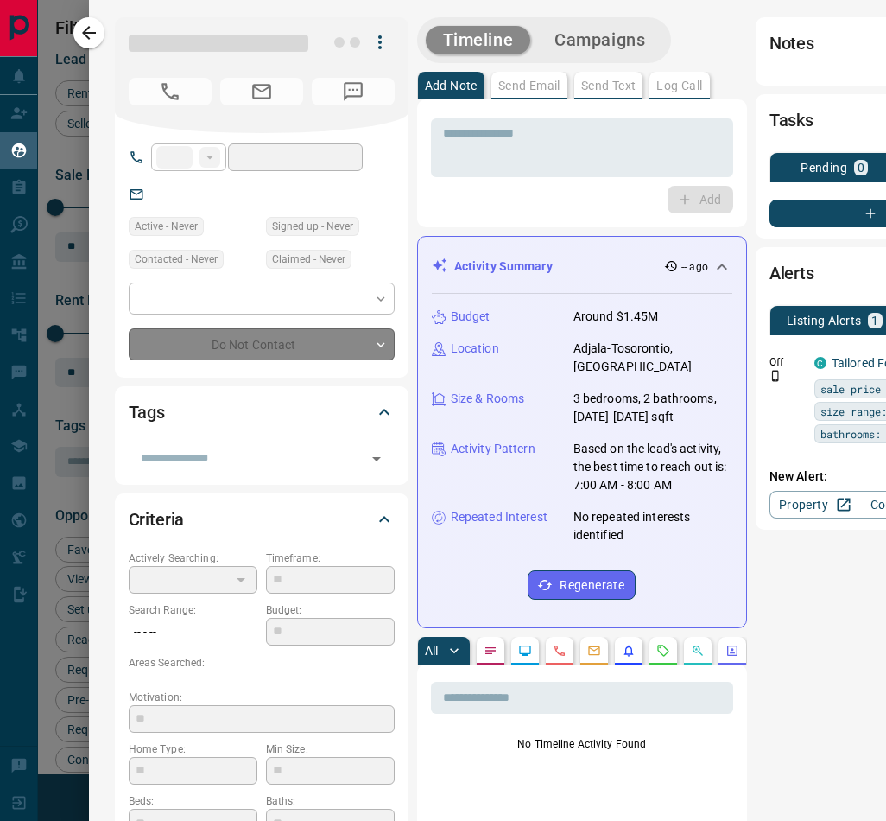
type input "**"
type input "**********"
type input "**"
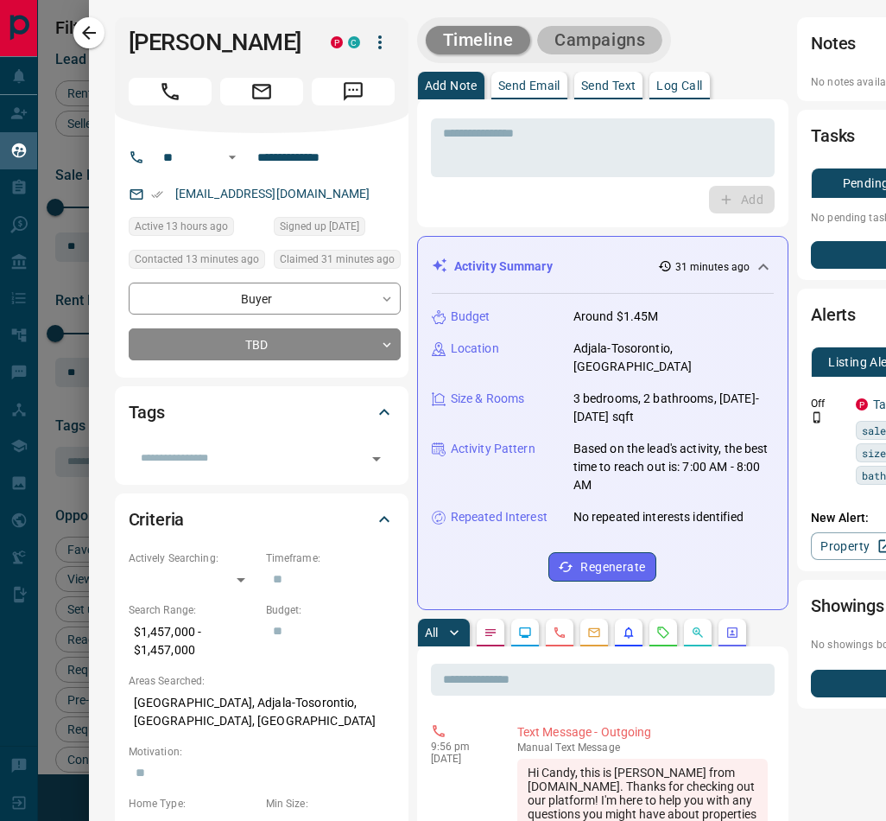
click at [579, 38] on button "Campaigns" at bounding box center [599, 40] width 125 height 29
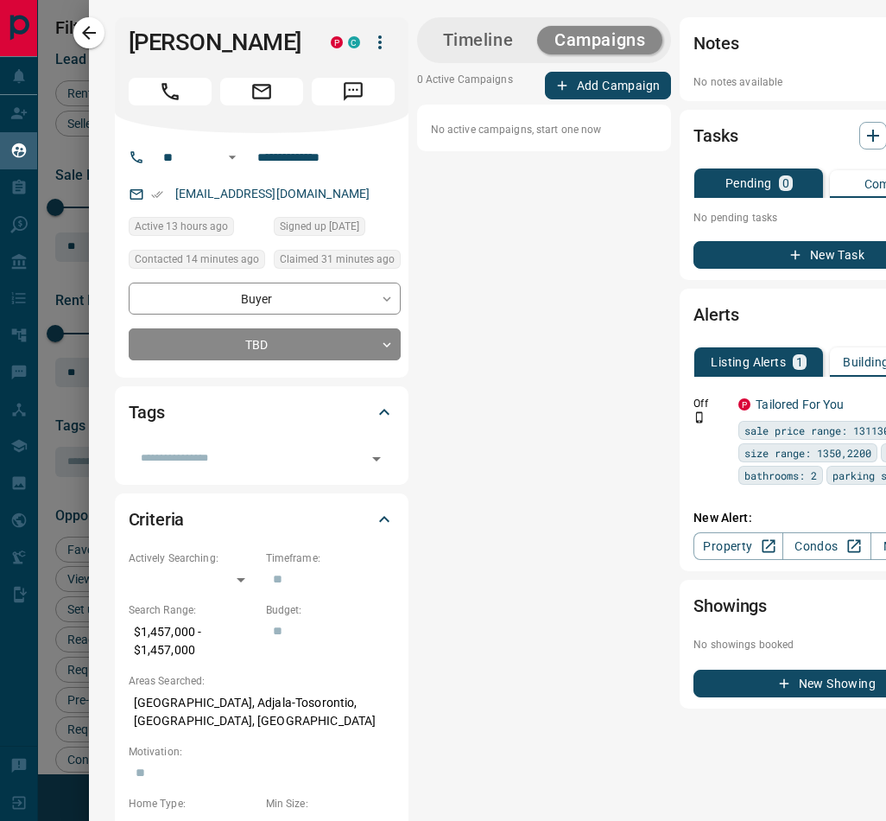
click at [582, 88] on button "Add Campaign" at bounding box center [608, 86] width 127 height 28
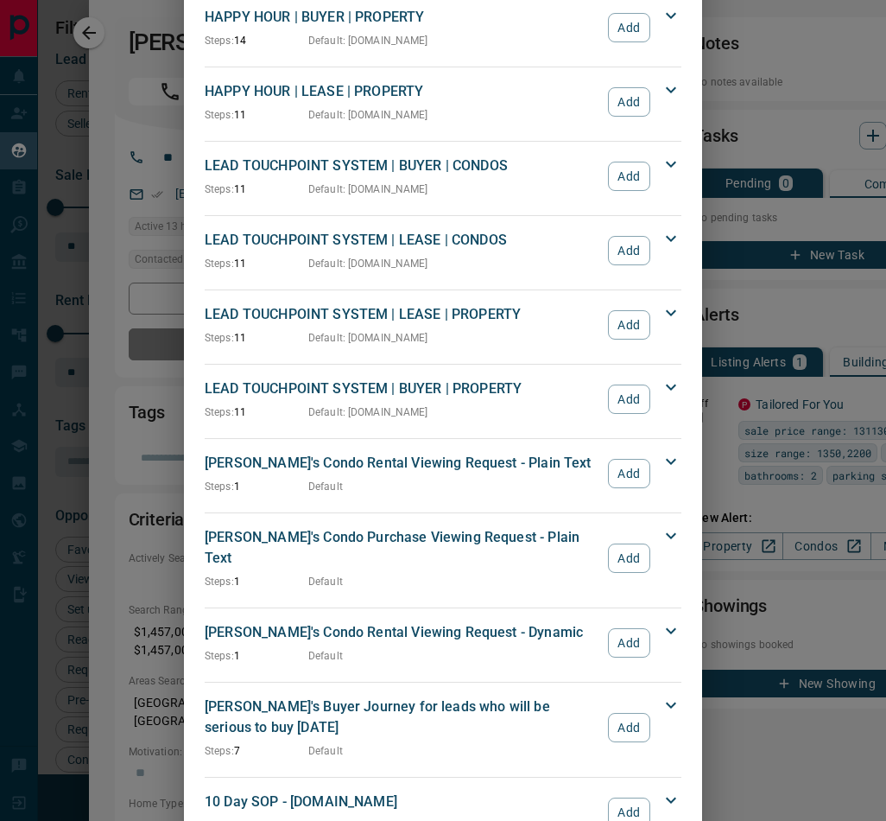
scroll to position [449, 0]
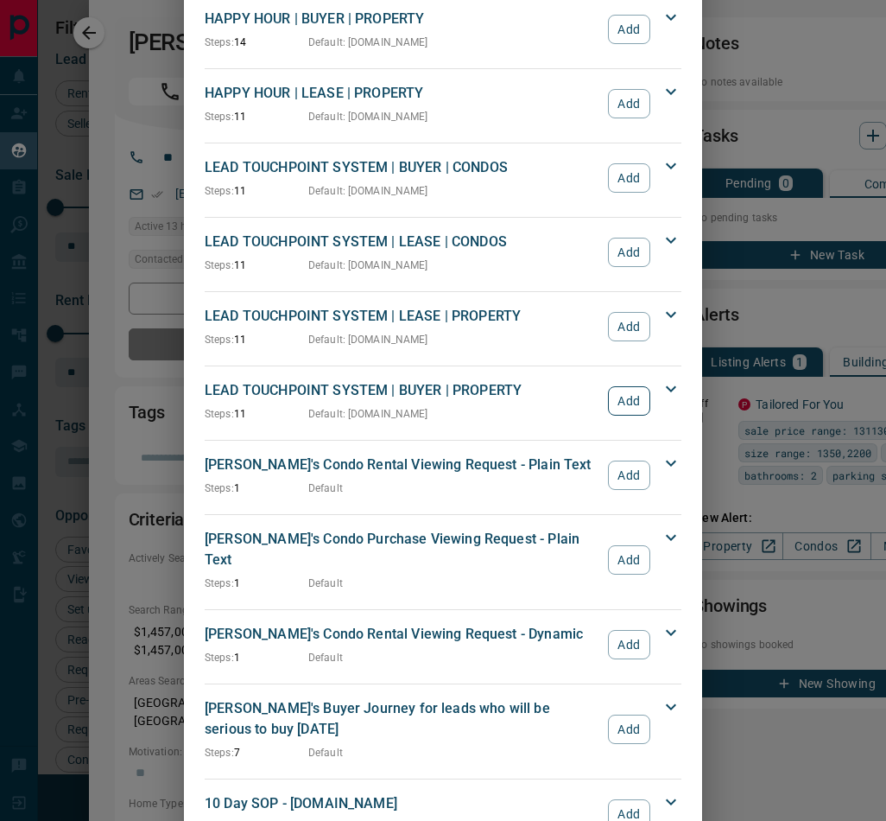
click at [632, 388] on button "Add" at bounding box center [629, 400] width 42 height 29
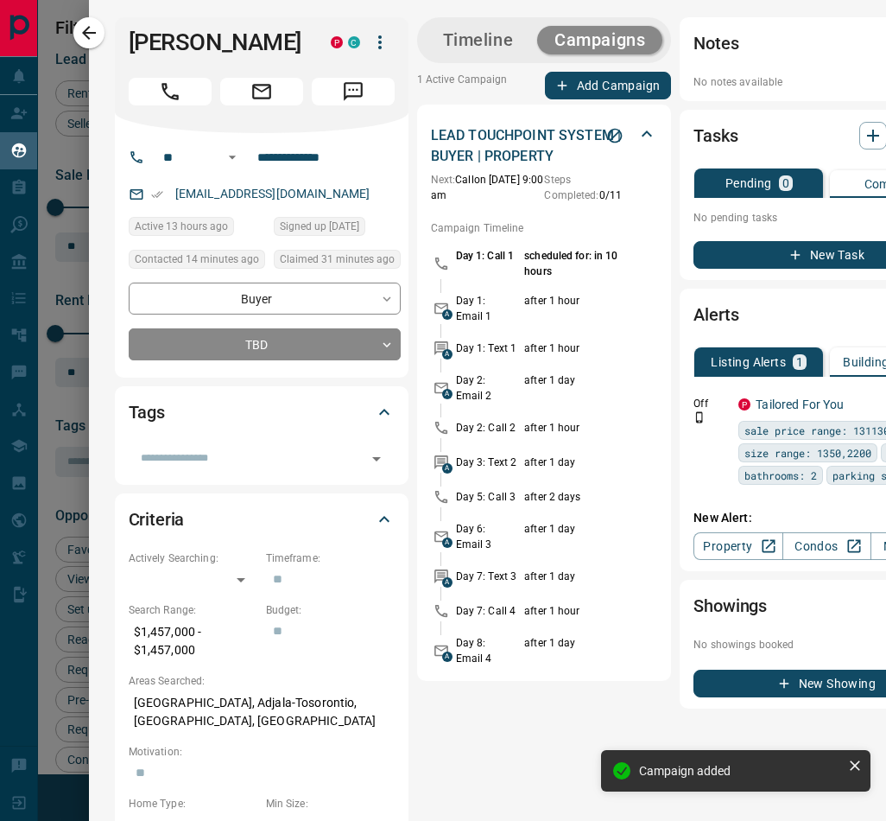
click at [768, 64] on div "No notes available" at bounding box center [827, 77] width 266 height 26
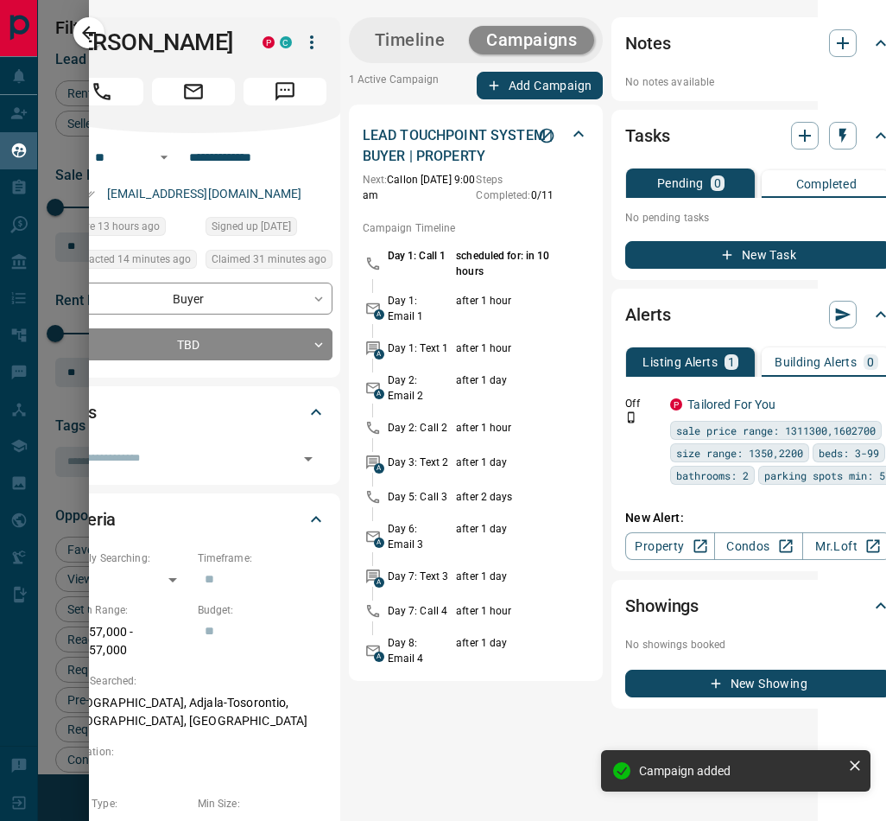
scroll to position [0, 105]
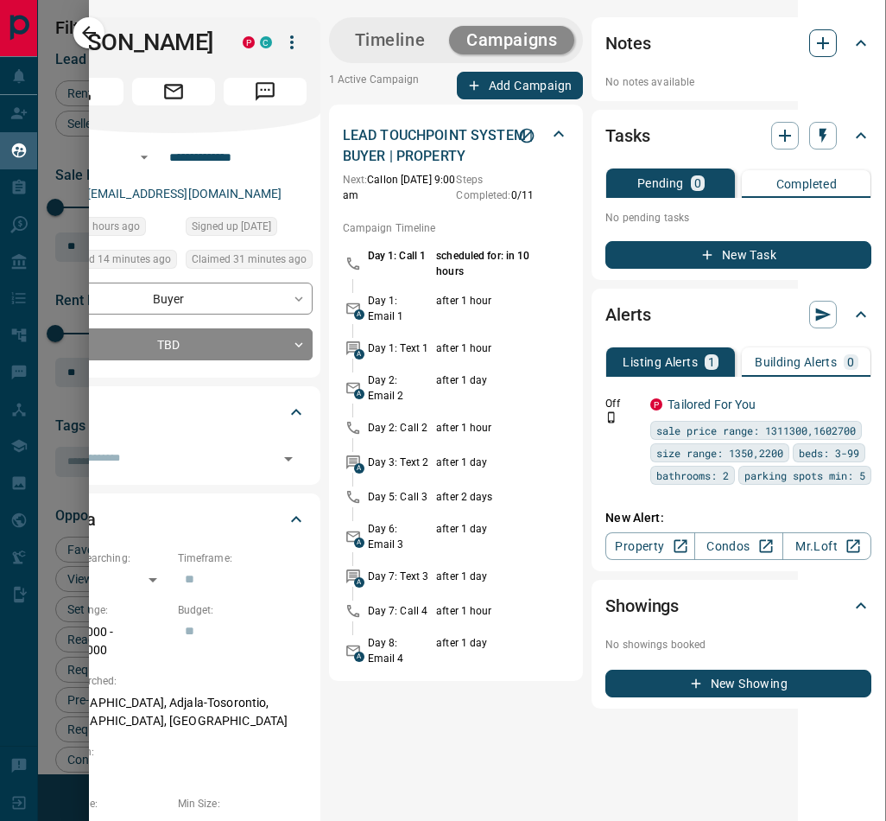
click at [813, 41] on icon "button" at bounding box center [823, 43] width 21 height 21
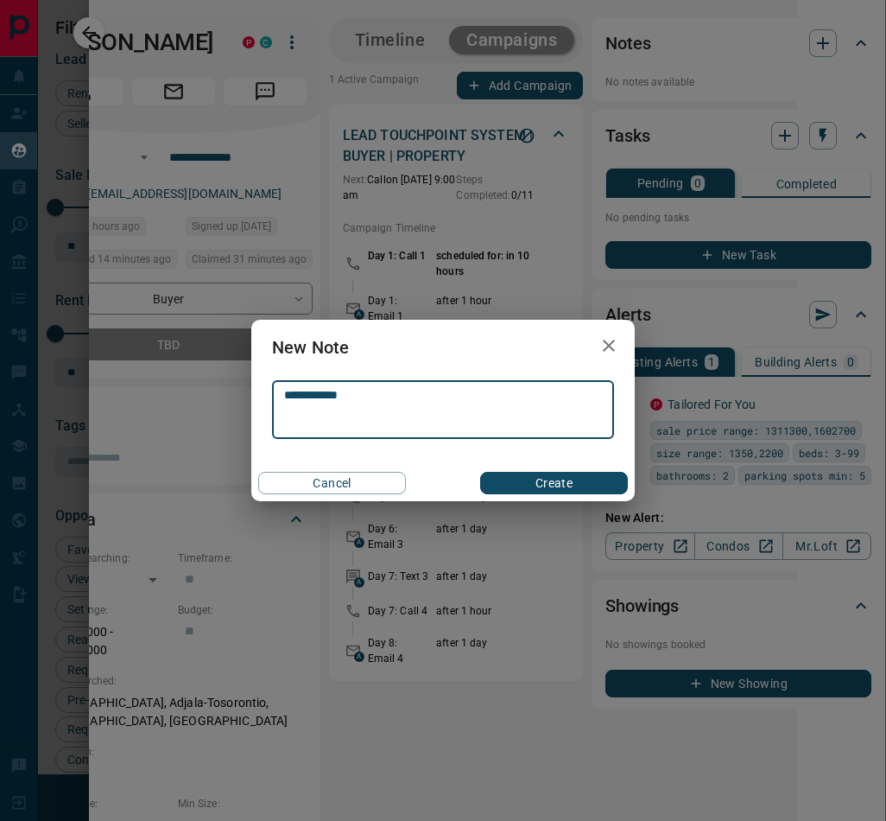
type textarea "**********"
click at [535, 482] on button "Create" at bounding box center [554, 483] width 148 height 22
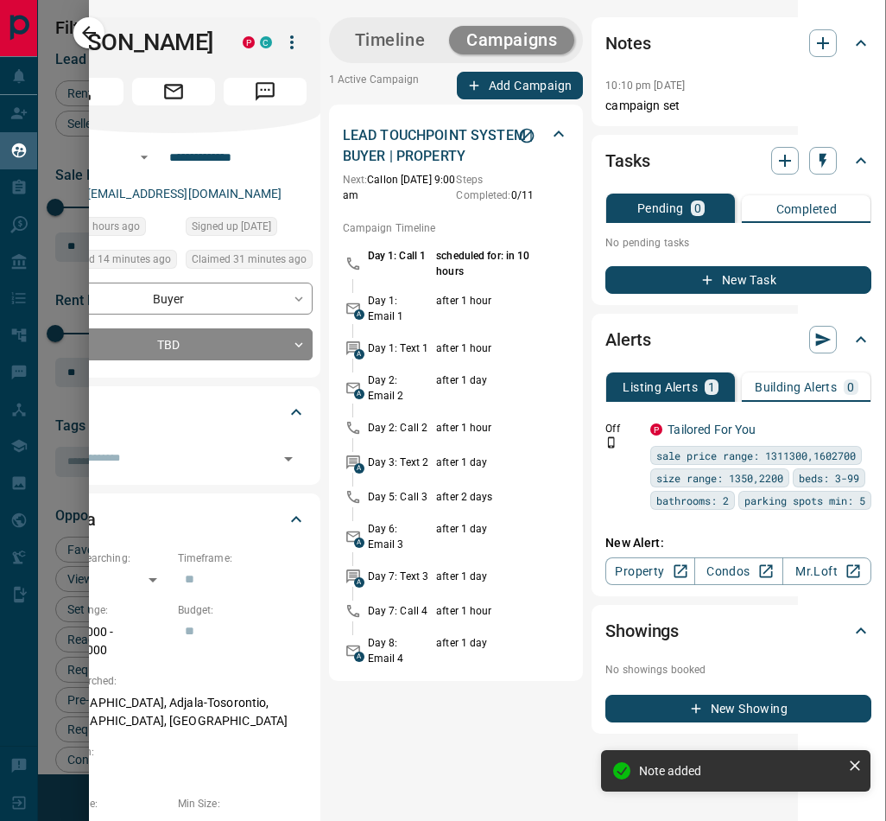
scroll to position [0, 0]
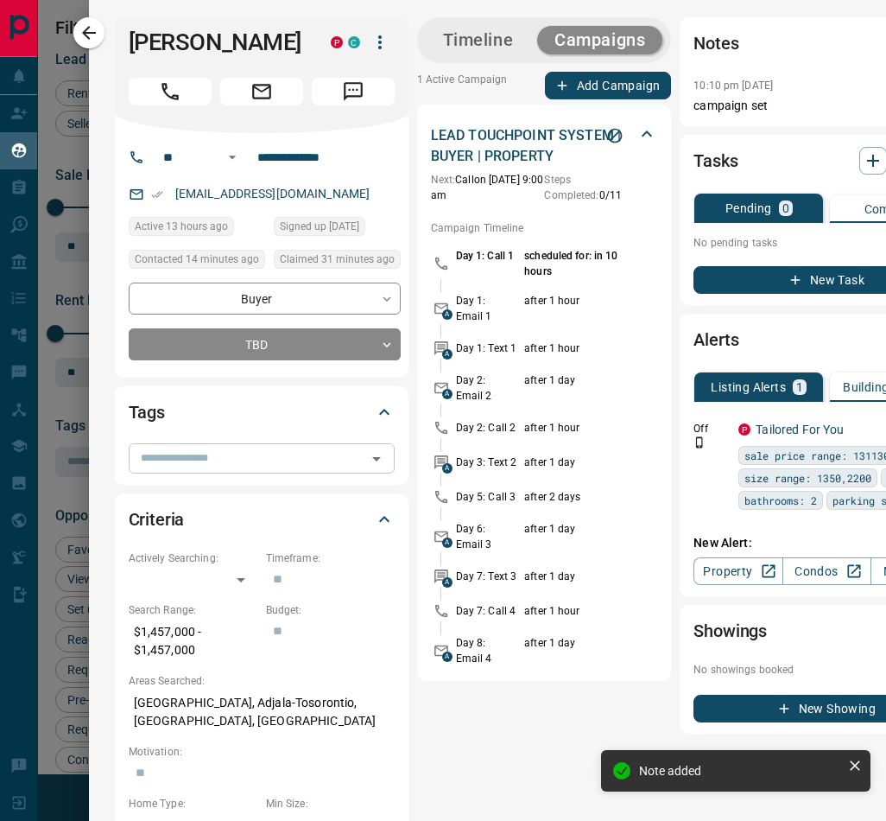
click at [227, 463] on input "text" at bounding box center [247, 457] width 227 height 19
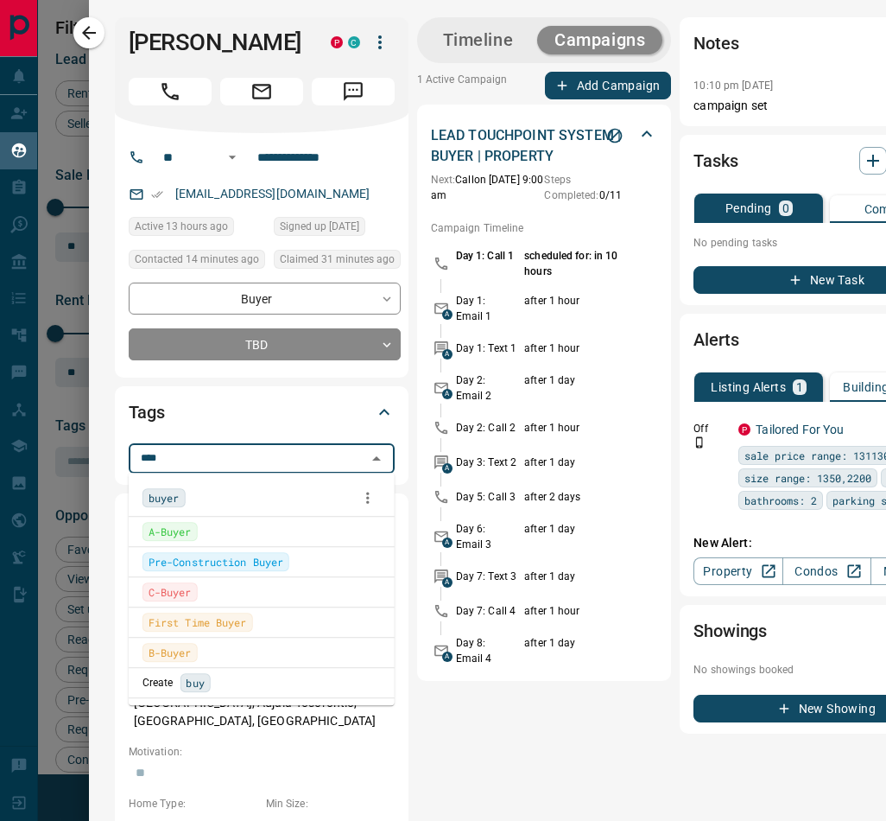
type input "*****"
click at [164, 497] on span "buyer" at bounding box center [164, 497] width 31 height 17
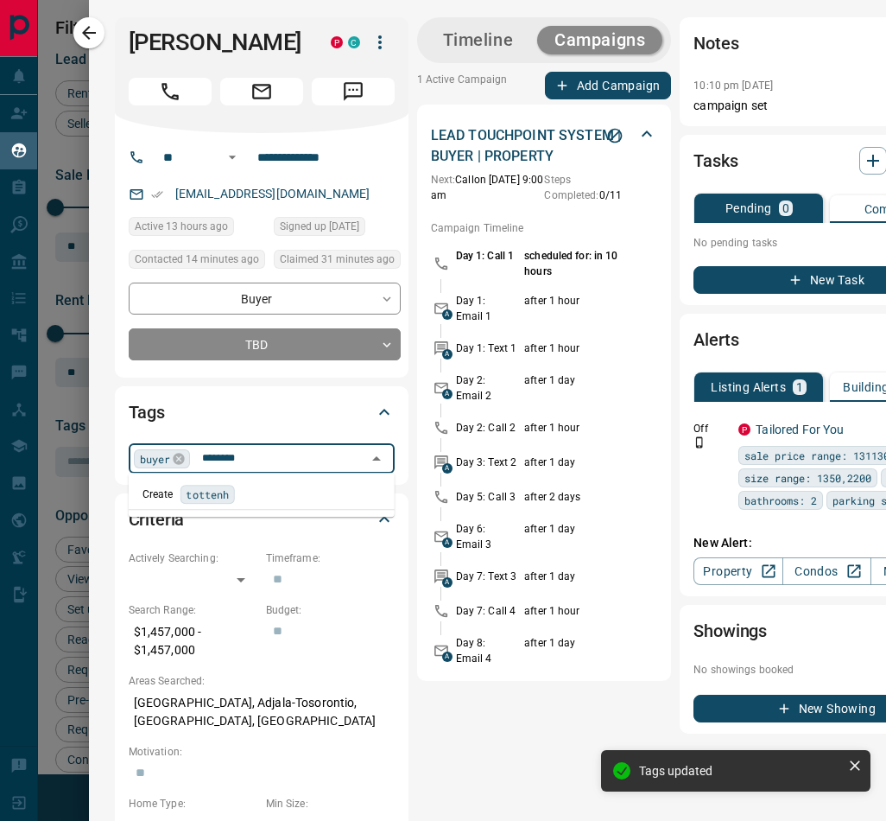
type input "*********"
click at [204, 497] on span "tottenham" at bounding box center [213, 493] width 55 height 17
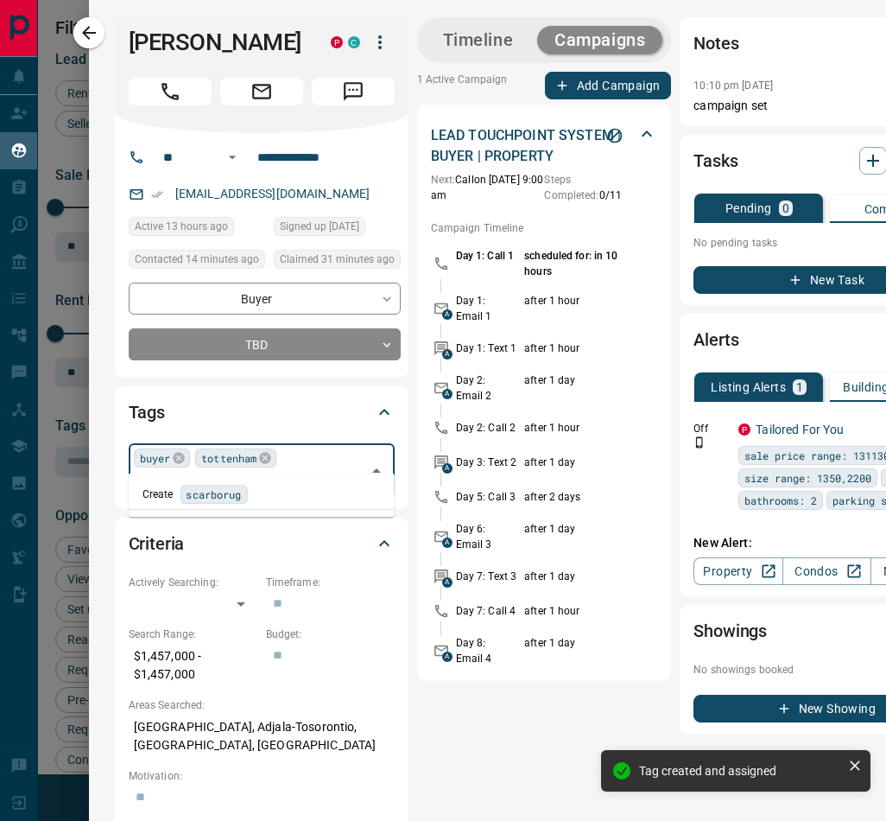
type input "*******"
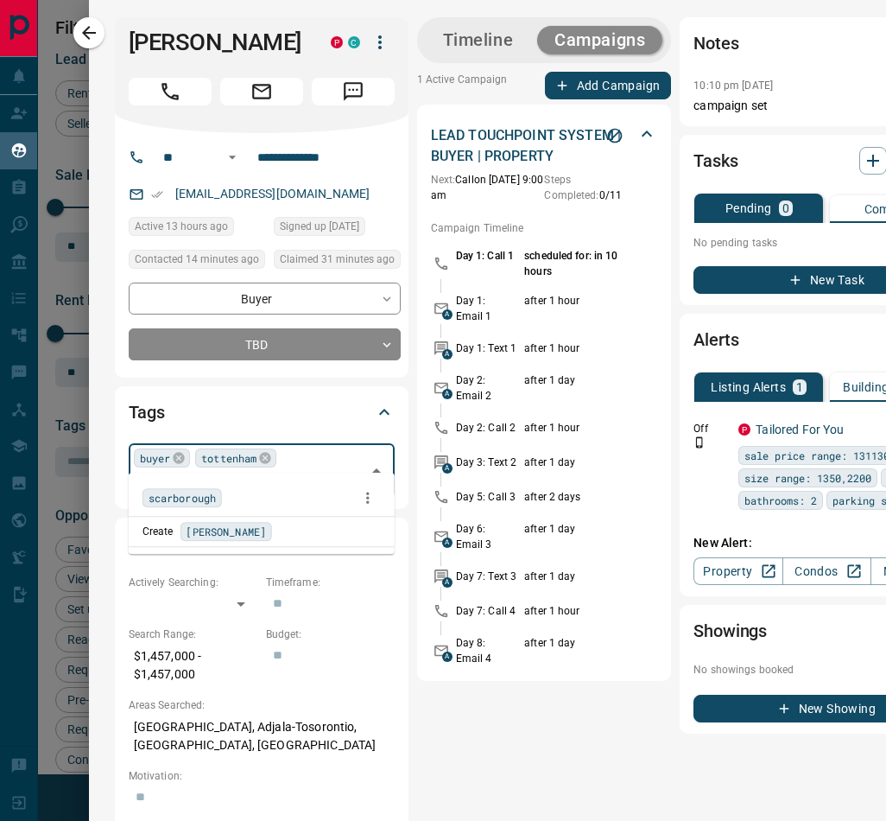
click at [206, 493] on span "scarborough" at bounding box center [182, 497] width 67 height 17
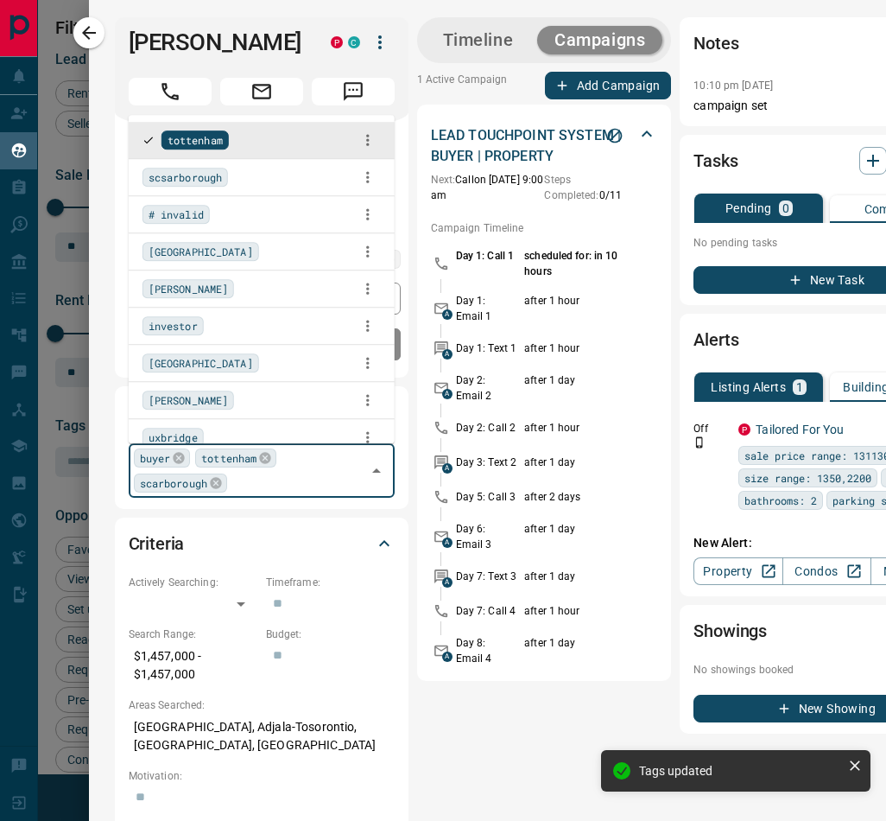
click at [92, 93] on div "**********" at bounding box center [487, 745] width 797 height 1491
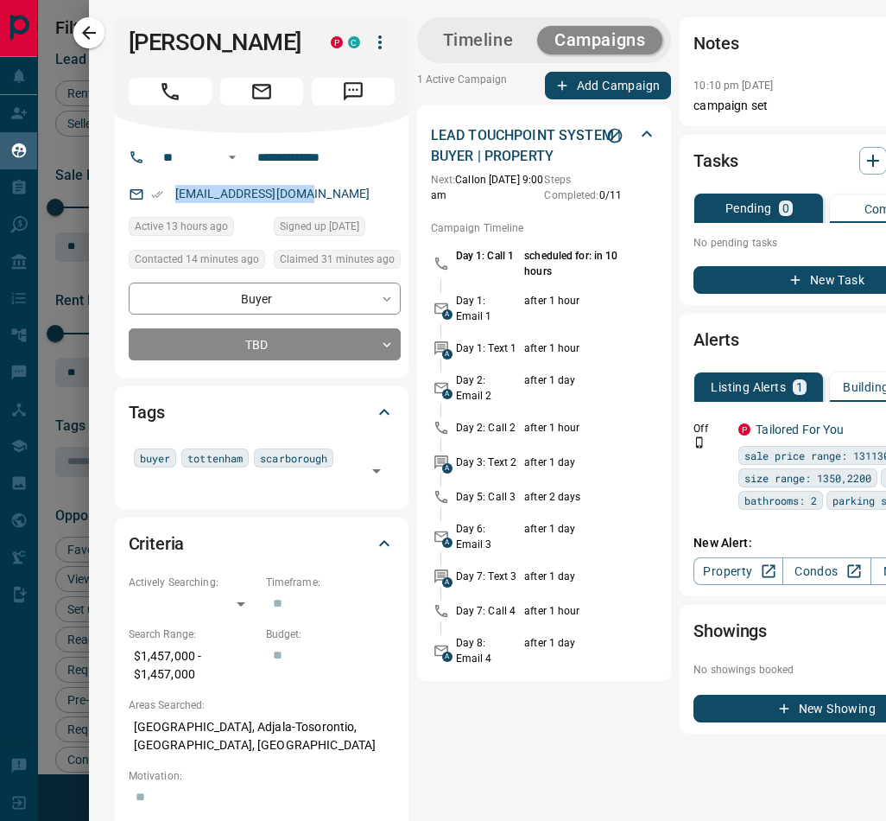
drag, startPoint x: 276, startPoint y: 199, endPoint x: 143, endPoint y: 194, distance: 132.2
click at [143, 194] on div "[EMAIL_ADDRESS][DOMAIN_NAME]" at bounding box center [265, 194] width 272 height 29
copy link "[EMAIL_ADDRESS][DOMAIN_NAME]"
drag, startPoint x: 358, startPoint y: 160, endPoint x: 249, endPoint y: 161, distance: 109.7
click at [249, 161] on div "**********" at bounding box center [268, 157] width 234 height 28
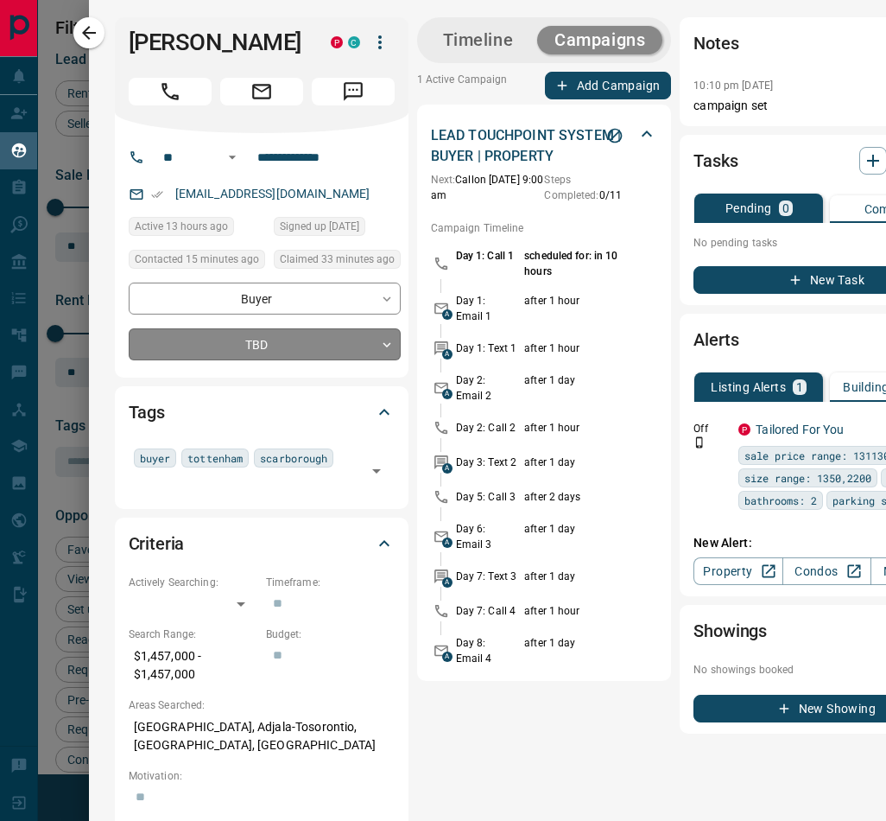
click at [294, 344] on body "Lead Transfers Claim Leads My Leads Tasks Opportunities Deals Campaigns Automat…" at bounding box center [443, 410] width 886 height 820
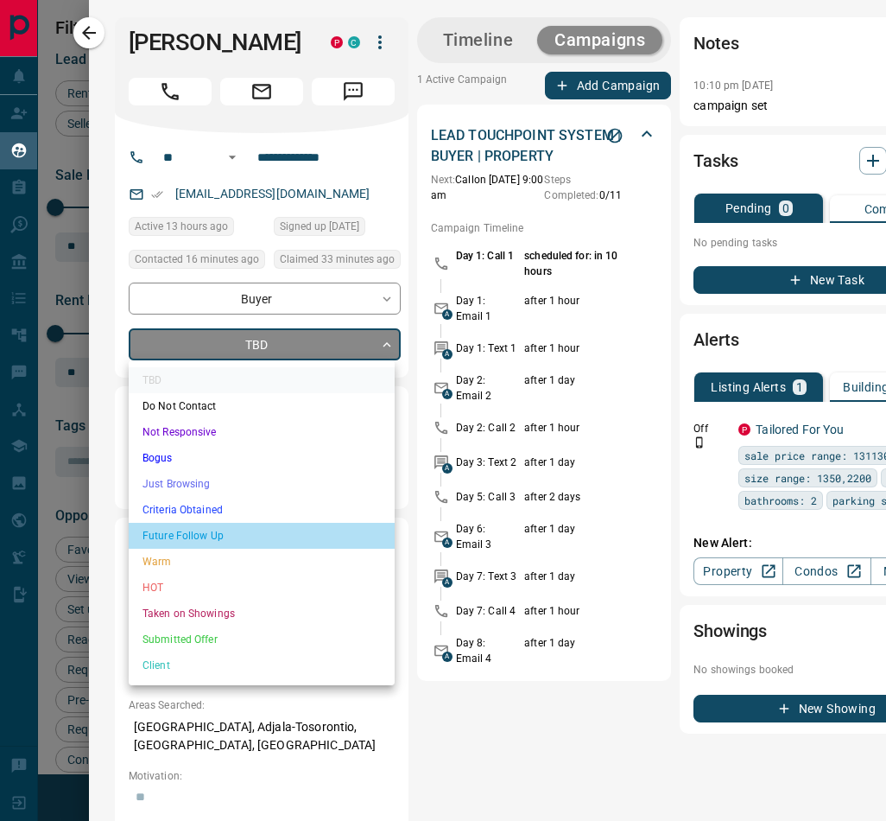
click at [251, 536] on li "Future Follow Up" at bounding box center [262, 536] width 266 height 26
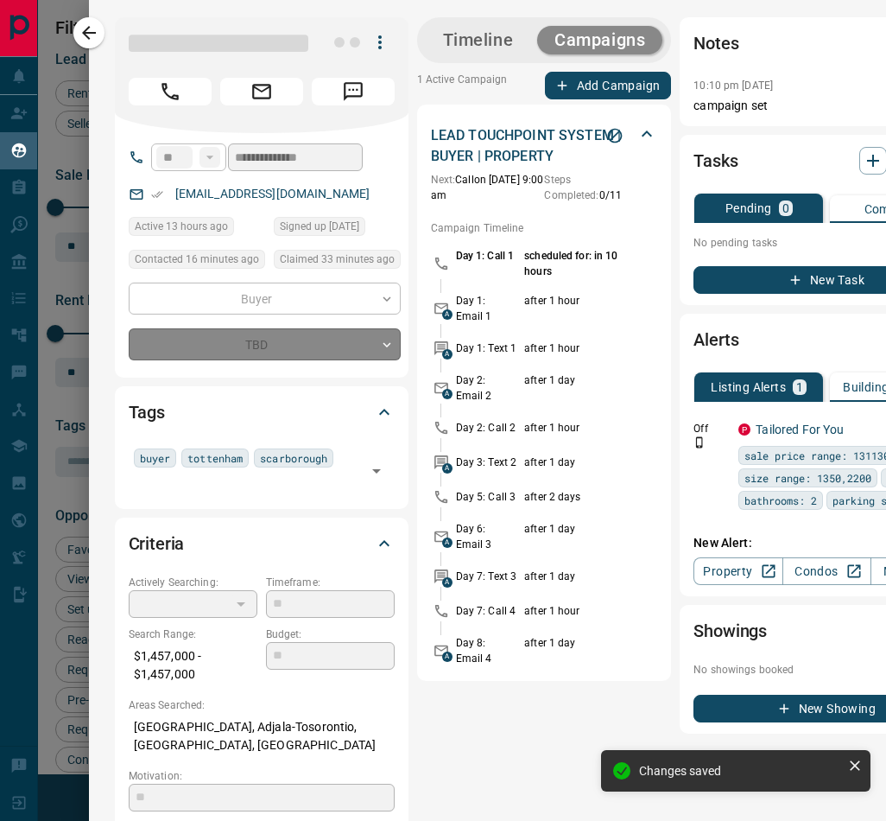
type input "*"
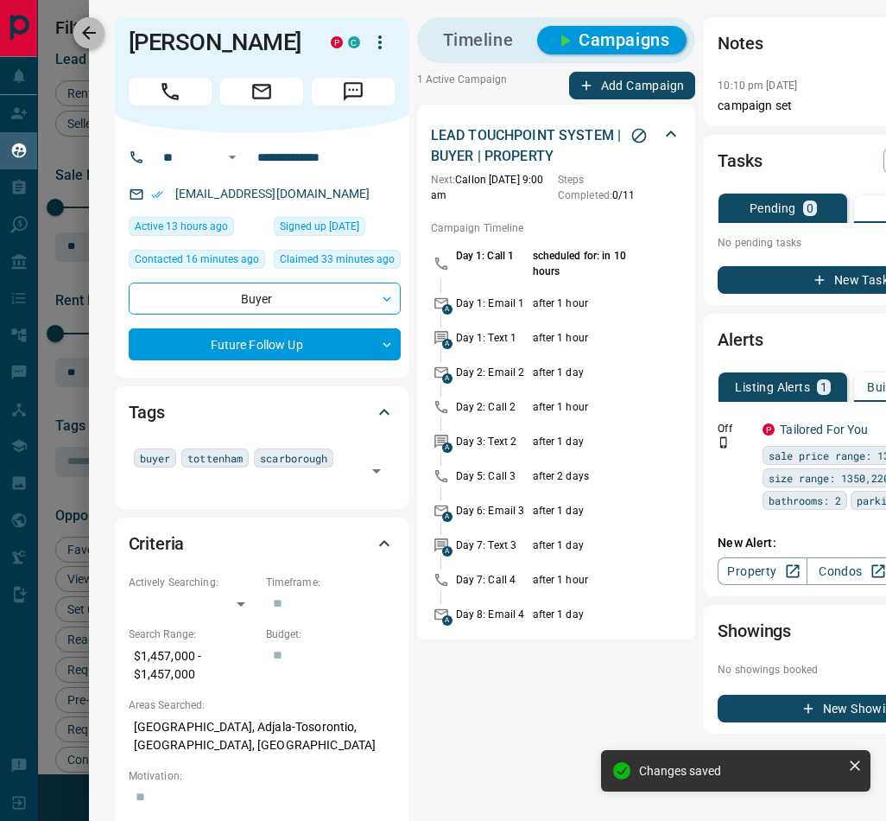
click at [98, 36] on icon "button" at bounding box center [89, 32] width 21 height 21
